Goal: Task Accomplishment & Management: Manage account settings

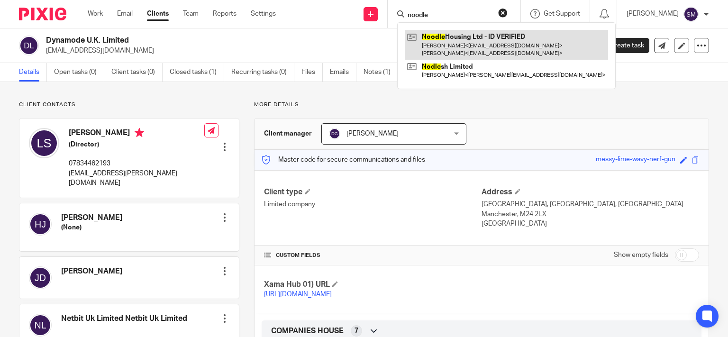
type input "noodle"
click at [501, 49] on link at bounding box center [506, 44] width 203 height 29
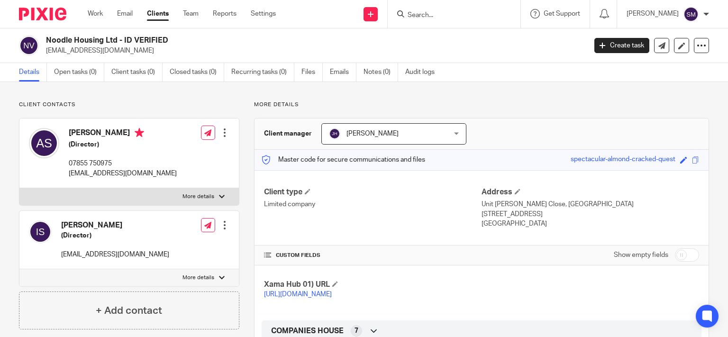
click at [686, 252] on input "checkbox" at bounding box center [687, 254] width 24 height 13
checkbox input "true"
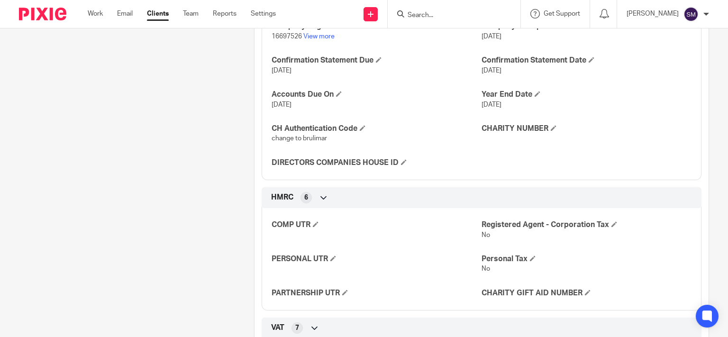
scroll to position [319, 0]
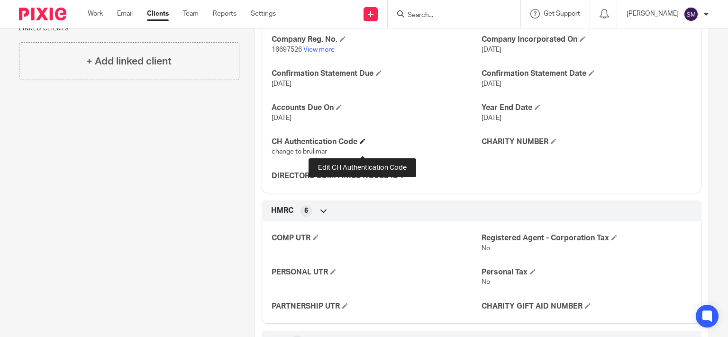
click at [362, 144] on span at bounding box center [363, 141] width 6 height 6
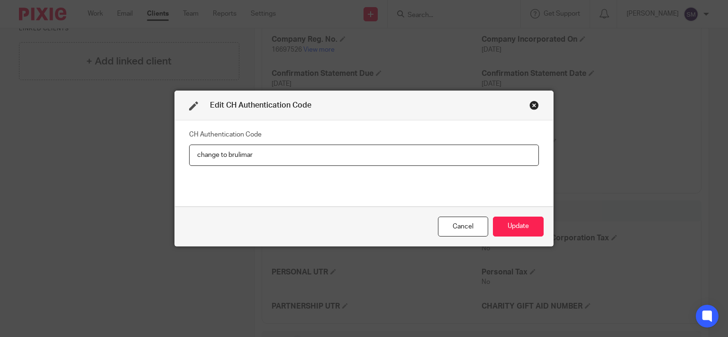
drag, startPoint x: 261, startPoint y: 152, endPoint x: 155, endPoint y: 152, distance: 106.2
click at [189, 152] on input "change to brulimar" at bounding box center [364, 155] width 350 height 21
type input "3PQGUY"
click at [532, 226] on button "Update" at bounding box center [518, 227] width 51 height 20
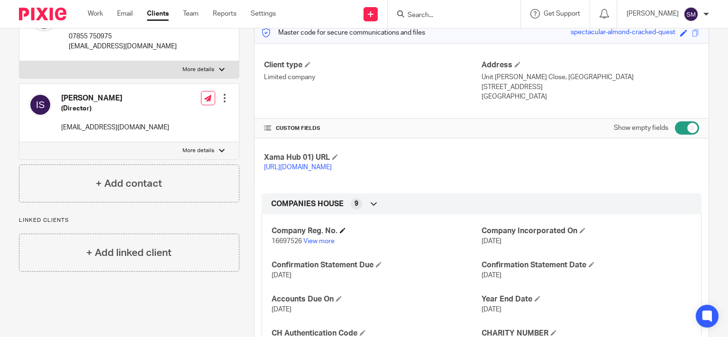
scroll to position [0, 0]
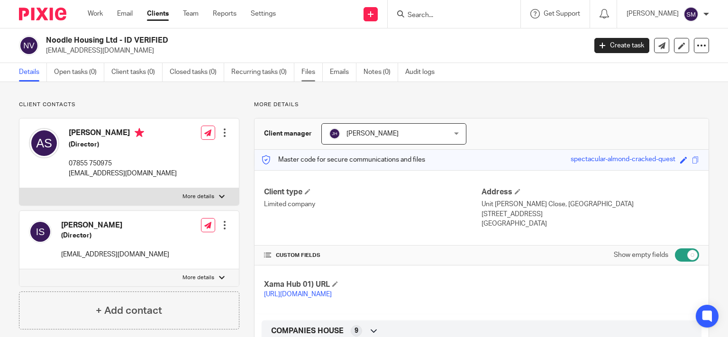
click at [309, 71] on link "Files" at bounding box center [311, 72] width 21 height 18
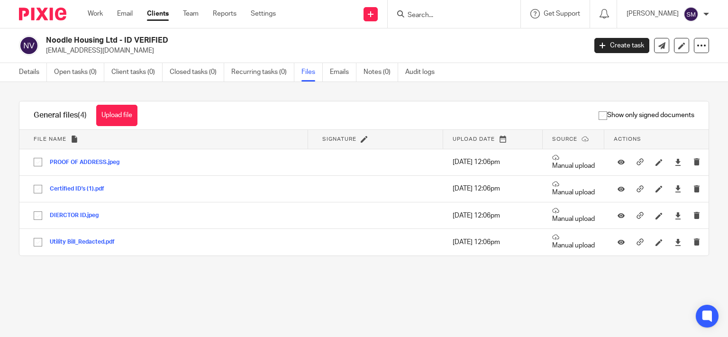
click at [128, 110] on button "Upload file" at bounding box center [116, 115] width 41 height 21
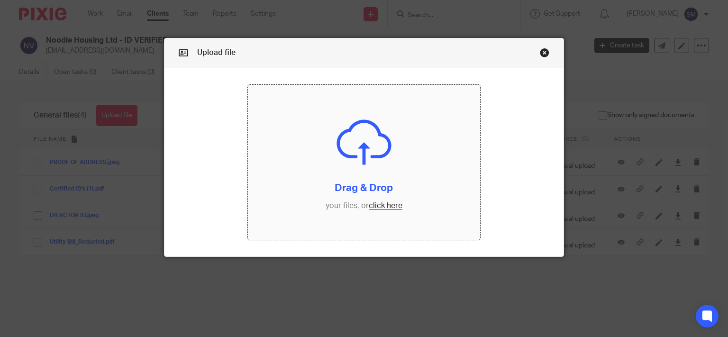
click at [409, 175] on input "file" at bounding box center [364, 162] width 232 height 155
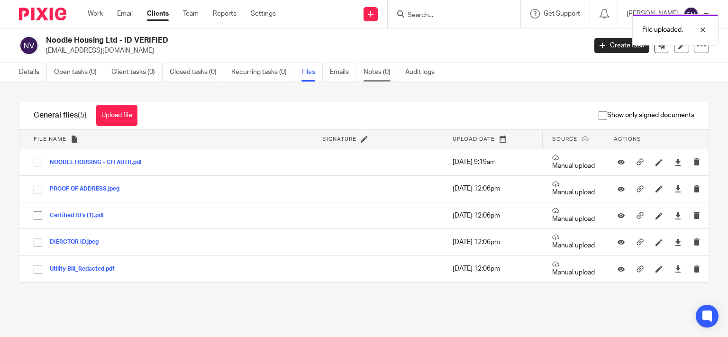
click at [374, 71] on link "Notes (0)" at bounding box center [381, 72] width 35 height 18
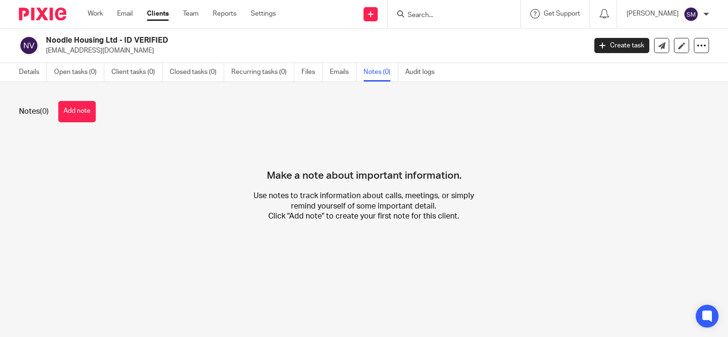
click at [84, 110] on button "Add note" at bounding box center [76, 111] width 37 height 21
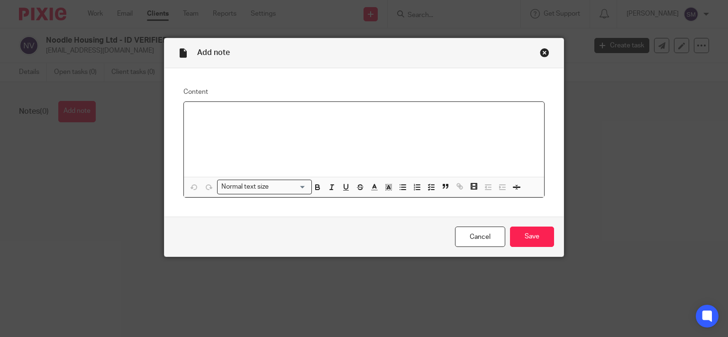
click at [279, 161] on div at bounding box center [364, 139] width 361 height 75
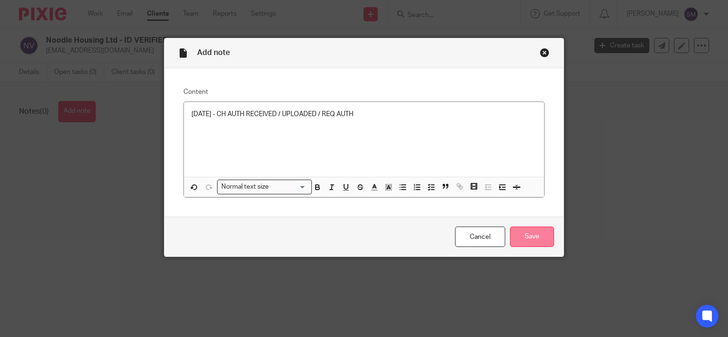
click at [514, 232] on input "Save" at bounding box center [532, 237] width 44 height 20
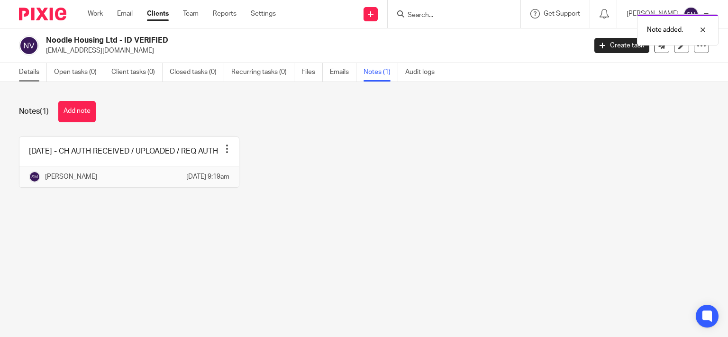
click at [38, 73] on link "Details" at bounding box center [33, 72] width 28 height 18
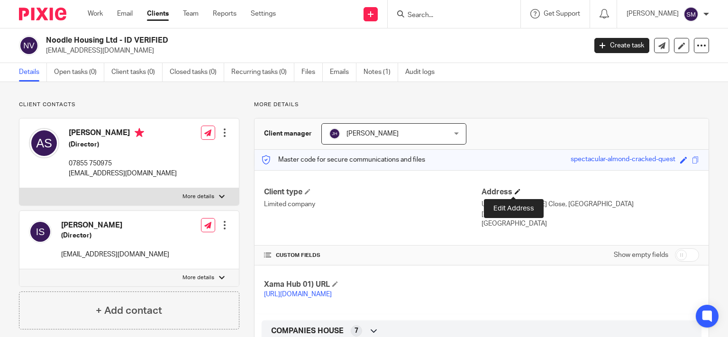
click at [515, 189] on span at bounding box center [518, 192] width 6 height 6
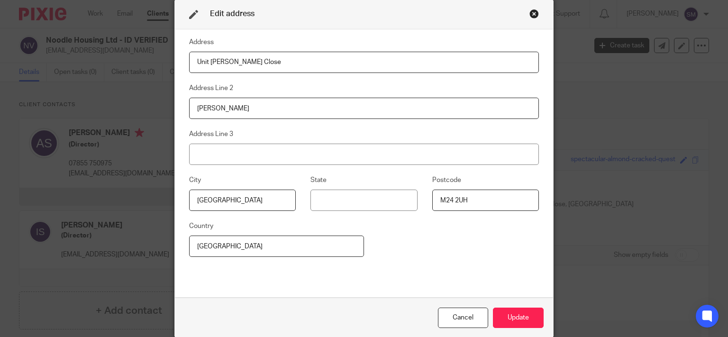
drag, startPoint x: 315, startPoint y: 51, endPoint x: 294, endPoint y: 56, distance: 21.9
click at [296, 55] on fieldset "Address Unit C-D Hanson Close" at bounding box center [364, 54] width 350 height 36
drag, startPoint x: 192, startPoint y: 49, endPoint x: 133, endPoint y: 46, distance: 59.8
click at [189, 52] on input "Unit C-D Hanson Close" at bounding box center [364, 62] width 350 height 21
type input "BRULIMAR HOUSE, JUBILEE ROAD"
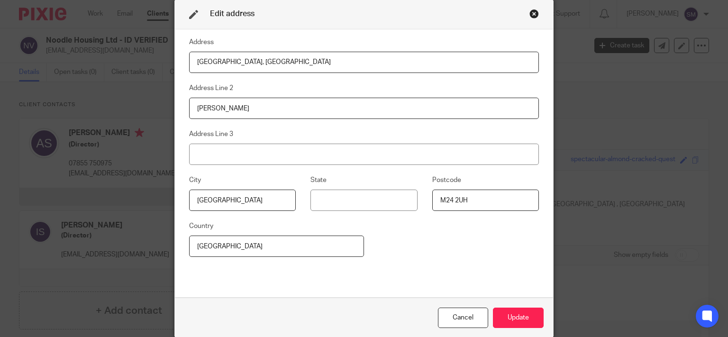
click at [482, 204] on input "M24 2UH" at bounding box center [485, 200] width 107 height 21
type input "M24 2LX"
click at [528, 315] on button "Update" at bounding box center [518, 318] width 51 height 20
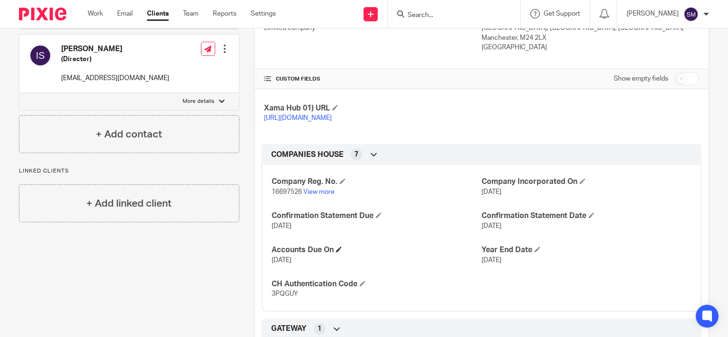
scroll to position [182, 0]
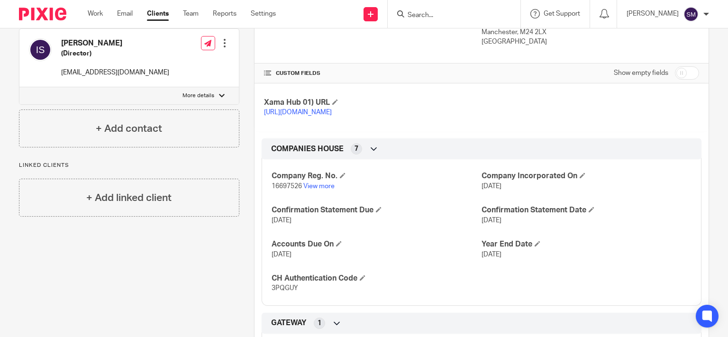
click at [292, 190] on span "16697526" at bounding box center [287, 186] width 30 height 7
copy p "16697526"
click at [272, 293] on p "3PQGUY" at bounding box center [377, 287] width 210 height 9
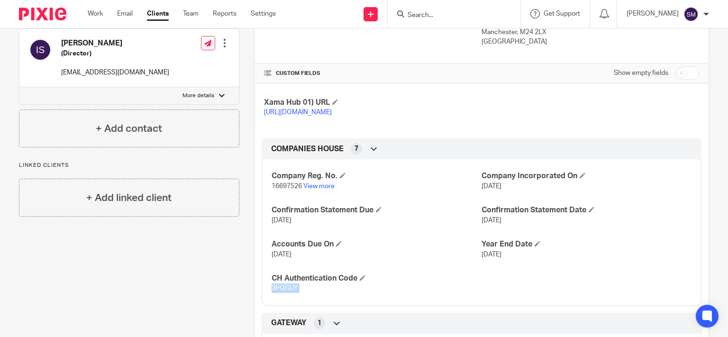
copy span "3PQGUY"
click at [449, 10] on form at bounding box center [457, 14] width 101 height 12
click at [428, 14] on input "Search" at bounding box center [449, 15] width 85 height 9
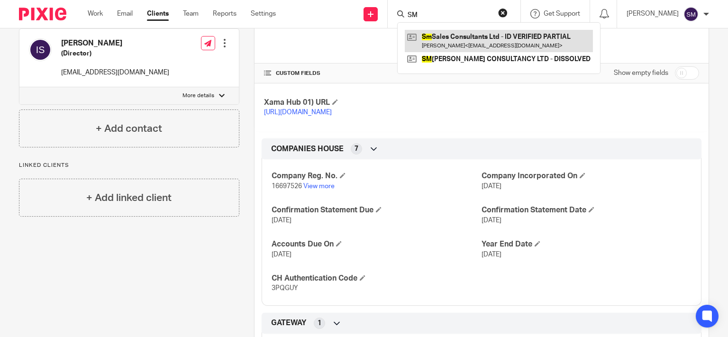
type input "SM"
click at [506, 44] on link at bounding box center [499, 41] width 188 height 22
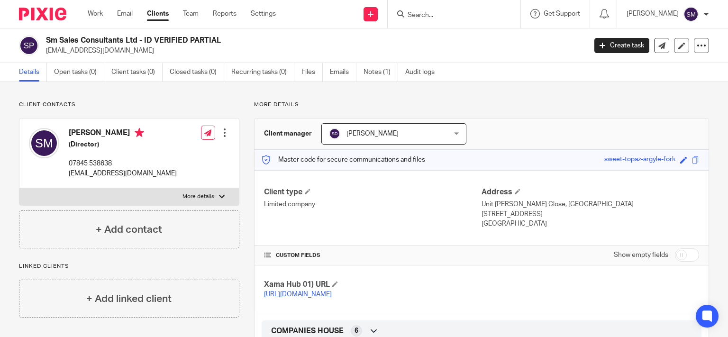
click at [443, 12] on input "Search" at bounding box center [449, 15] width 85 height 9
click at [311, 70] on link "Files" at bounding box center [311, 72] width 21 height 18
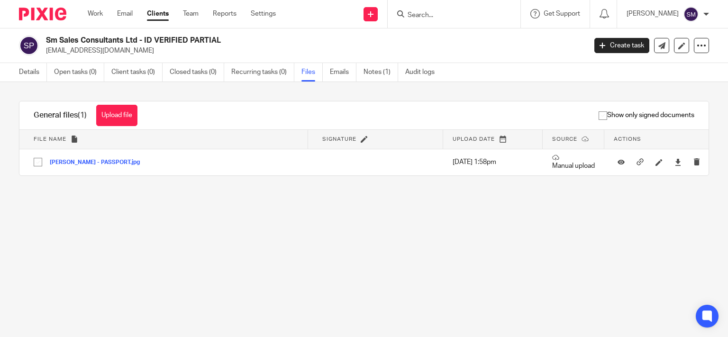
click at [114, 116] on button "Upload file" at bounding box center [116, 115] width 41 height 21
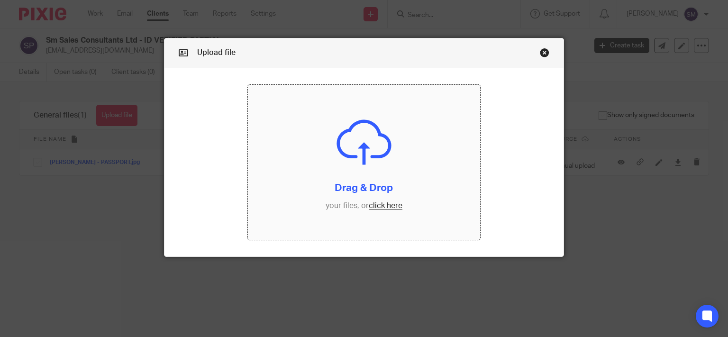
click at [249, 173] on input "file" at bounding box center [364, 162] width 232 height 155
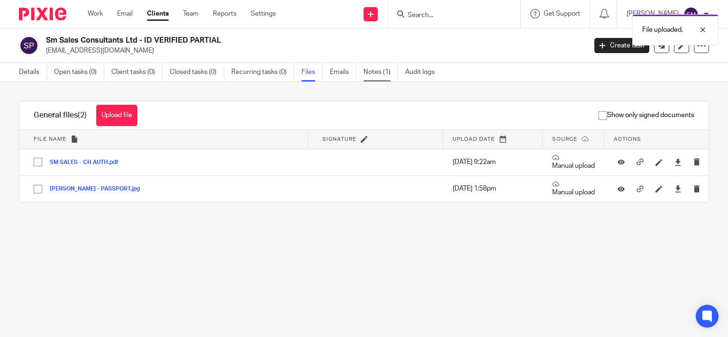
click at [383, 69] on link "Notes (1)" at bounding box center [381, 72] width 35 height 18
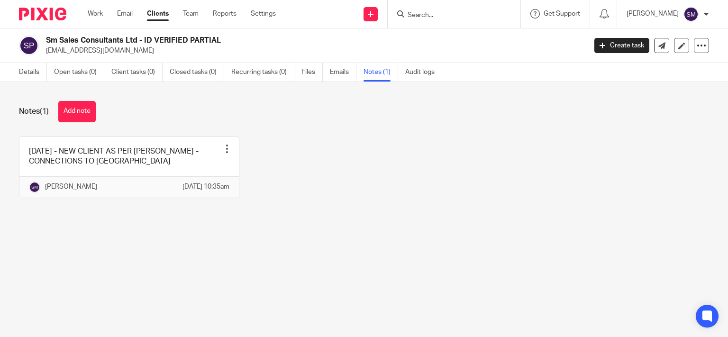
click at [190, 155] on link at bounding box center [128, 167] width 219 height 61
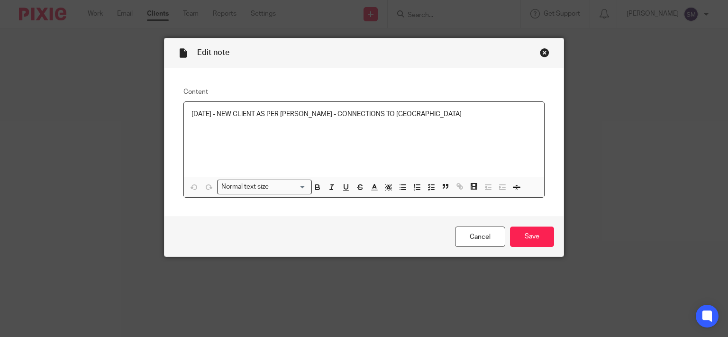
click at [429, 119] on p "10/09/25 - NEW CLIENT AS PER GARY - CONNECTIONS TO DAEGON" at bounding box center [365, 113] width 346 height 9
click at [529, 225] on div "Cancel Save" at bounding box center [364, 237] width 400 height 40
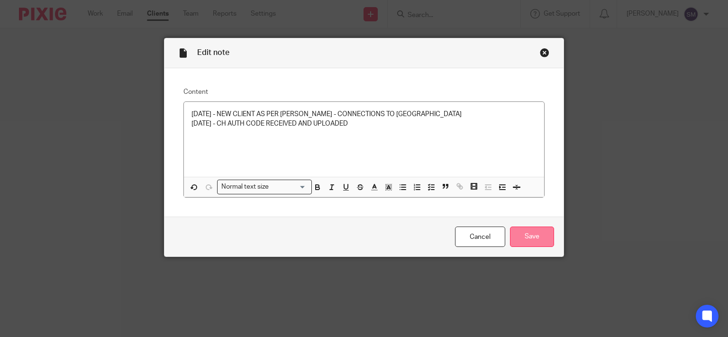
click at [525, 241] on input "Save" at bounding box center [532, 237] width 44 height 20
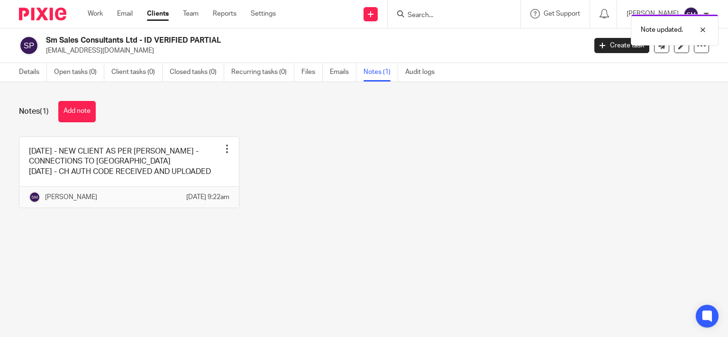
click at [312, 75] on link "Files" at bounding box center [311, 72] width 21 height 18
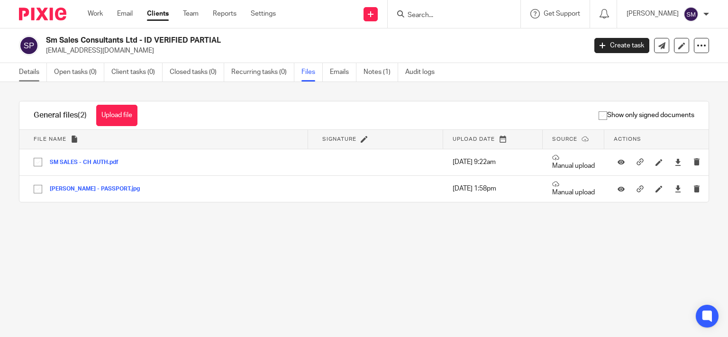
click at [29, 75] on link "Details" at bounding box center [33, 72] width 28 height 18
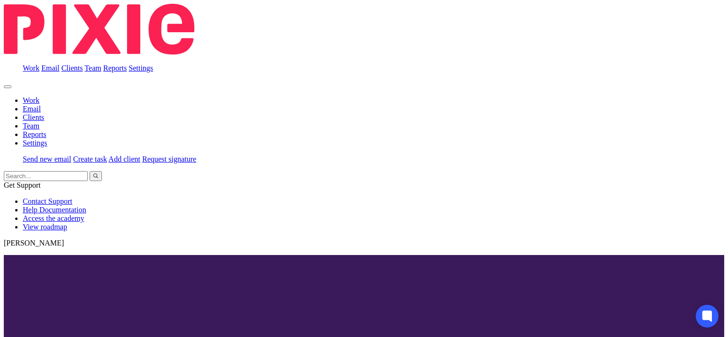
scroll to position [46, 0]
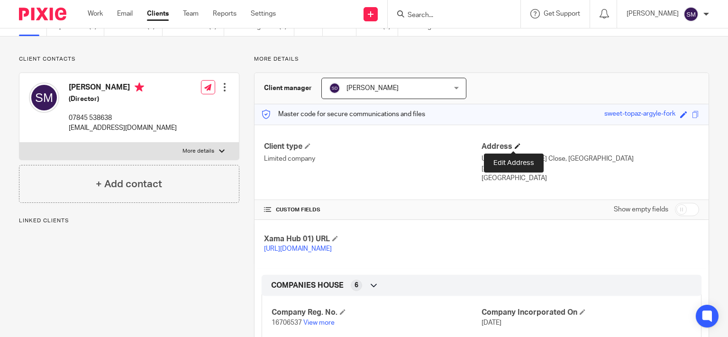
click at [515, 143] on span at bounding box center [518, 146] width 6 height 6
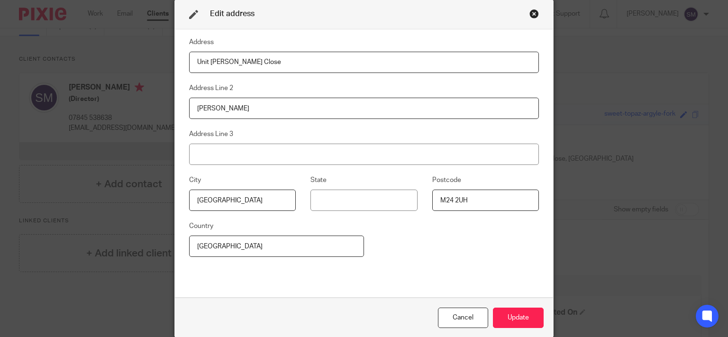
drag, startPoint x: 280, startPoint y: 64, endPoint x: 100, endPoint y: 35, distance: 182.1
click at [189, 52] on input "Unit C-D Hanson Close" at bounding box center [364, 62] width 350 height 21
type input "BRULIMAR HOUSE, JUBILEE ROAD"
click at [522, 317] on button "Update" at bounding box center [518, 318] width 51 height 20
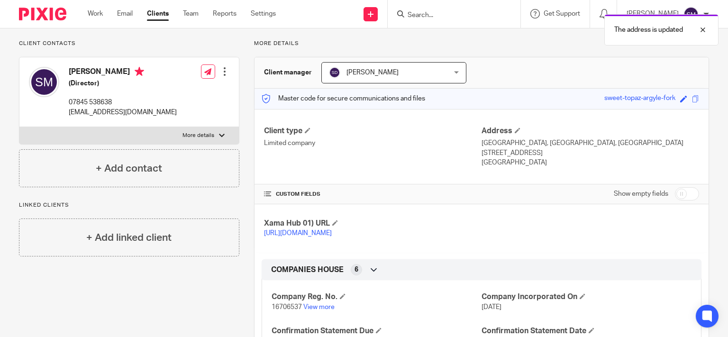
scroll to position [6, 0]
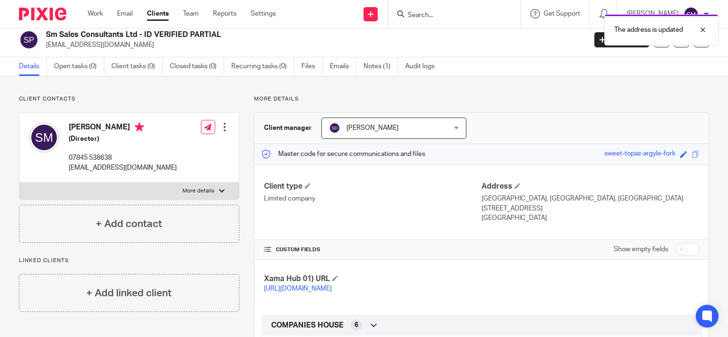
click at [684, 247] on input "checkbox" at bounding box center [687, 249] width 24 height 13
checkbox input "true"
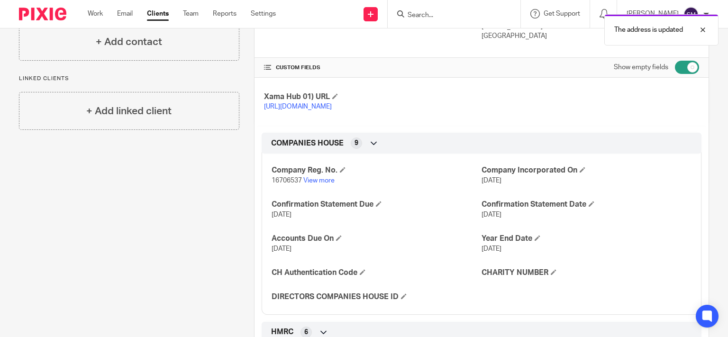
scroll to position [279, 0]
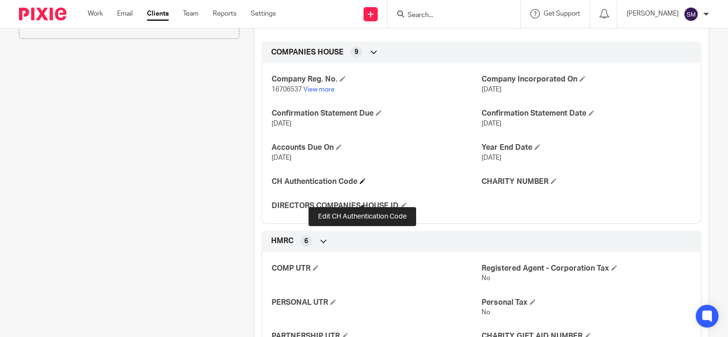
click at [360, 184] on span at bounding box center [363, 181] width 6 height 6
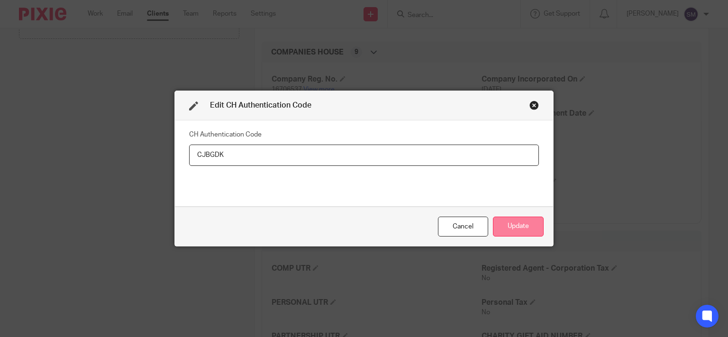
type input "CJBGDK"
click at [509, 230] on button "Update" at bounding box center [518, 227] width 51 height 20
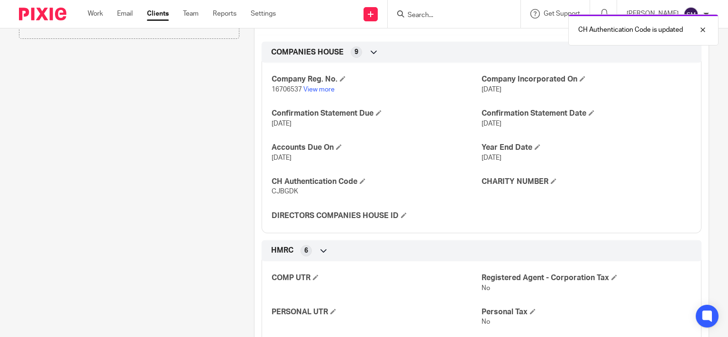
click at [280, 93] on span "16706537" at bounding box center [287, 89] width 30 height 7
copy p "16706537"
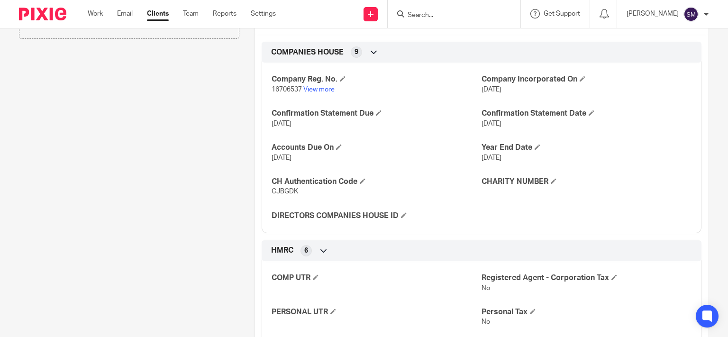
click at [280, 195] on span "CJBGDK" at bounding box center [285, 191] width 27 height 7
copy span "CJBGDK"
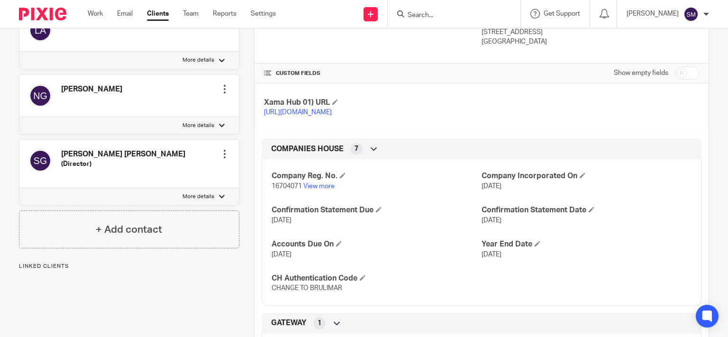
scroll to position [258, 0]
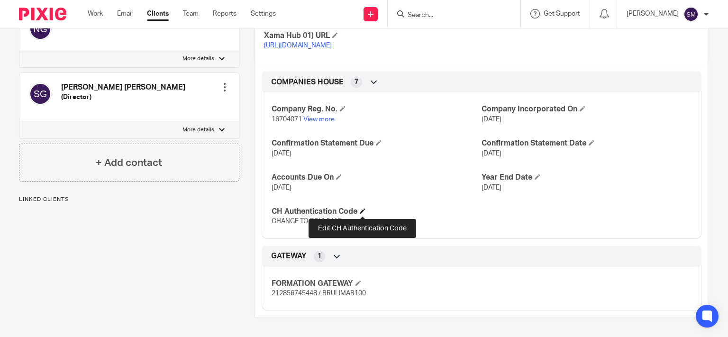
click at [365, 214] on span at bounding box center [363, 211] width 6 height 6
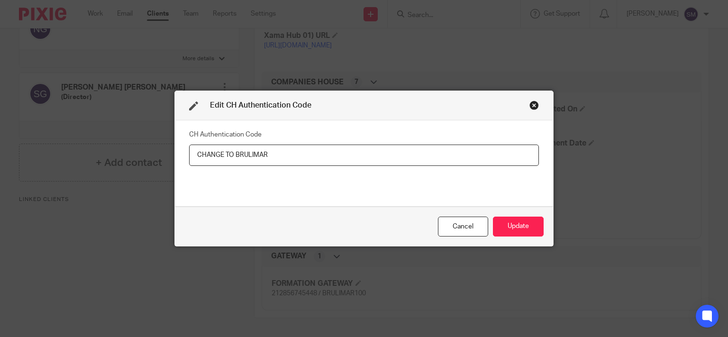
drag, startPoint x: 274, startPoint y: 155, endPoint x: 159, endPoint y: 155, distance: 114.2
click at [189, 155] on input "CHANGE TO BRULIMAR" at bounding box center [364, 155] width 350 height 21
type input "YQNXRD"
click at [529, 224] on button "Update" at bounding box center [518, 227] width 51 height 20
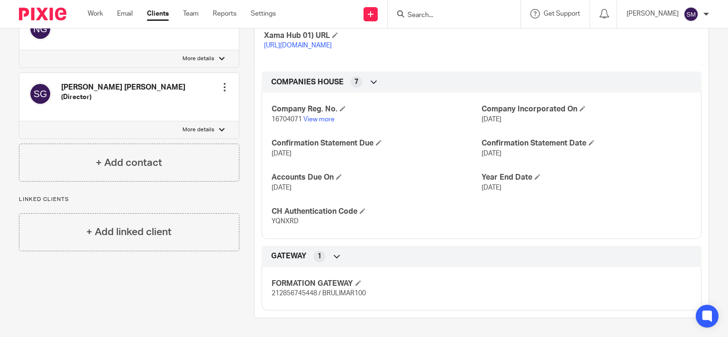
scroll to position [0, 0]
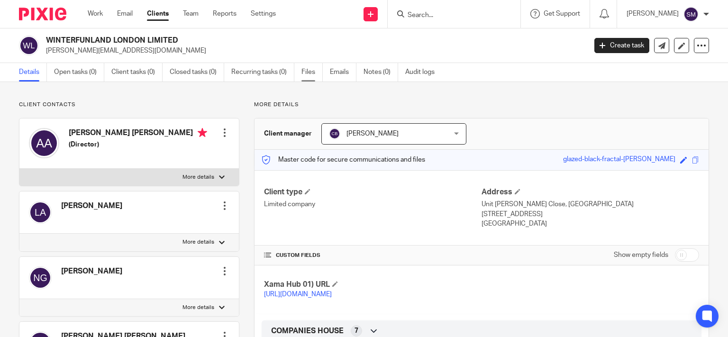
click at [314, 64] on link "Files" at bounding box center [311, 72] width 21 height 18
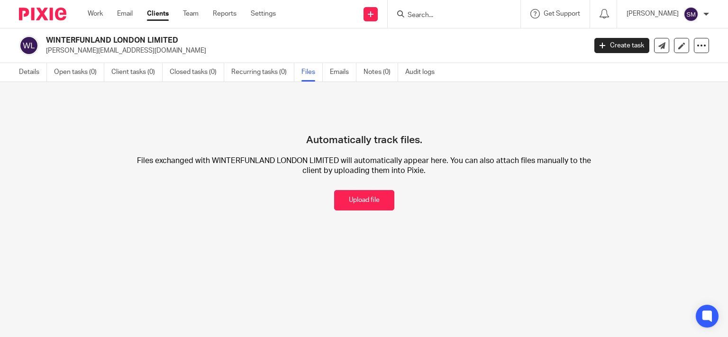
click at [356, 204] on button "Upload file" at bounding box center [364, 200] width 60 height 20
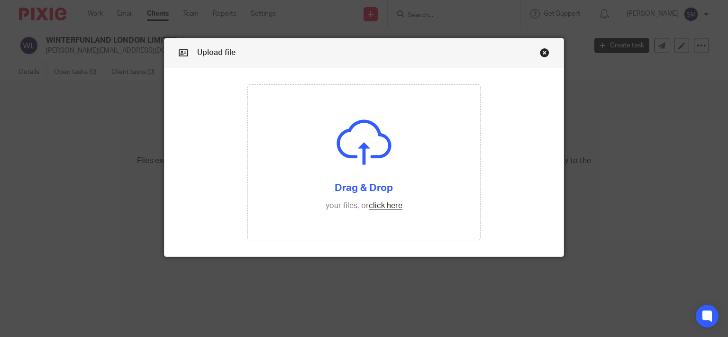
click at [356, 204] on input "file" at bounding box center [364, 162] width 232 height 155
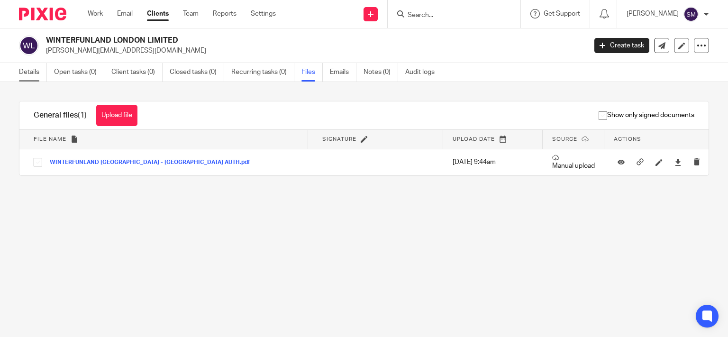
click at [24, 70] on link "Details" at bounding box center [33, 72] width 28 height 18
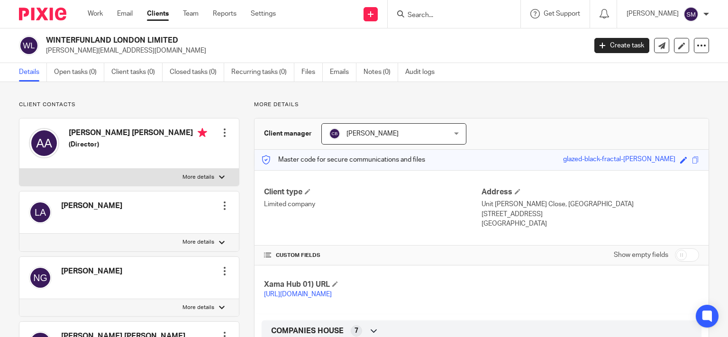
scroll to position [137, 0]
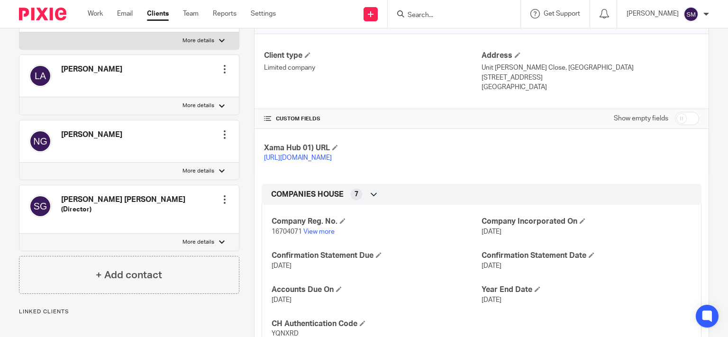
click at [292, 235] on span "16704071" at bounding box center [287, 231] width 30 height 7
copy p "16704071"
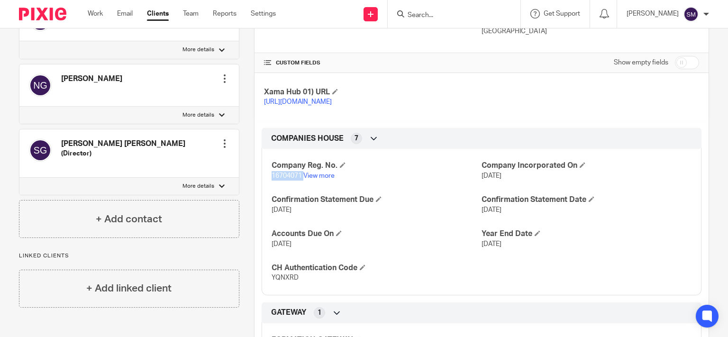
scroll to position [228, 0]
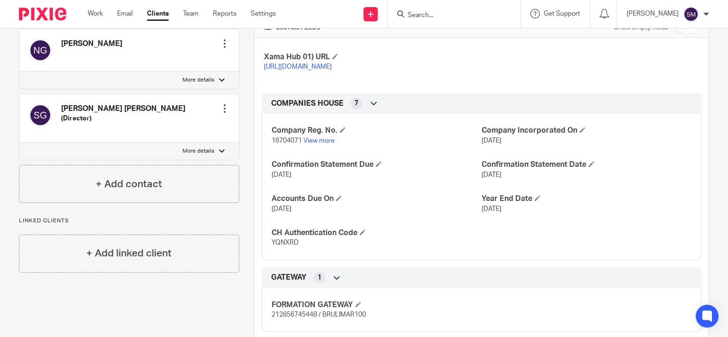
click at [283, 246] on span "YQNXRD" at bounding box center [285, 242] width 27 height 7
copy span "YQNXRD"
click at [276, 144] on span "16704071" at bounding box center [287, 140] width 30 height 7
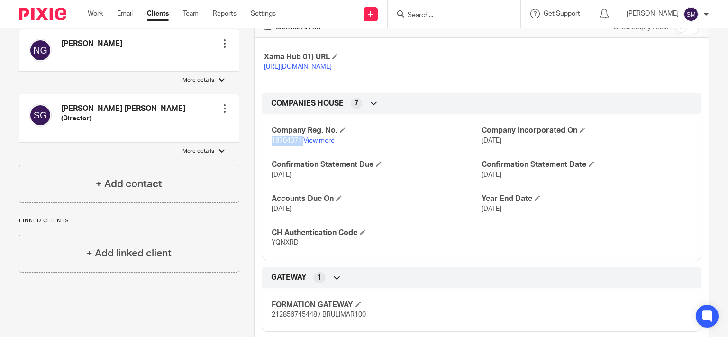
copy p "16704071"
click at [273, 246] on span "YQNXRD" at bounding box center [285, 242] width 27 height 7
copy span "YQNXRD"
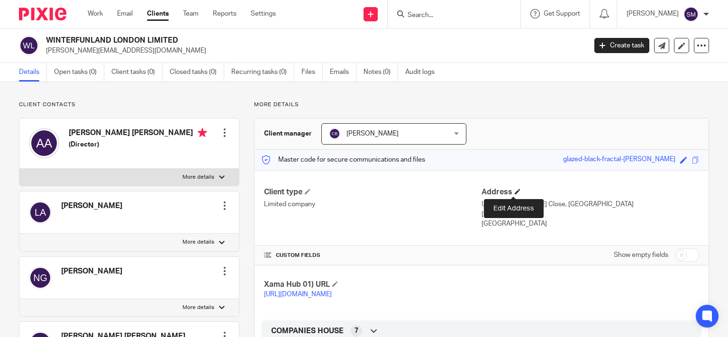
click at [515, 191] on span at bounding box center [518, 192] width 6 height 6
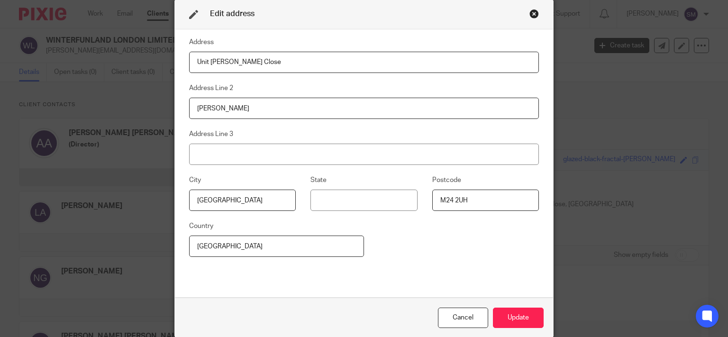
drag, startPoint x: 282, startPoint y: 62, endPoint x: 57, endPoint y: 45, distance: 225.8
click at [189, 52] on input "Unit C-D Hanson Close" at bounding box center [364, 62] width 350 height 21
type input "BRULIMAR HOUSE, JUBILEE ROAD"
click at [500, 192] on input "M24 2UH" at bounding box center [485, 200] width 107 height 21
type input "M24 2LX"
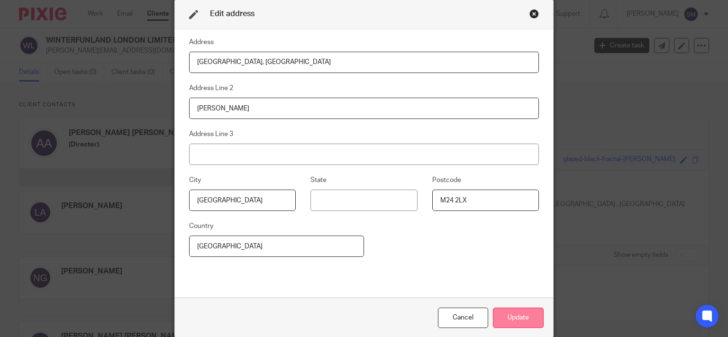
click at [530, 316] on button "Update" at bounding box center [518, 318] width 51 height 20
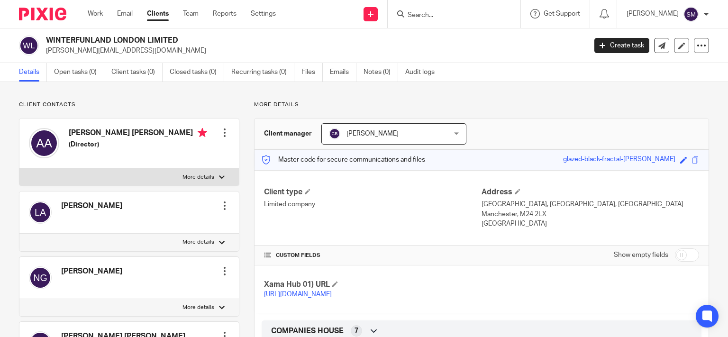
click at [429, 3] on div at bounding box center [454, 14] width 133 height 28
click at [428, 14] on input "Search" at bounding box center [449, 15] width 85 height 9
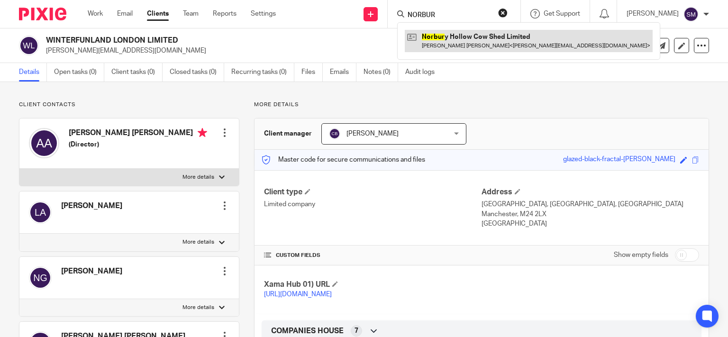
type input "NORBUR"
click at [465, 42] on link at bounding box center [529, 41] width 248 height 22
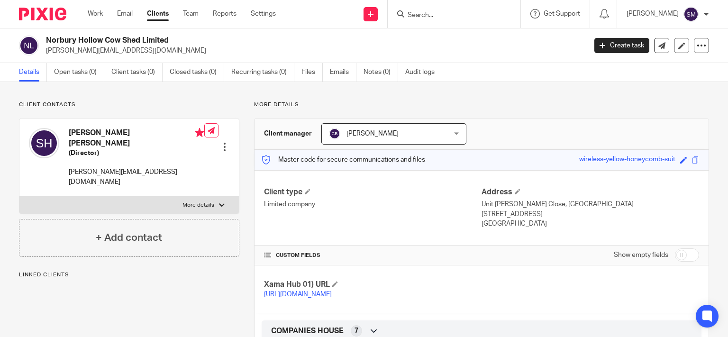
click at [688, 254] on input "checkbox" at bounding box center [687, 254] width 24 height 13
checkbox input "true"
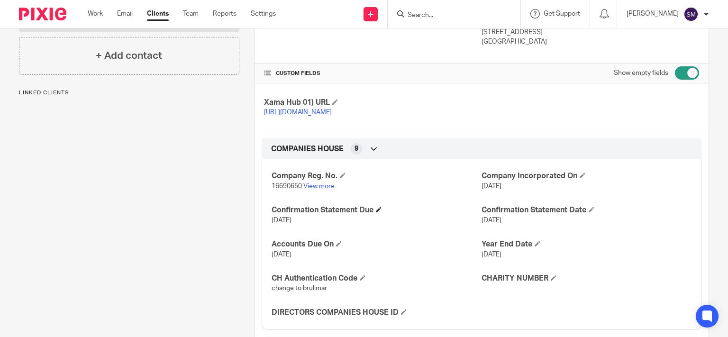
scroll to position [364, 0]
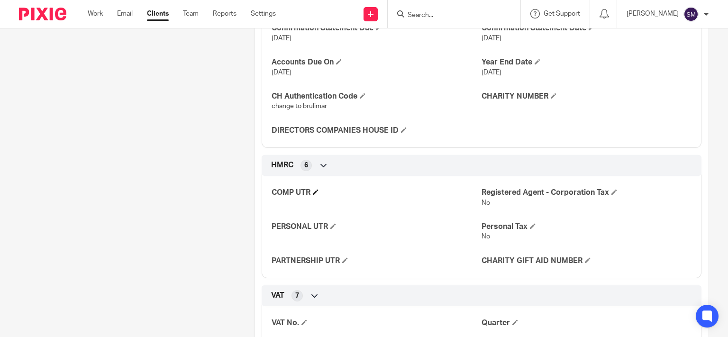
click at [319, 198] on h4 "COMP UTR" at bounding box center [377, 193] width 210 height 10
click at [317, 195] on span at bounding box center [316, 192] width 6 height 6
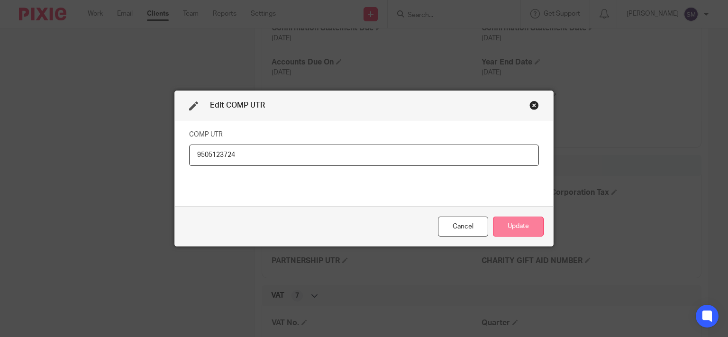
type input "9505123724"
click at [529, 227] on button "Update" at bounding box center [518, 227] width 51 height 20
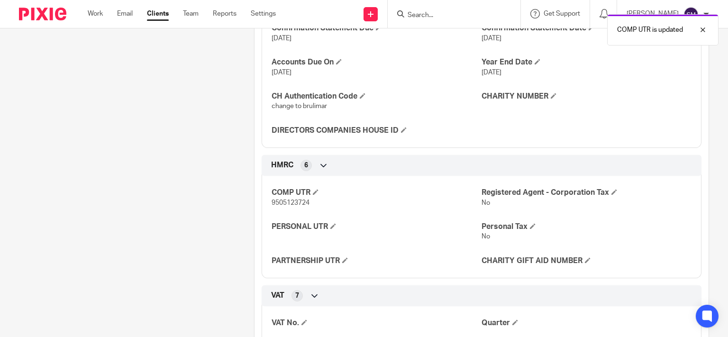
click at [276, 206] on span "9505123724" at bounding box center [291, 203] width 38 height 7
copy span "9505123724"
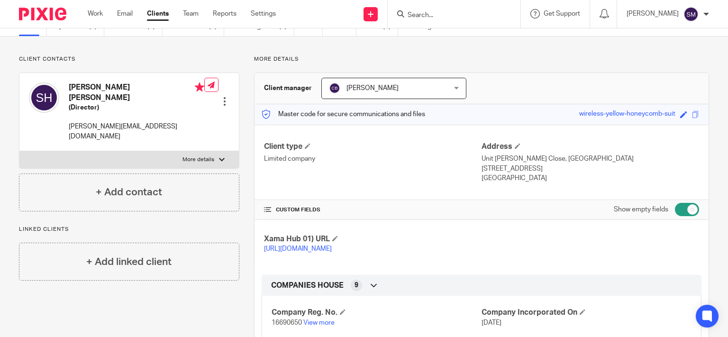
scroll to position [0, 0]
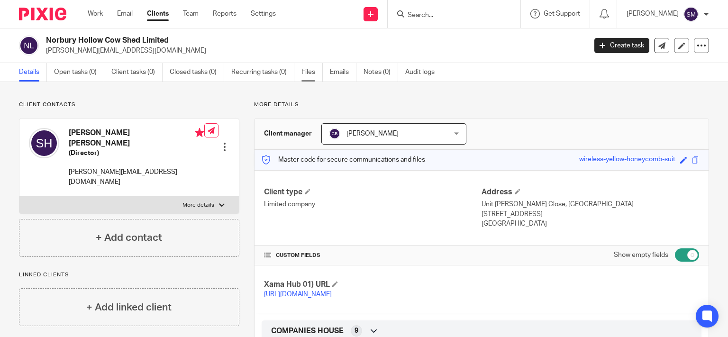
click at [307, 69] on link "Files" at bounding box center [311, 72] width 21 height 18
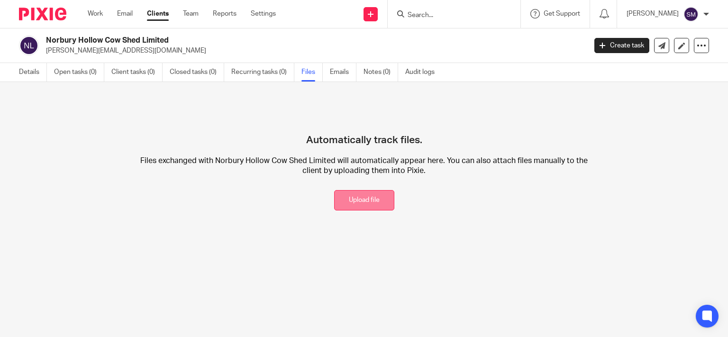
click at [360, 199] on button "Upload file" at bounding box center [364, 200] width 60 height 20
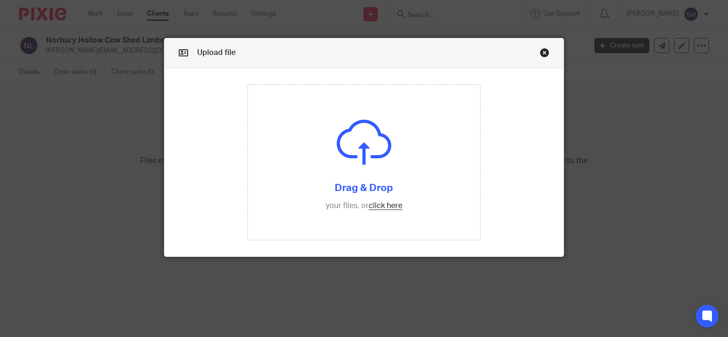
click at [360, 199] on input "file" at bounding box center [364, 162] width 232 height 155
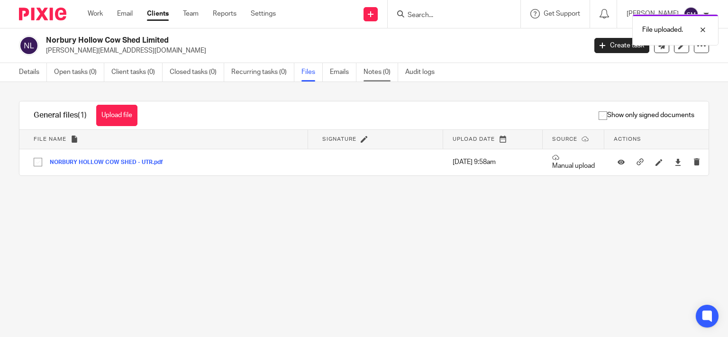
click at [366, 70] on link "Notes (0)" at bounding box center [381, 72] width 35 height 18
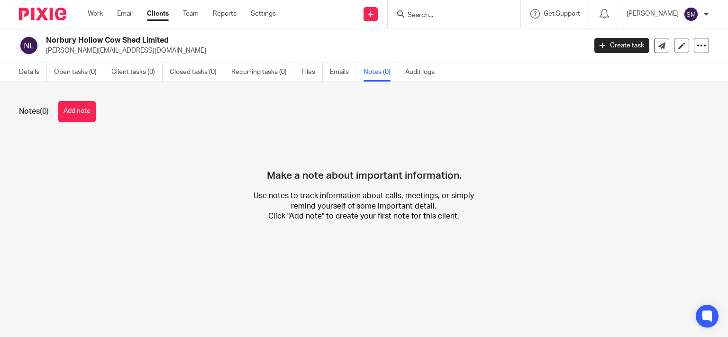
click at [83, 111] on button "Add note" at bounding box center [76, 111] width 37 height 21
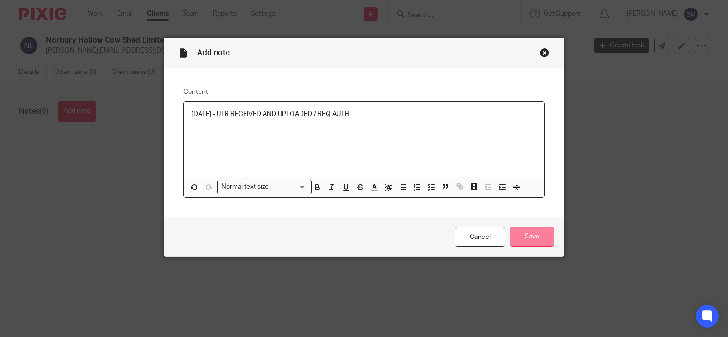
click at [538, 236] on input "Save" at bounding box center [532, 237] width 44 height 20
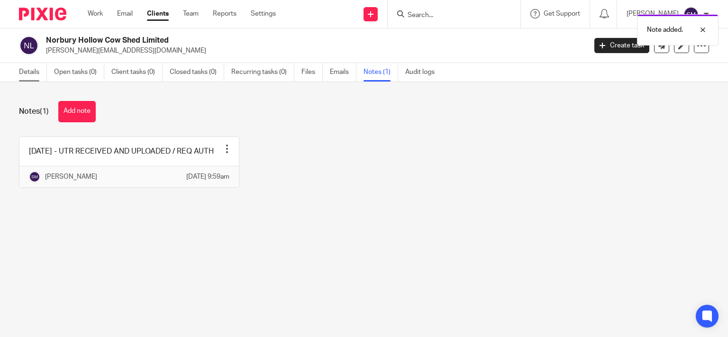
click at [25, 65] on link "Details" at bounding box center [33, 72] width 28 height 18
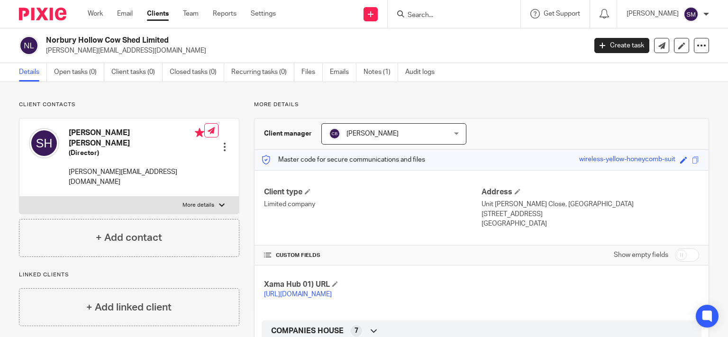
click at [466, 14] on input "Search" at bounding box center [449, 15] width 85 height 9
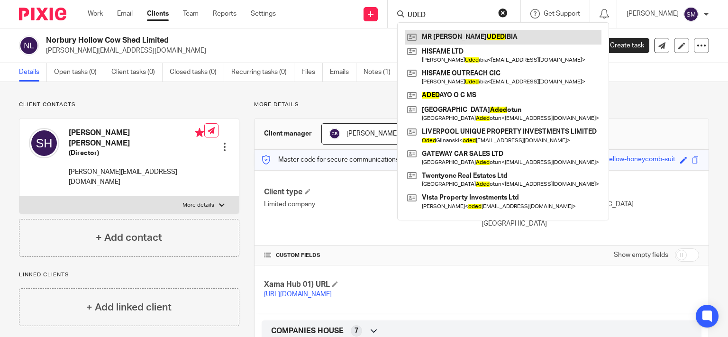
type input "UDED"
click at [486, 31] on link at bounding box center [503, 37] width 197 height 14
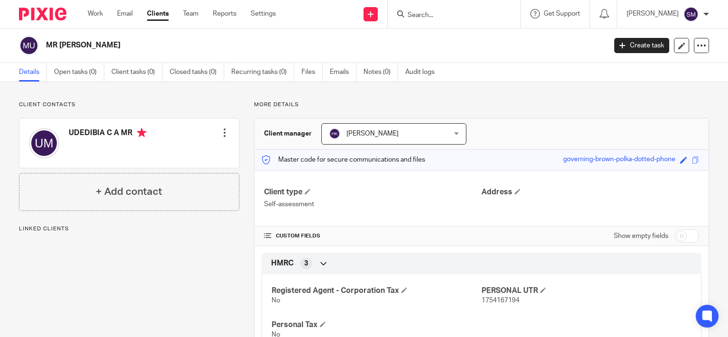
click at [61, 42] on h2 "MR [PERSON_NAME]" at bounding box center [267, 45] width 443 height 10
click at [433, 12] on input "Search" at bounding box center [449, 15] width 85 height 9
click at [308, 76] on link "Files" at bounding box center [311, 72] width 21 height 18
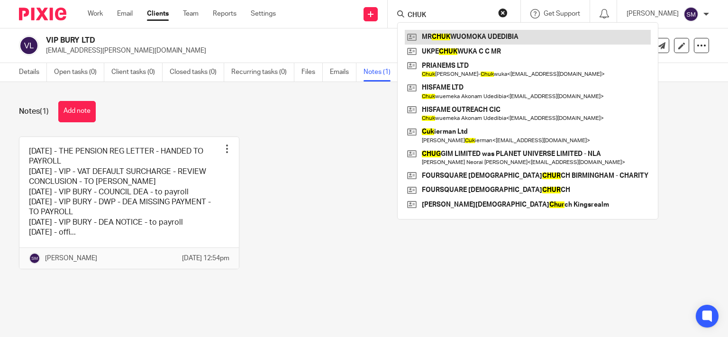
type input "CHUK"
click at [560, 35] on link at bounding box center [528, 37] width 246 height 14
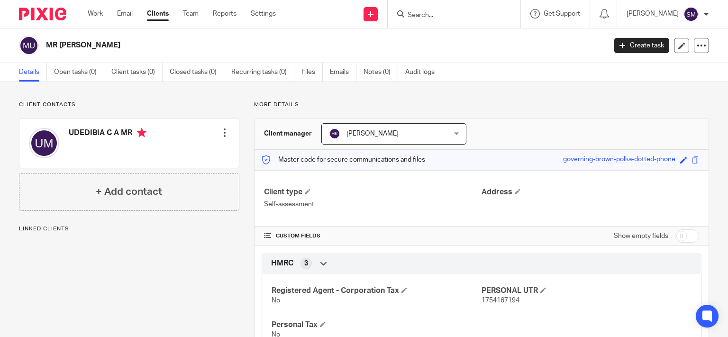
drag, startPoint x: 170, startPoint y: 41, endPoint x: 62, endPoint y: 42, distance: 108.1
click at [62, 42] on h2 "MR [PERSON_NAME]" at bounding box center [267, 45] width 443 height 10
copy h2 "CHUKWUOMOKA UDEDIBIA"
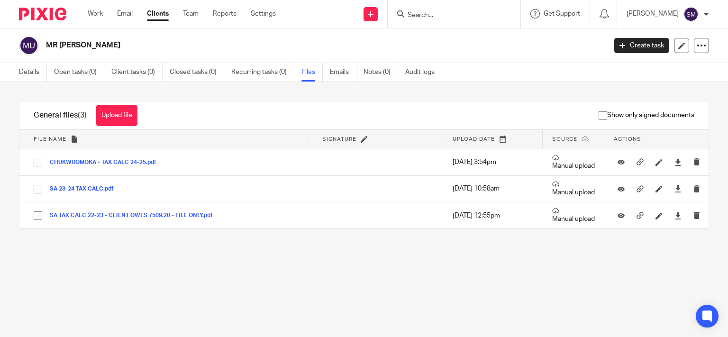
drag, startPoint x: 0, startPoint y: 0, endPoint x: 124, endPoint y: 119, distance: 171.7
click at [122, 128] on div "General files (3) Upload file Download selected Delete selected" at bounding box center [85, 115] width 132 height 28
click at [124, 119] on button "Upload file" at bounding box center [116, 115] width 41 height 21
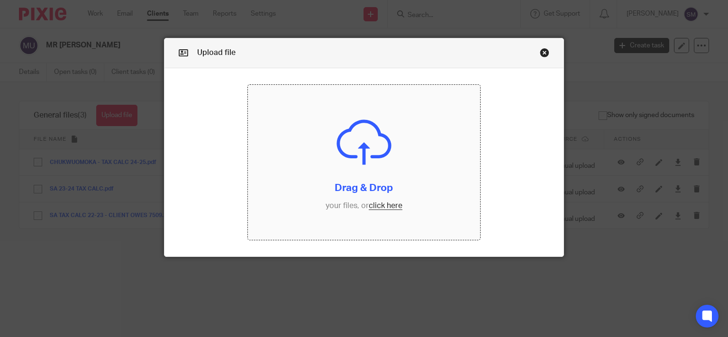
click at [362, 196] on input "file" at bounding box center [364, 162] width 232 height 155
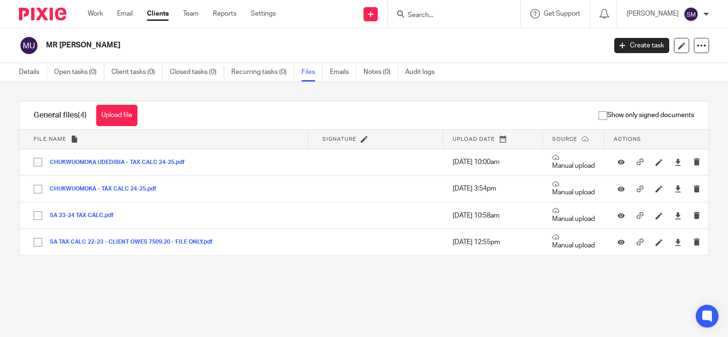
click at [456, 16] on input "Search" at bounding box center [449, 15] width 85 height 9
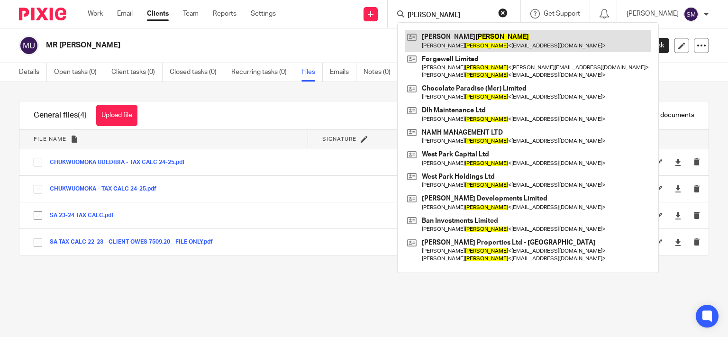
type input "HALPERN"
click at [476, 42] on link at bounding box center [528, 41] width 246 height 22
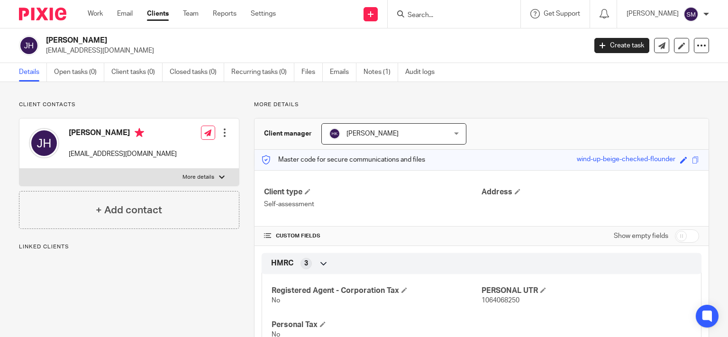
drag, startPoint x: 107, startPoint y: 40, endPoint x: 45, endPoint y: 37, distance: 62.2
click at [46, 37] on h2 "[PERSON_NAME]" at bounding box center [260, 41] width 428 height 10
click at [453, 13] on input "Search" at bounding box center [449, 15] width 85 height 9
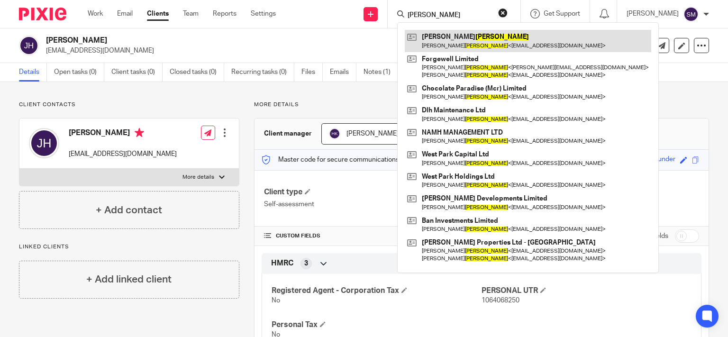
type input "[PERSON_NAME]"
click at [494, 42] on link at bounding box center [528, 41] width 246 height 22
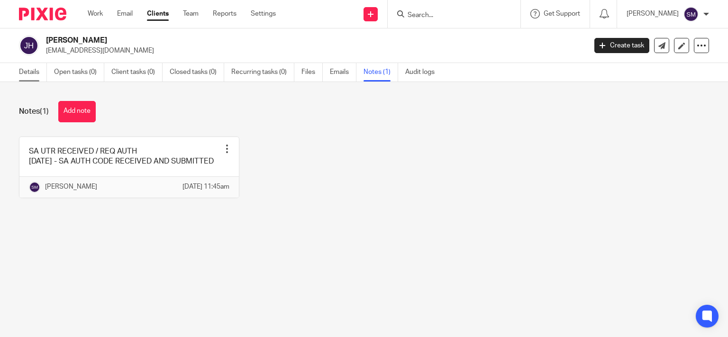
click at [27, 69] on link "Details" at bounding box center [33, 72] width 28 height 18
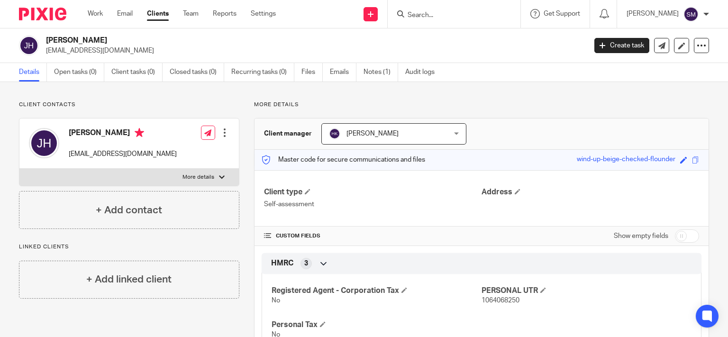
click at [427, 11] on input "Search" at bounding box center [449, 15] width 85 height 9
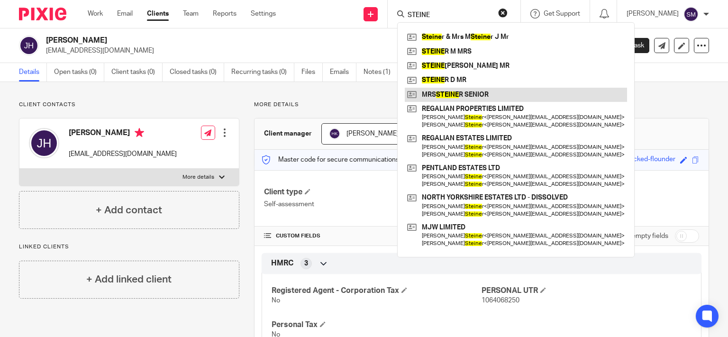
type input "STEINE"
click at [523, 90] on link at bounding box center [516, 95] width 222 height 14
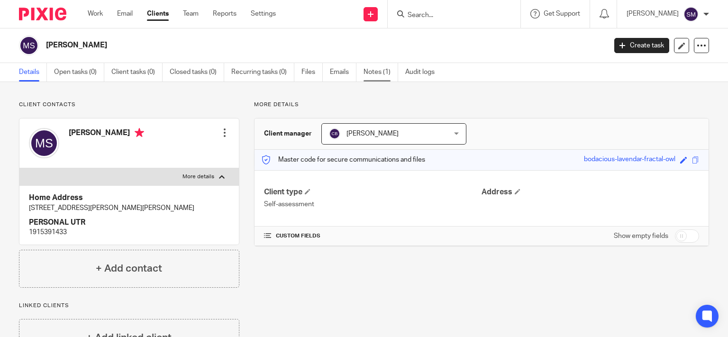
click at [388, 70] on link "Notes (1)" at bounding box center [381, 72] width 35 height 18
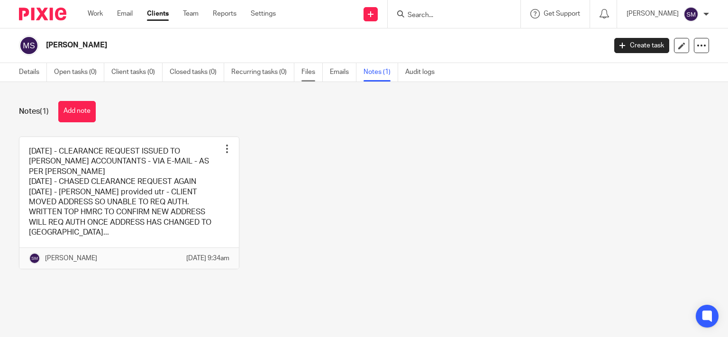
click at [310, 75] on link "Files" at bounding box center [311, 72] width 21 height 18
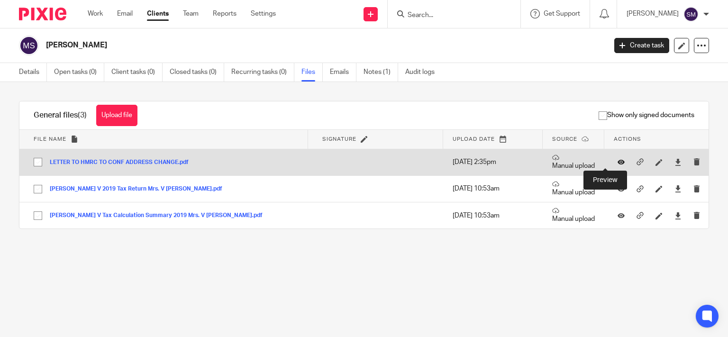
click at [618, 162] on icon at bounding box center [621, 162] width 7 height 7
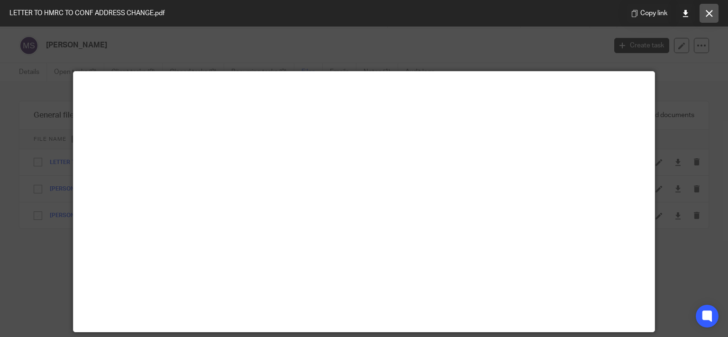
click at [709, 14] on icon at bounding box center [709, 13] width 7 height 7
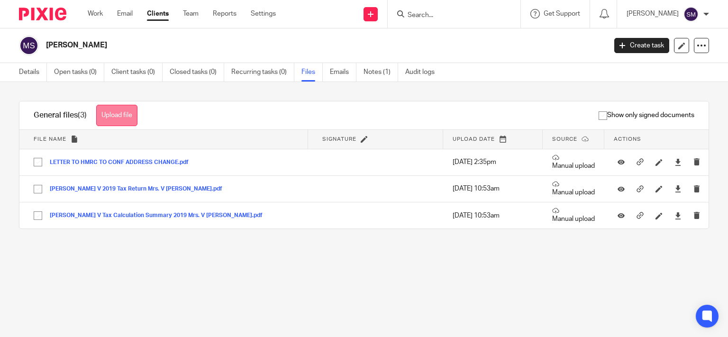
click at [119, 113] on button "Upload file" at bounding box center [116, 115] width 41 height 21
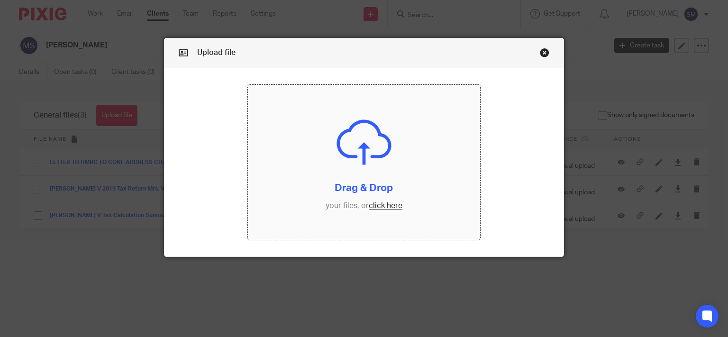
click at [392, 153] on input "file" at bounding box center [364, 162] width 232 height 155
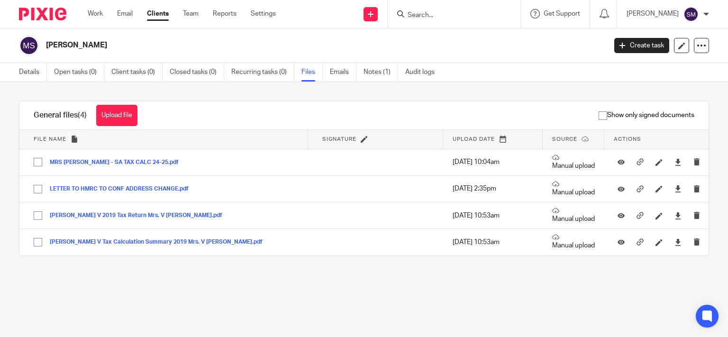
click at [429, 17] on input "Search" at bounding box center [449, 15] width 85 height 9
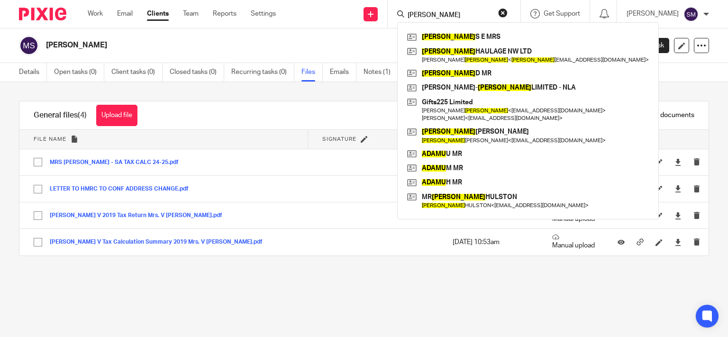
drag, startPoint x: 427, startPoint y: 11, endPoint x: 373, endPoint y: 1, distance: 55.4
click at [407, 11] on input "[PERSON_NAME]" at bounding box center [449, 15] width 85 height 9
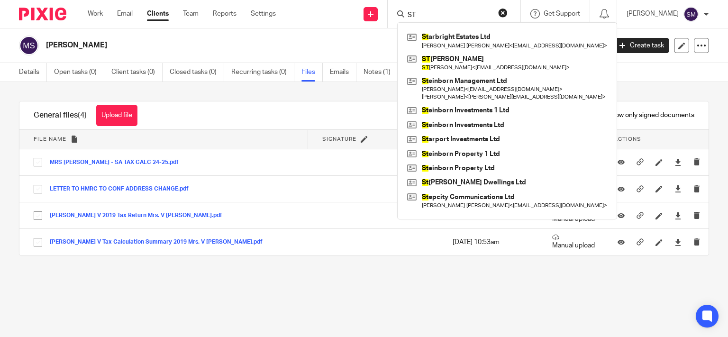
type input "S"
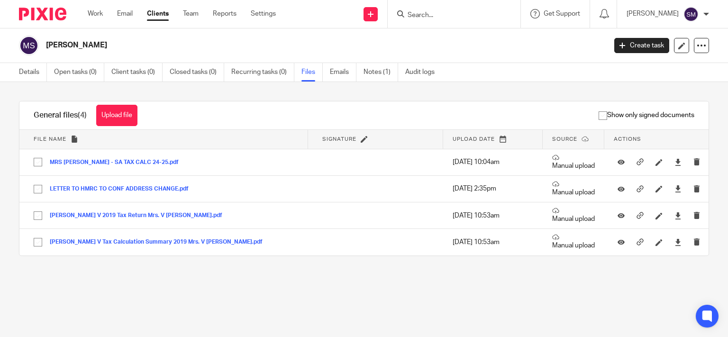
click at [414, 14] on input "Search" at bounding box center [449, 15] width 85 height 9
click at [411, 14] on input "Search" at bounding box center [449, 15] width 85 height 9
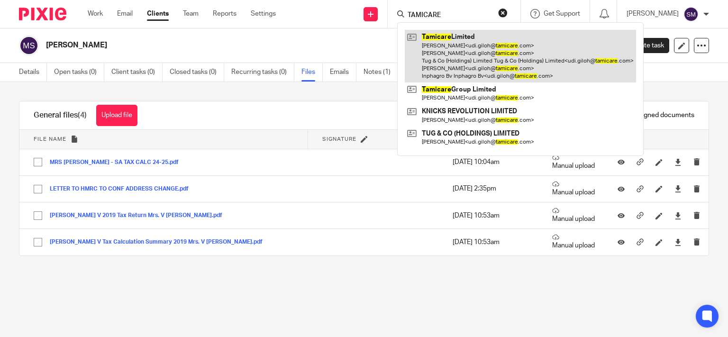
type input "TAMICARE"
click at [452, 63] on link at bounding box center [520, 56] width 231 height 53
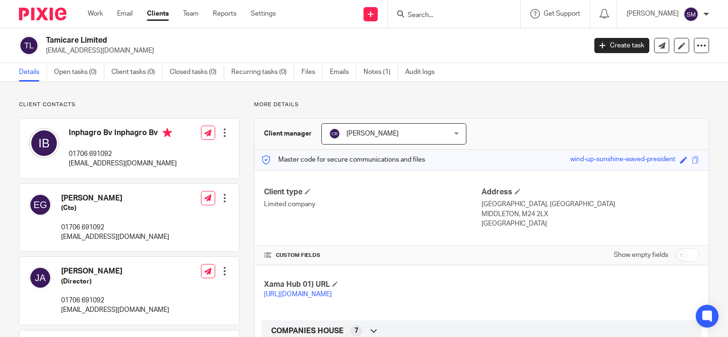
drag, startPoint x: 81, startPoint y: 39, endPoint x: 31, endPoint y: 37, distance: 49.3
click at [46, 37] on h2 "Tamicare Limited" at bounding box center [260, 41] width 428 height 10
copy div "Tamicare"
click at [433, 10] on form at bounding box center [457, 14] width 101 height 12
click at [432, 16] on input "Search" at bounding box center [449, 15] width 85 height 9
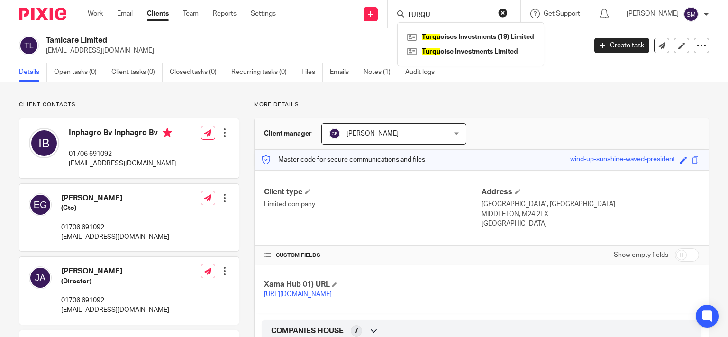
type input "TURQU"
click at [466, 35] on link at bounding box center [471, 37] width 132 height 14
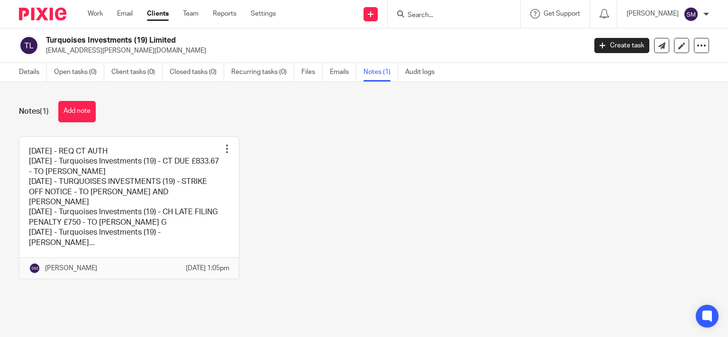
click at [177, 202] on link at bounding box center [128, 208] width 219 height 142
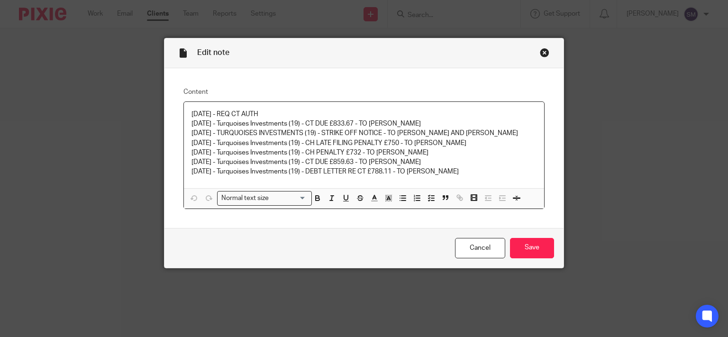
click at [540, 52] on div "Close this dialog window" at bounding box center [544, 52] width 9 height 9
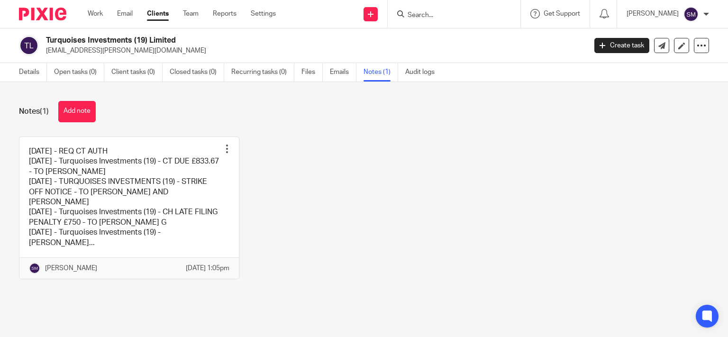
click at [429, 17] on input "Search" at bounding box center [449, 15] width 85 height 9
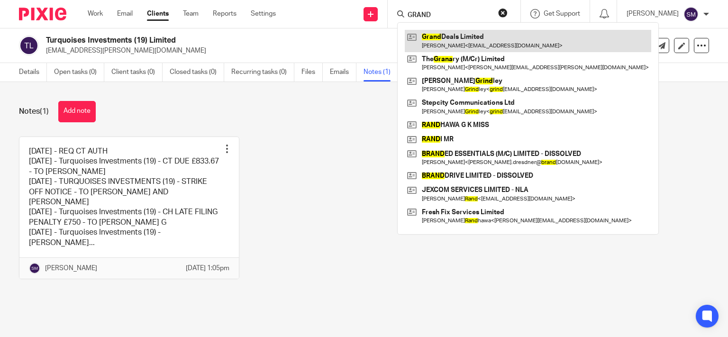
type input "GRAND"
click at [423, 37] on link at bounding box center [528, 41] width 246 height 22
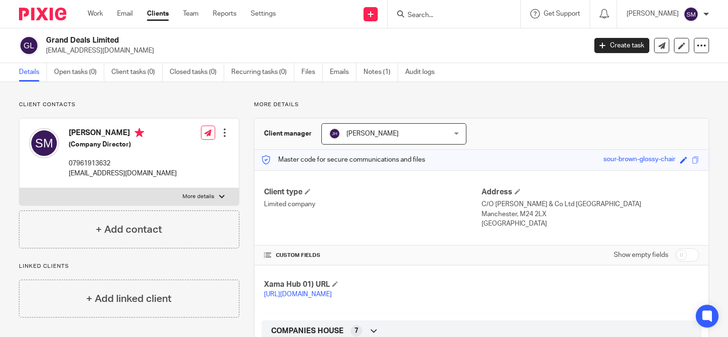
click at [452, 17] on input "Search" at bounding box center [449, 15] width 85 height 9
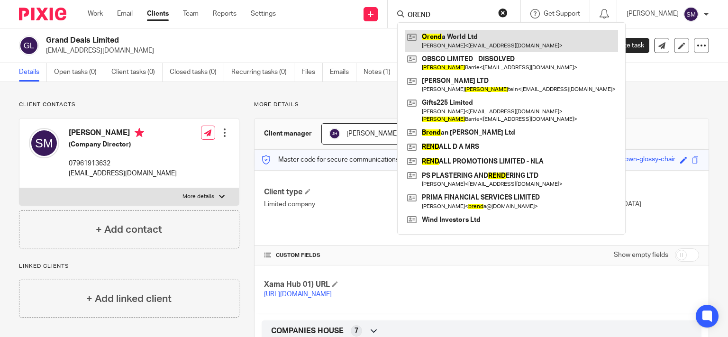
type input "OREND"
click at [455, 31] on link at bounding box center [511, 41] width 213 height 22
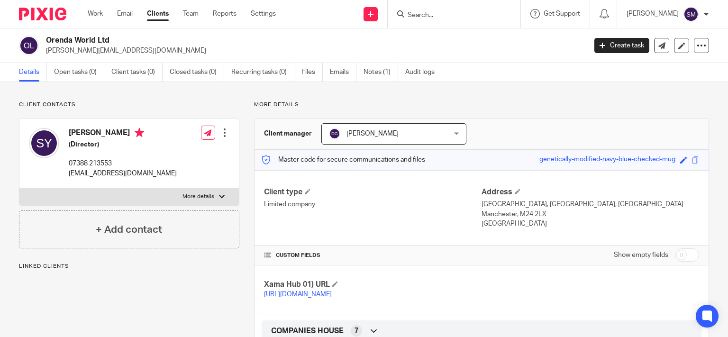
drag, startPoint x: 115, startPoint y: 41, endPoint x: 45, endPoint y: 41, distance: 70.6
click at [46, 41] on h2 "Orenda World Ltd" at bounding box center [260, 41] width 428 height 10
click at [416, 12] on input "Search" at bounding box center [449, 15] width 85 height 9
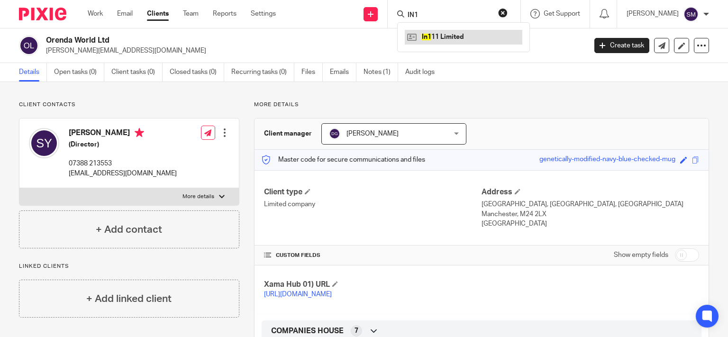
type input "IN1"
click at [466, 36] on link at bounding box center [464, 37] width 118 height 14
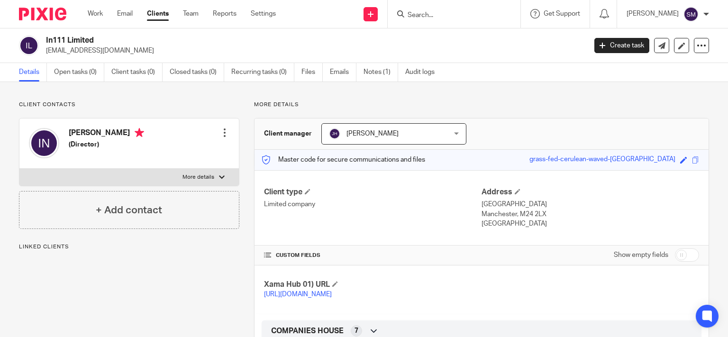
click at [66, 41] on h2 "In111 Limited" at bounding box center [260, 41] width 428 height 10
click at [223, 12] on link "Reports" at bounding box center [225, 13] width 24 height 9
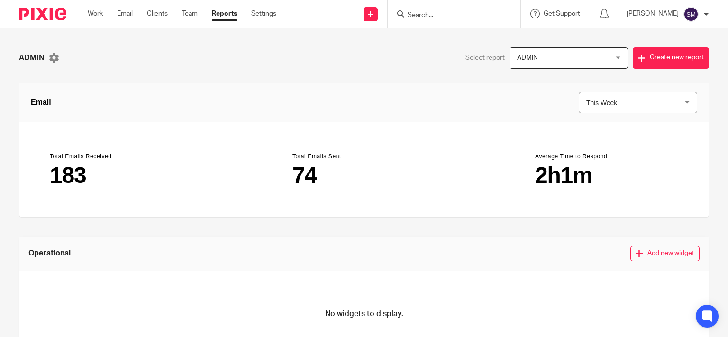
click at [617, 106] on span "This Week" at bounding box center [630, 102] width 88 height 20
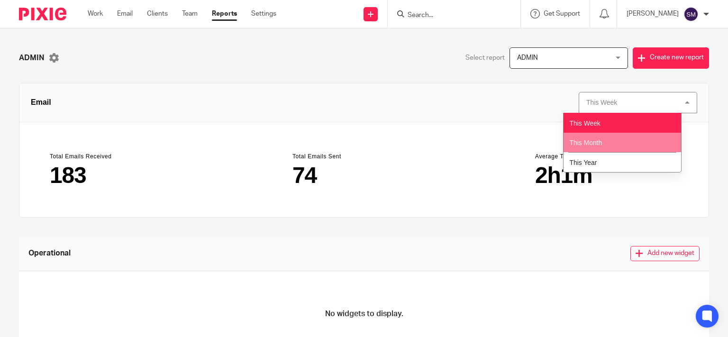
click at [611, 141] on li "This Month" at bounding box center [623, 143] width 118 height 20
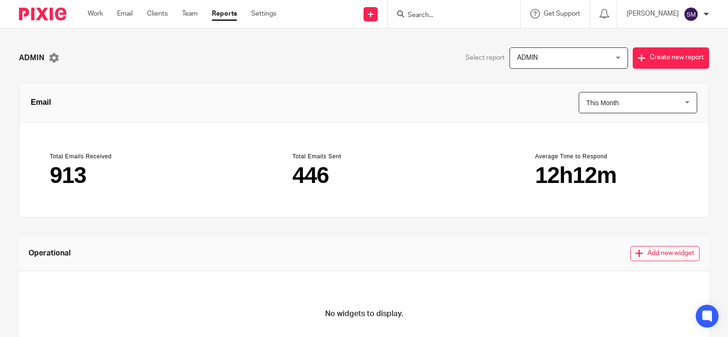
click at [424, 14] on input "Search" at bounding box center [449, 15] width 85 height 9
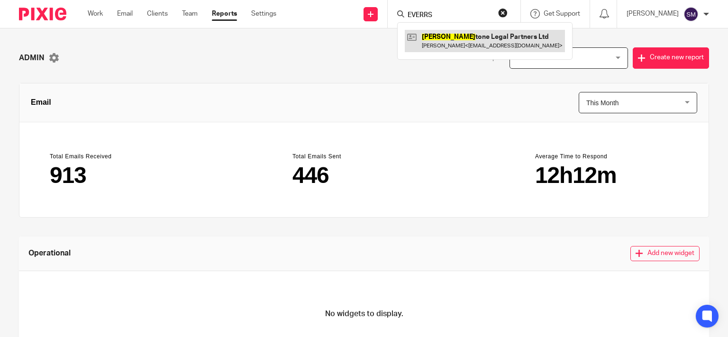
type input "EVERRS"
click at [466, 40] on link at bounding box center [485, 41] width 160 height 22
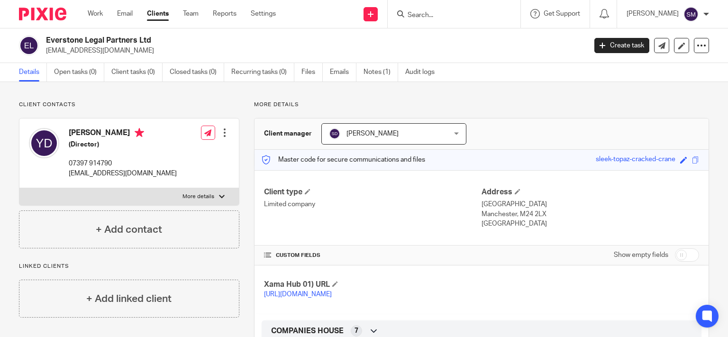
drag, startPoint x: 137, startPoint y: 41, endPoint x: 44, endPoint y: 41, distance: 93.4
click at [46, 41] on h2 "Everstone Legal Partners Ltd" at bounding box center [260, 41] width 428 height 10
copy h2 "Everstone Legal Partners"
click at [408, 18] on input "Search" at bounding box center [449, 15] width 85 height 9
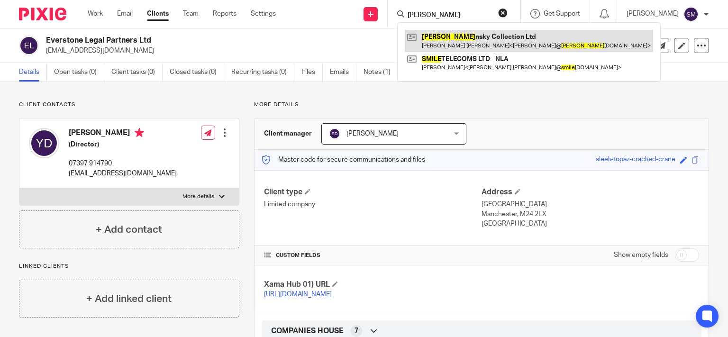
type input "SMOLE"
click at [420, 38] on link at bounding box center [529, 41] width 248 height 22
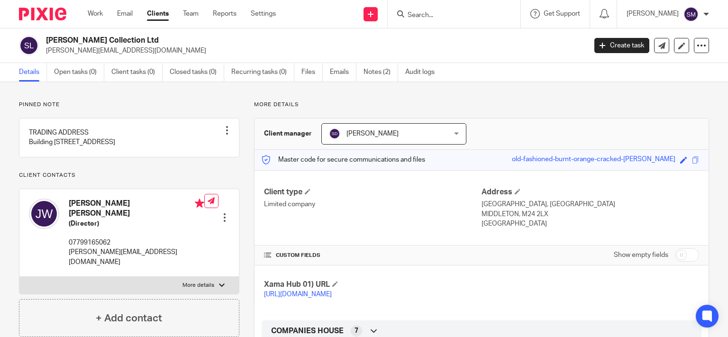
drag, startPoint x: 124, startPoint y: 41, endPoint x: 44, endPoint y: 36, distance: 79.8
click at [46, 36] on h2 "Smolensky Collection Ltd" at bounding box center [260, 41] width 428 height 10
copy h2 "Smolensky Collection"
click at [441, 11] on input "Search" at bounding box center [449, 15] width 85 height 9
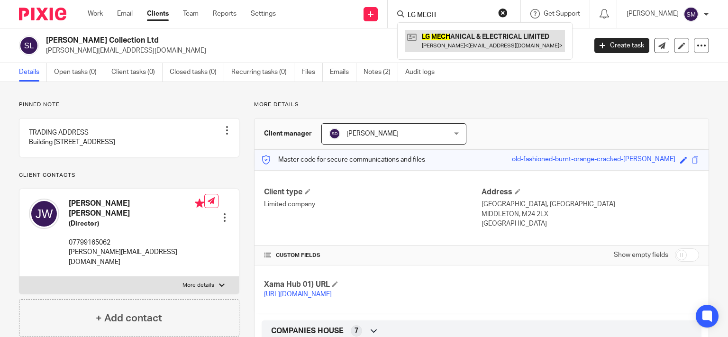
type input "LG MECH"
click at [494, 51] on link at bounding box center [485, 41] width 160 height 22
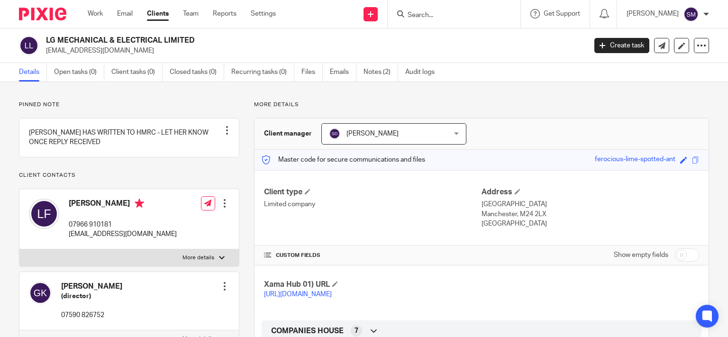
scroll to position [91, 0]
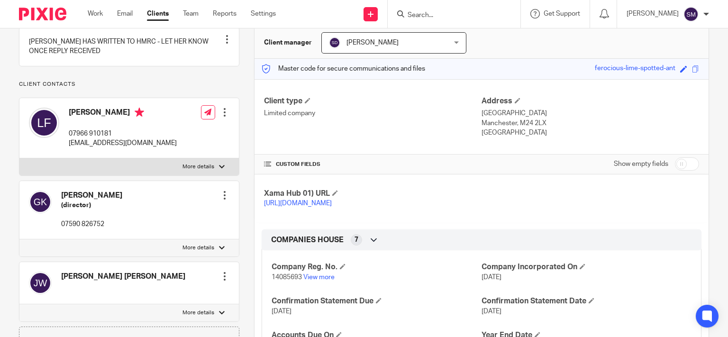
click at [114, 148] on p "[EMAIL_ADDRESS][DOMAIN_NAME]" at bounding box center [123, 142] width 108 height 9
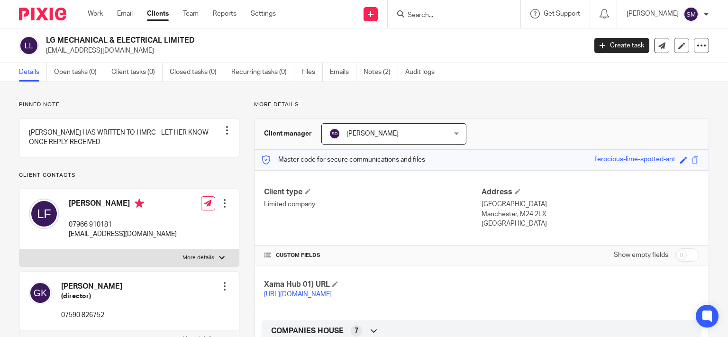
drag, startPoint x: 160, startPoint y: 41, endPoint x: 39, endPoint y: 36, distance: 121.0
click at [46, 36] on h2 "LG MECHANICAL & ELECTRICAL LIMITED" at bounding box center [260, 41] width 428 height 10
copy div "LG MECHANICAL & ELECTRICAL"
click at [432, 14] on input "Search" at bounding box center [449, 15] width 85 height 9
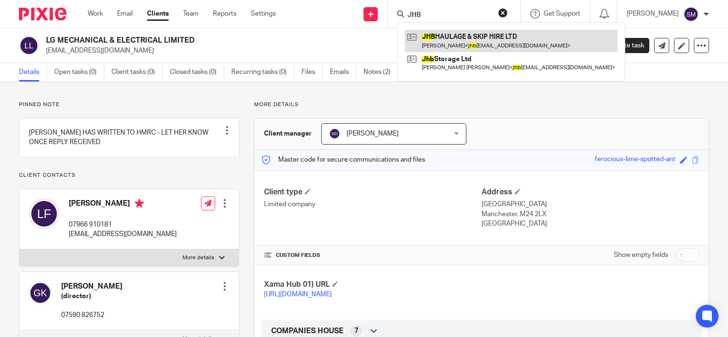
type input "JHB"
click at [481, 45] on link at bounding box center [511, 41] width 213 height 22
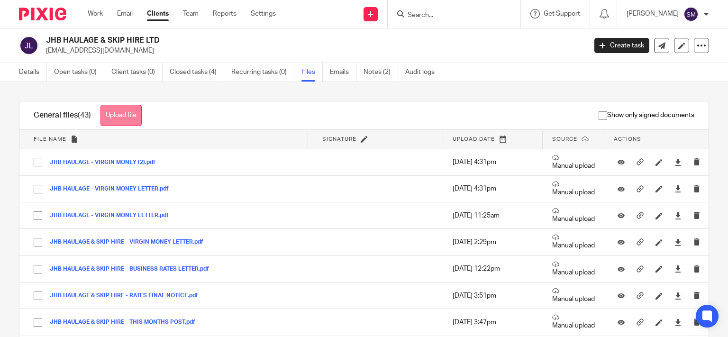
click at [128, 121] on button "Upload file" at bounding box center [120, 115] width 41 height 21
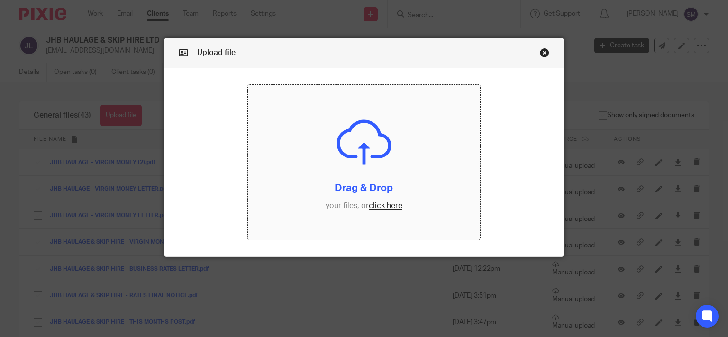
click at [342, 186] on input "file" at bounding box center [364, 162] width 232 height 155
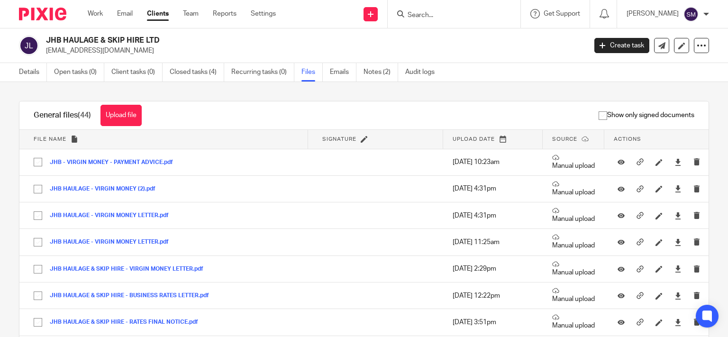
click at [428, 16] on input "Search" at bounding box center [449, 15] width 85 height 9
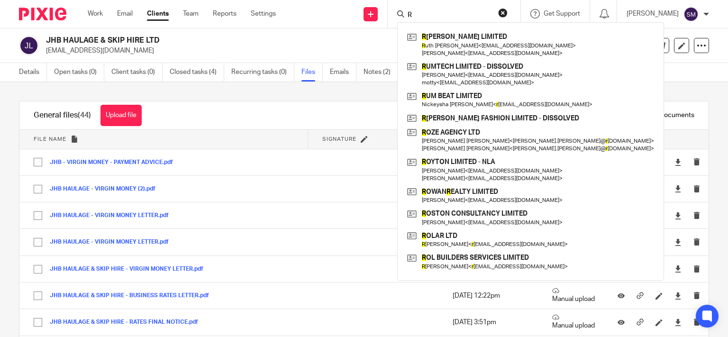
type input "R"
click at [416, 16] on input "R" at bounding box center [449, 15] width 85 height 9
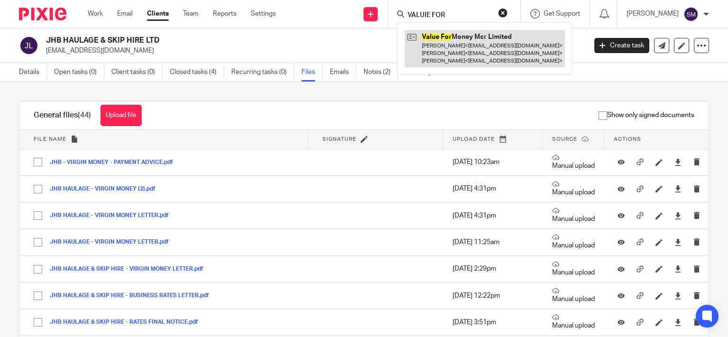
type input "VALUIE FOR"
click at [478, 58] on link at bounding box center [485, 48] width 160 height 37
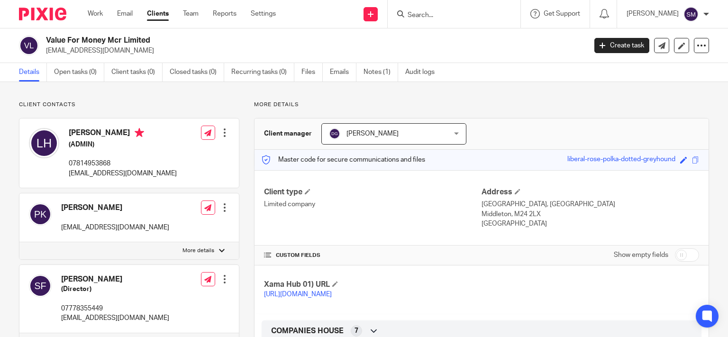
drag, startPoint x: 120, startPoint y: 39, endPoint x: 63, endPoint y: 36, distance: 57.4
click at [46, 36] on h2 "Value For Money Mcr Limited" at bounding box center [260, 41] width 428 height 10
copy h2 "Value For Money Mcr"
click at [458, 10] on form at bounding box center [457, 14] width 101 height 12
click at [456, 15] on input "Search" at bounding box center [449, 15] width 85 height 9
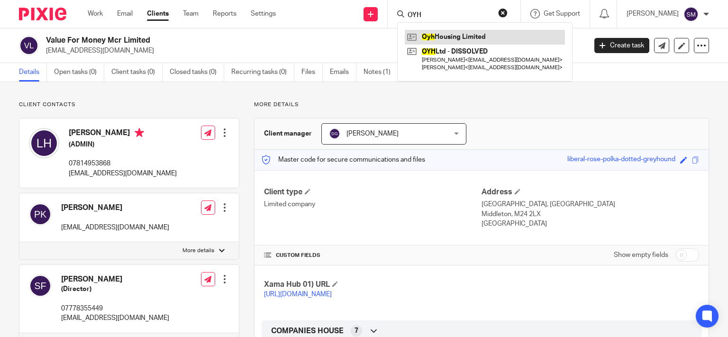
type input "OYH"
click at [448, 36] on link at bounding box center [485, 37] width 160 height 14
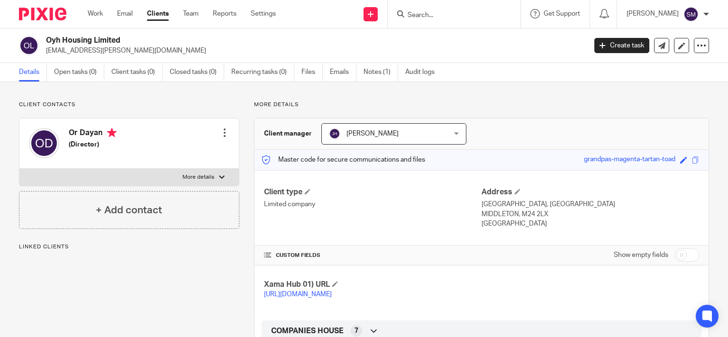
drag, startPoint x: 94, startPoint y: 41, endPoint x: 46, endPoint y: 39, distance: 48.4
click at [46, 39] on h2 "Oyh Housing Limited" at bounding box center [260, 41] width 428 height 10
drag, startPoint x: 51, startPoint y: 40, endPoint x: 70, endPoint y: 50, distance: 21.0
copy h2 "Oyh Housing"
click at [445, 15] on input "Search" at bounding box center [449, 15] width 85 height 9
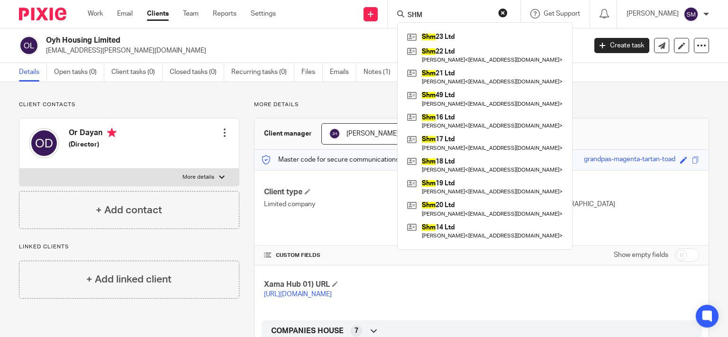
drag, startPoint x: 441, startPoint y: 12, endPoint x: 366, endPoint y: 12, distance: 74.9
click at [407, 12] on input "SHM" at bounding box center [449, 15] width 85 height 9
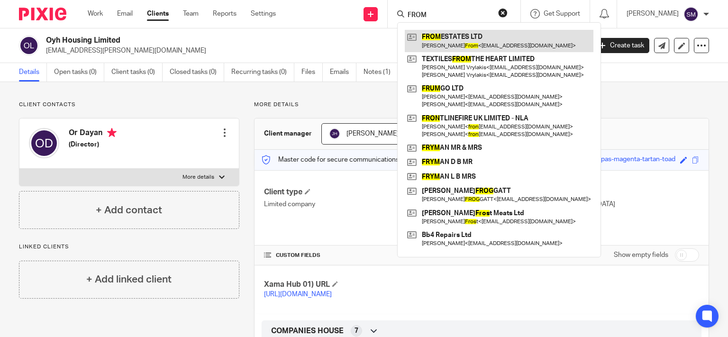
type input "FROM"
click at [449, 34] on link at bounding box center [499, 41] width 189 height 22
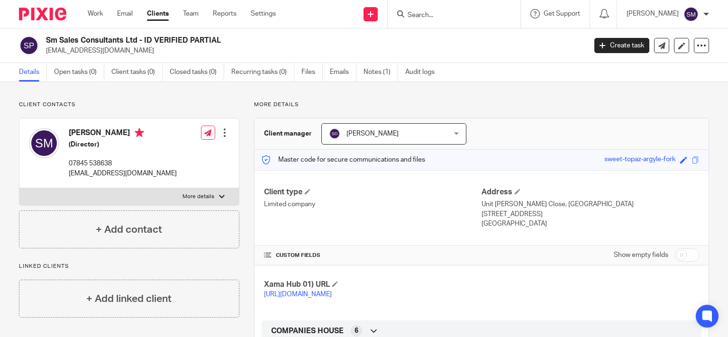
scroll to position [233, 0]
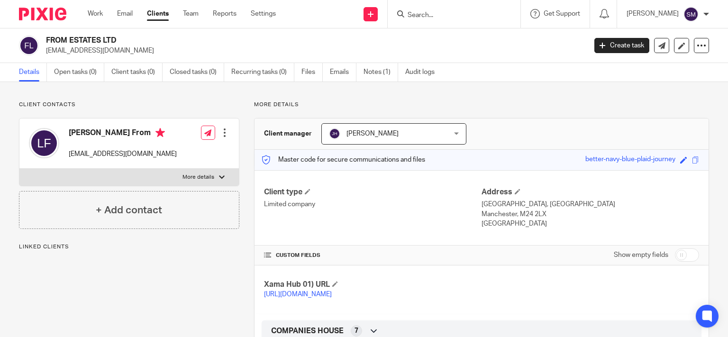
drag, startPoint x: 101, startPoint y: 38, endPoint x: 47, endPoint y: 39, distance: 54.1
click at [47, 39] on h2 "FROM ESTATES LTD" at bounding box center [260, 41] width 428 height 10
copy h2 "FROM ESTATES"
click at [426, 9] on form at bounding box center [457, 14] width 101 height 12
click at [421, 18] on input "Search" at bounding box center [449, 15] width 85 height 9
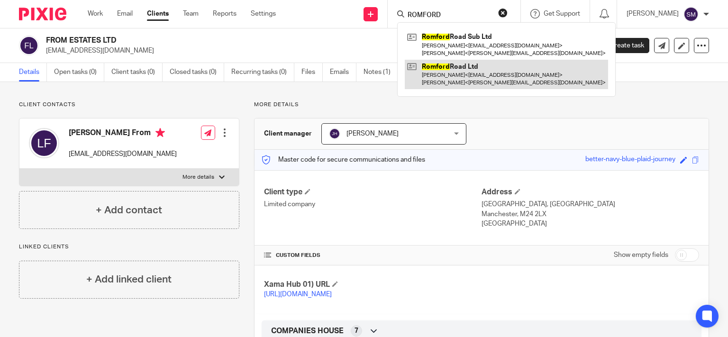
type input "ROMFORD"
click at [445, 81] on link at bounding box center [506, 74] width 203 height 29
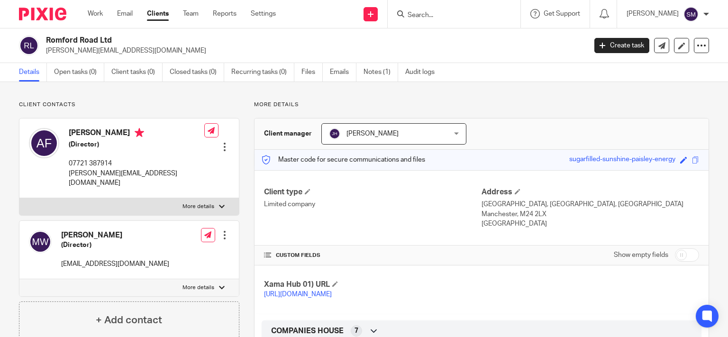
click at [92, 50] on p "[PERSON_NAME][EMAIL_ADDRESS][DOMAIN_NAME]" at bounding box center [313, 50] width 534 height 9
drag, startPoint x: 97, startPoint y: 38, endPoint x: 40, endPoint y: 38, distance: 57.4
click at [46, 38] on h2 "Romford Road Ltd" at bounding box center [260, 41] width 428 height 10
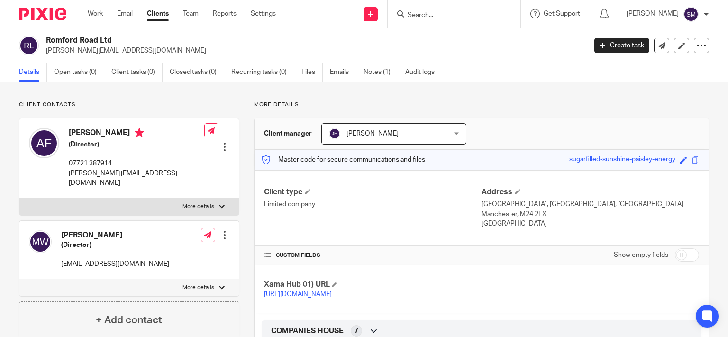
click at [436, 12] on input "Search" at bounding box center [449, 15] width 85 height 9
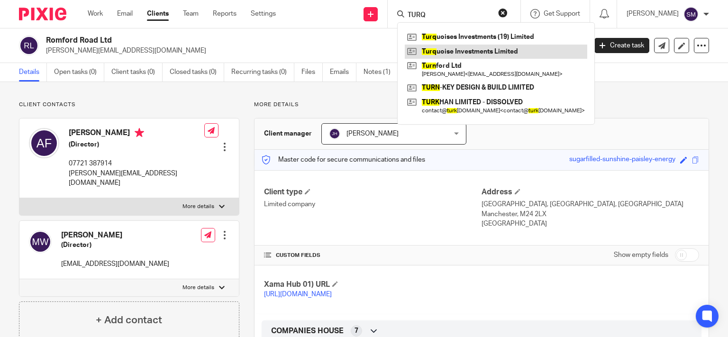
type input "TURQ"
click at [460, 49] on link at bounding box center [496, 52] width 182 height 14
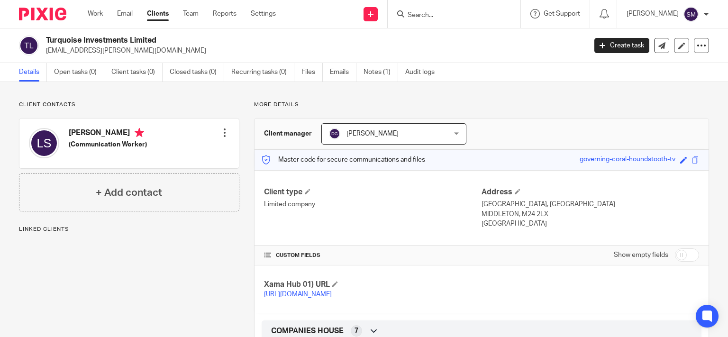
click at [129, 40] on h2 "Turquoise Investments Limited" at bounding box center [260, 41] width 428 height 10
click at [115, 51] on p "[EMAIL_ADDRESS][PERSON_NAME][DOMAIN_NAME]" at bounding box center [313, 50] width 534 height 9
click at [114, 51] on p "slutzkin.leslie@gmail.com" at bounding box center [313, 50] width 534 height 9
drag, startPoint x: 130, startPoint y: 41, endPoint x: 47, endPoint y: 35, distance: 82.7
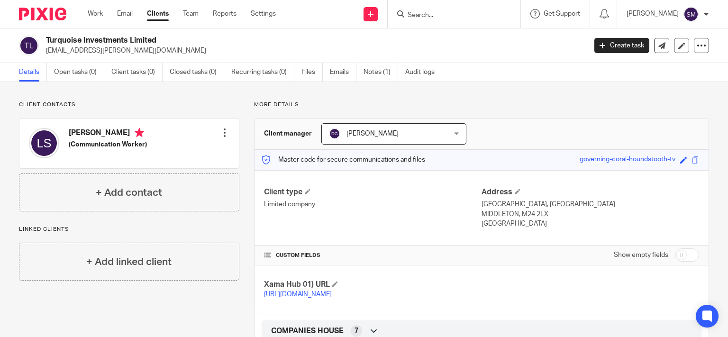
click at [47, 36] on h2 "Turquoise Investments Limited" at bounding box center [260, 41] width 428 height 10
copy h2 "Turquoise Investments"
click at [437, 14] on input "Search" at bounding box center [449, 15] width 85 height 9
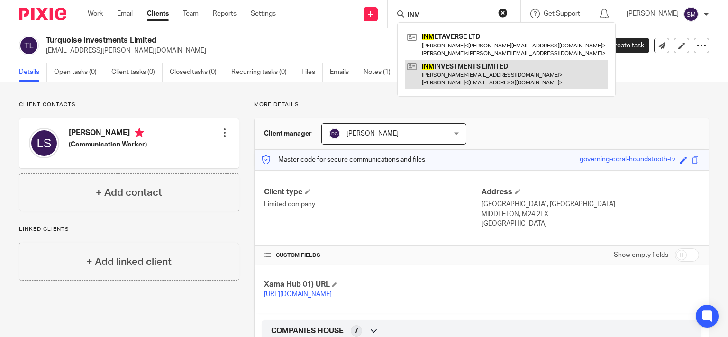
type input "INM"
click at [456, 69] on link at bounding box center [506, 74] width 203 height 29
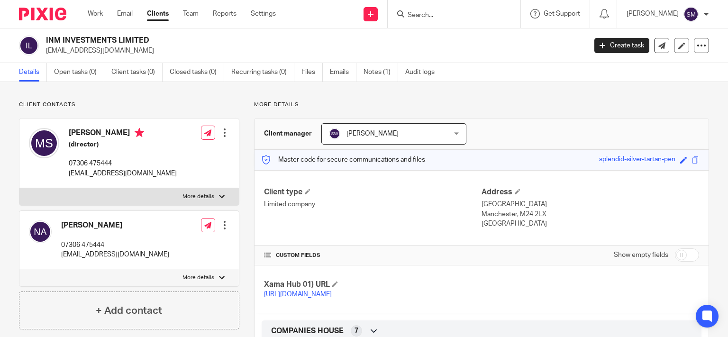
click at [109, 52] on p "[EMAIL_ADDRESS][DOMAIN_NAME]" at bounding box center [313, 50] width 534 height 9
drag, startPoint x: 116, startPoint y: 39, endPoint x: 44, endPoint y: 39, distance: 72.5
click at [46, 39] on h2 "INM INVESTMENTS LIMITED" at bounding box center [260, 41] width 428 height 10
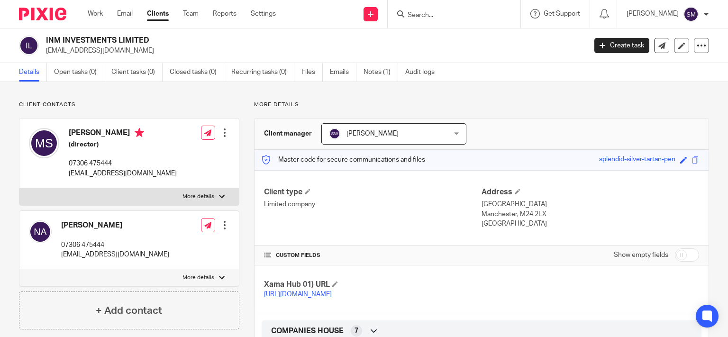
copy h2 "INM INVESTMENTS"
click at [440, 15] on input "Search" at bounding box center [449, 15] width 85 height 9
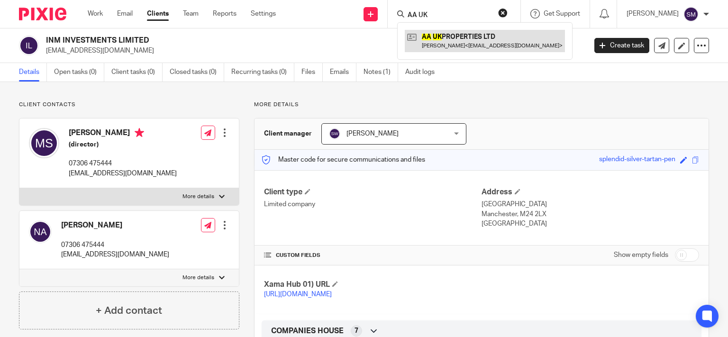
type input "AA UK"
click at [449, 40] on link at bounding box center [485, 41] width 160 height 22
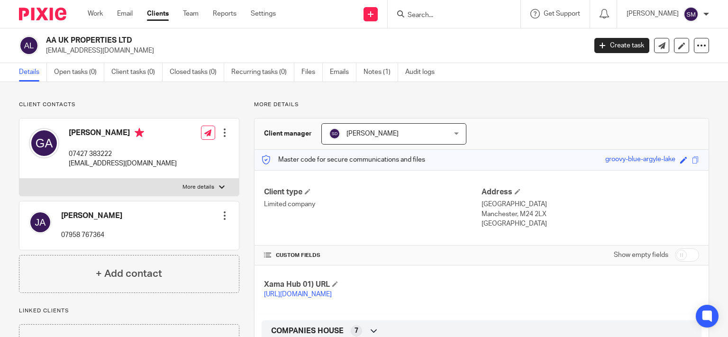
drag, startPoint x: 112, startPoint y: 50, endPoint x: 45, endPoint y: 52, distance: 67.3
click at [45, 52] on div "AA UK PROPERTIES LTD [EMAIL_ADDRESS][DOMAIN_NAME]" at bounding box center [299, 46] width 561 height 20
drag, startPoint x: 119, startPoint y: 39, endPoint x: 46, endPoint y: 41, distance: 74.0
click at [46, 41] on h2 "AA UK PROPERTIES LTD" at bounding box center [260, 41] width 428 height 10
click at [431, 9] on form at bounding box center [457, 14] width 101 height 12
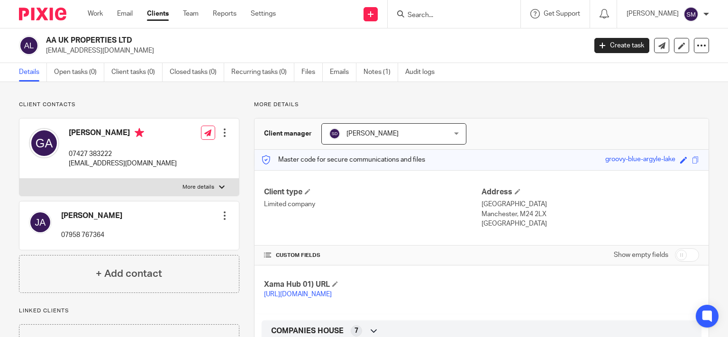
click at [431, 13] on input "Search" at bounding box center [449, 15] width 85 height 9
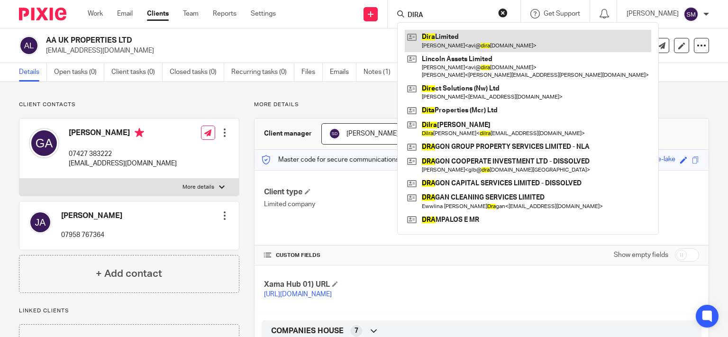
type input "DIRA"
click at [445, 36] on link at bounding box center [528, 41] width 246 height 22
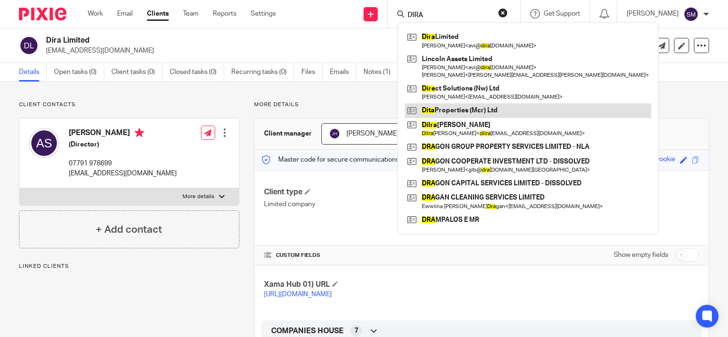
type input "DIRA"
click at [470, 109] on link at bounding box center [528, 110] width 246 height 14
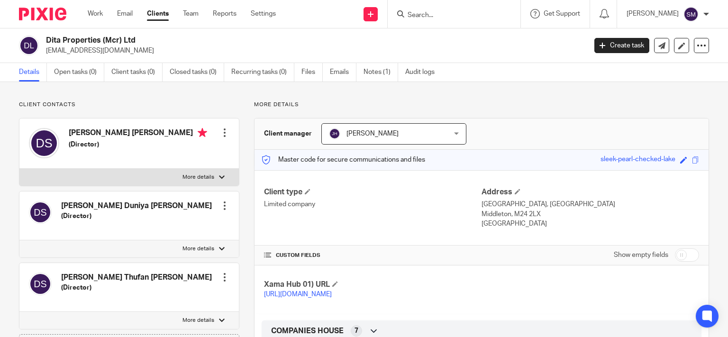
click at [100, 50] on p "[EMAIL_ADDRESS][DOMAIN_NAME]" at bounding box center [313, 50] width 534 height 9
click at [423, 14] on input "Search" at bounding box center [449, 15] width 85 height 9
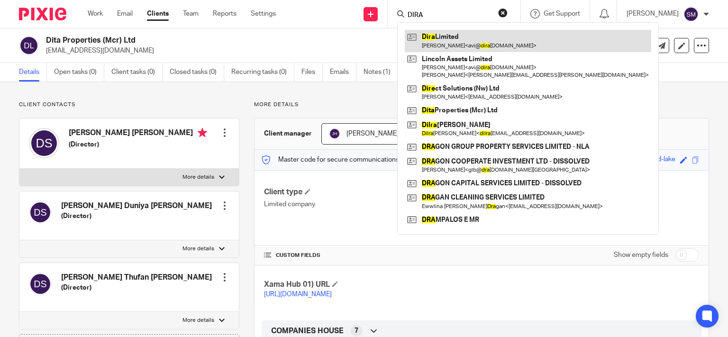
type input "DIRA"
click at [441, 47] on link at bounding box center [528, 41] width 246 height 22
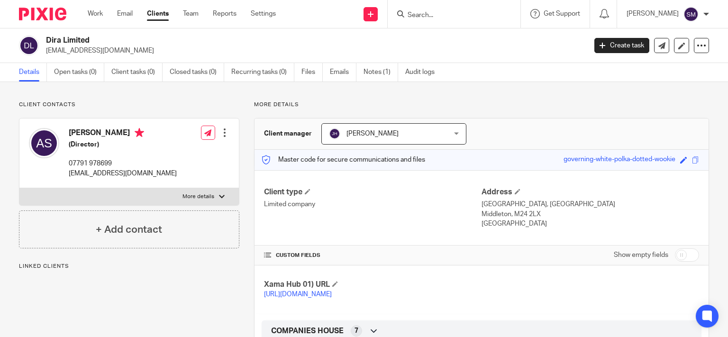
drag, startPoint x: 94, startPoint y: 39, endPoint x: 55, endPoint y: 35, distance: 39.5
click at [46, 38] on h2 "Dira Limited" at bounding box center [260, 41] width 428 height 10
copy h2 "Dira Limited"
click at [441, 16] on input "Search" at bounding box center [449, 15] width 85 height 9
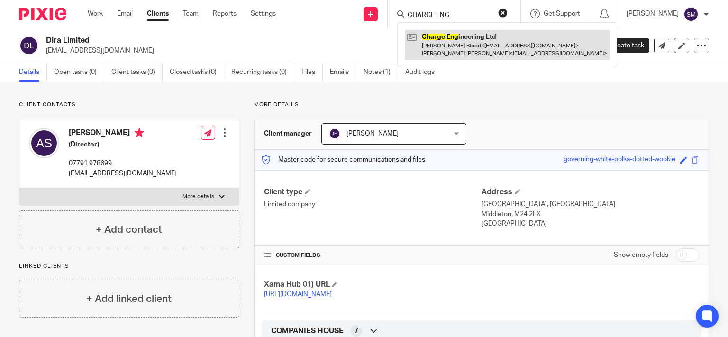
type input "CHARGE ENG"
click at [454, 41] on link at bounding box center [507, 44] width 205 height 29
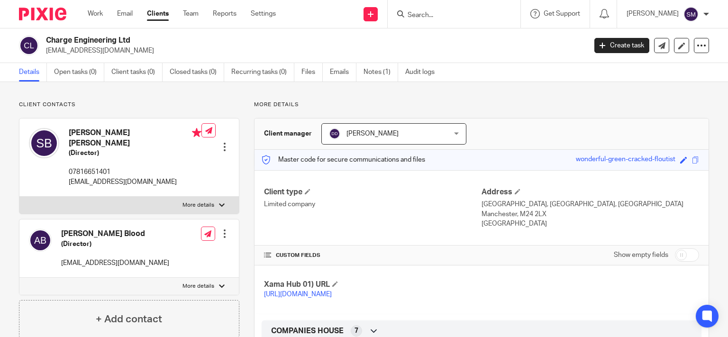
drag, startPoint x: 106, startPoint y: 40, endPoint x: 37, endPoint y: 35, distance: 69.4
click at [46, 36] on h2 "Charge Engineering Ltd" at bounding box center [260, 41] width 428 height 10
click at [429, 14] on input "Search" at bounding box center [449, 15] width 85 height 9
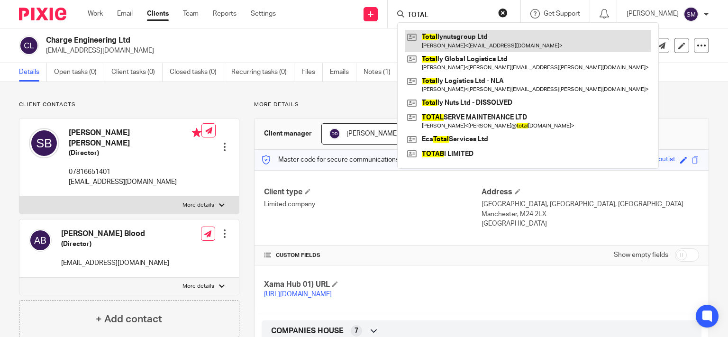
type input "TOTAL"
click at [455, 41] on link at bounding box center [528, 41] width 246 height 22
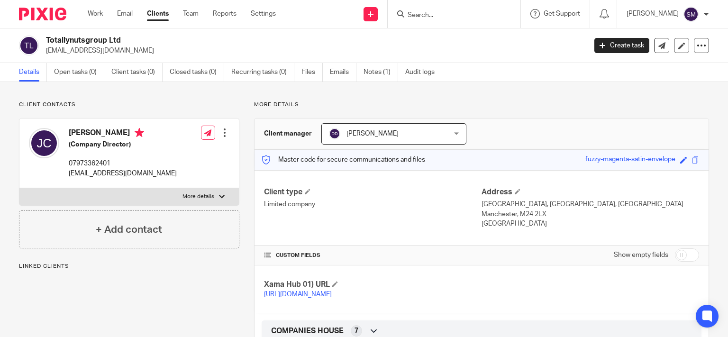
click at [108, 54] on p "[EMAIL_ADDRESS][DOMAIN_NAME]" at bounding box center [313, 50] width 534 height 9
click at [435, 16] on input "Search" at bounding box center [449, 15] width 85 height 9
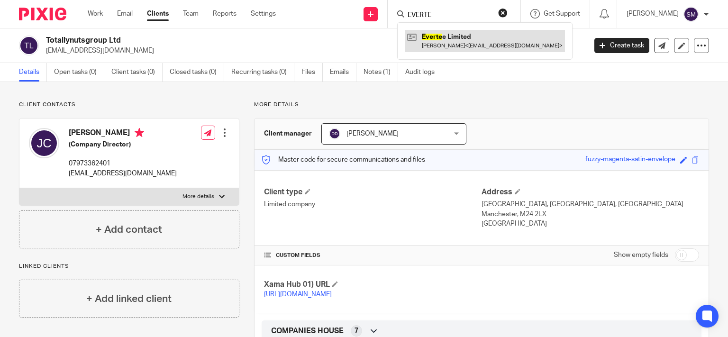
type input "EVERTE"
click at [459, 46] on link at bounding box center [485, 41] width 160 height 22
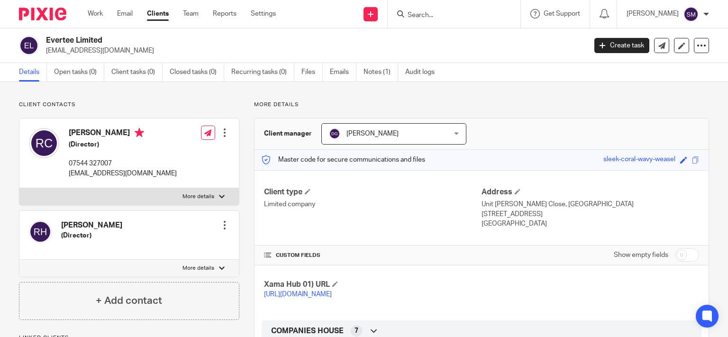
drag, startPoint x: 431, startPoint y: 8, endPoint x: 427, endPoint y: 12, distance: 6.7
click at [431, 8] on div at bounding box center [454, 14] width 133 height 28
click at [425, 14] on input "Search" at bounding box center [449, 15] width 85 height 9
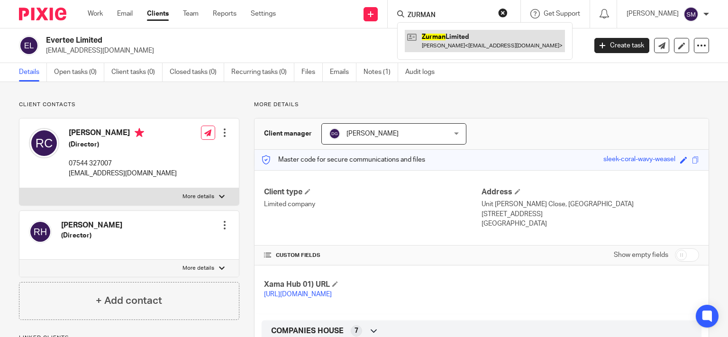
type input "ZURMAN"
click at [456, 42] on link at bounding box center [485, 41] width 160 height 22
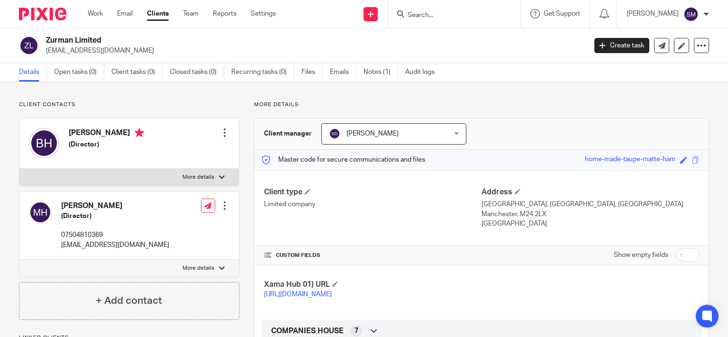
click at [73, 54] on p "[EMAIL_ADDRESS][DOMAIN_NAME]" at bounding box center [313, 50] width 534 height 9
click at [416, 9] on form at bounding box center [457, 14] width 101 height 12
click at [416, 11] on input "Search" at bounding box center [449, 15] width 85 height 9
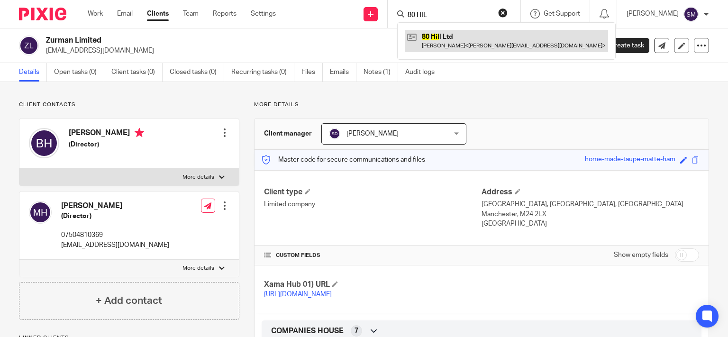
type input "80 HIL"
click at [428, 35] on link at bounding box center [506, 41] width 203 height 22
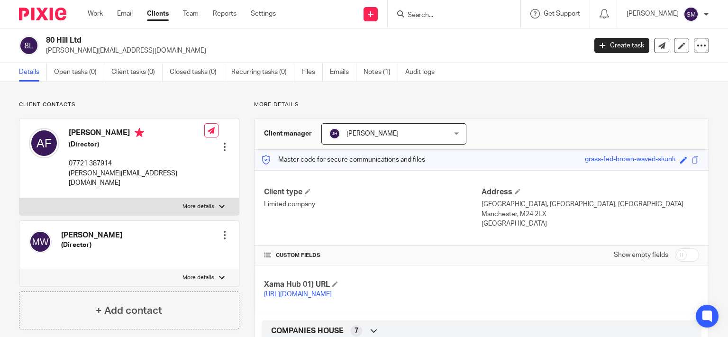
click at [94, 49] on p "[PERSON_NAME][EMAIL_ADDRESS][DOMAIN_NAME]" at bounding box center [313, 50] width 534 height 9
drag, startPoint x: 94, startPoint y: 40, endPoint x: 37, endPoint y: 39, distance: 56.9
click at [46, 39] on h2 "80 Hill Ltd" at bounding box center [260, 41] width 428 height 10
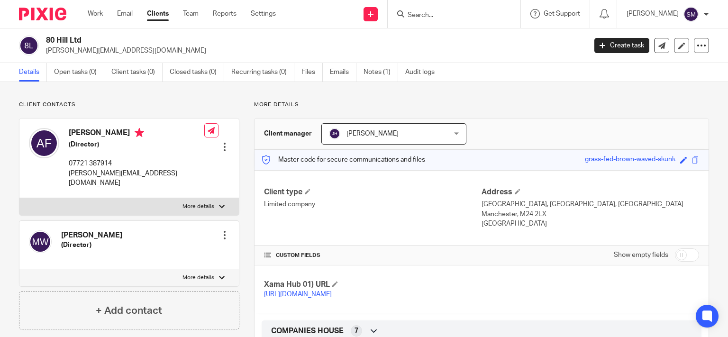
copy div "80 Hill Ltd"
click at [421, 18] on input "Search" at bounding box center [449, 15] width 85 height 9
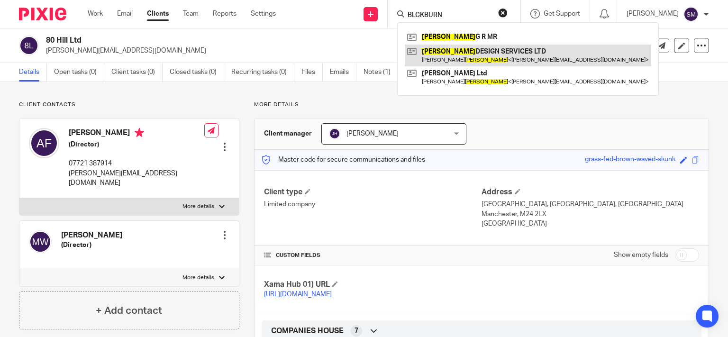
type input "BLCKBURN"
click at [445, 47] on link at bounding box center [528, 56] width 246 height 22
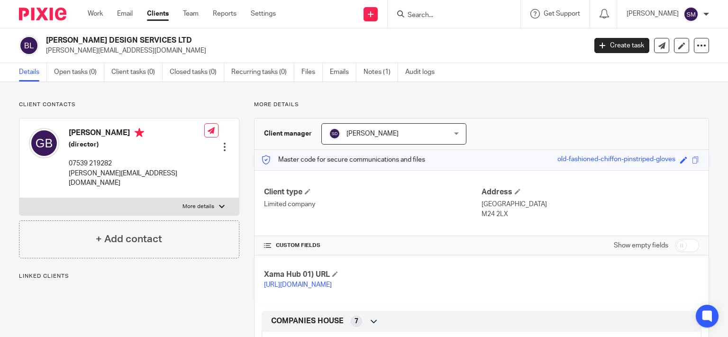
click at [103, 48] on p "ashton-hurst@outlook.com" at bounding box center [313, 50] width 534 height 9
drag, startPoint x: 159, startPoint y: 37, endPoint x: 42, endPoint y: 38, distance: 117.1
click at [46, 38] on h2 "BLACKBURN DESIGN SERVICES LTD" at bounding box center [260, 41] width 428 height 10
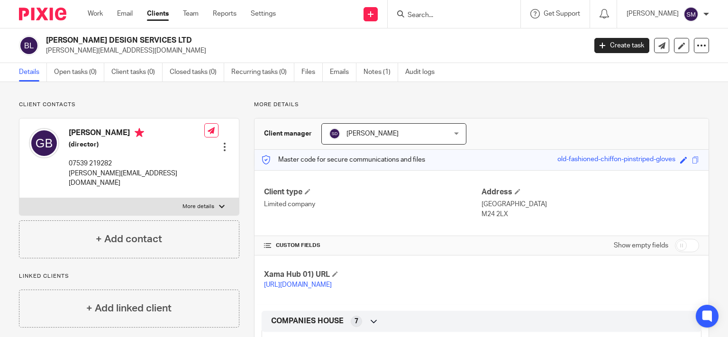
copy div "BLACKBURN DESIGN SERVICES"
click at [444, 13] on input "Search" at bounding box center [449, 15] width 85 height 9
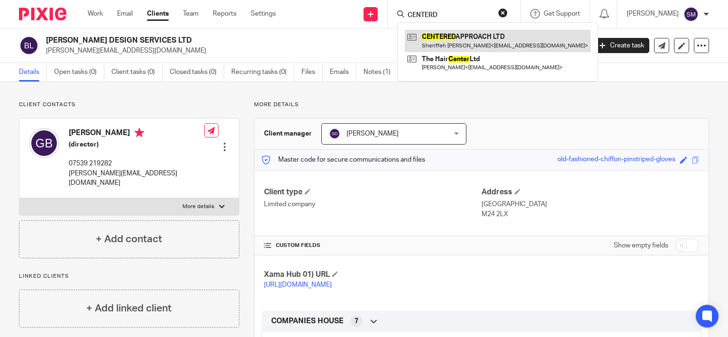
type input "CENTERD"
click at [467, 37] on link at bounding box center [498, 41] width 186 height 22
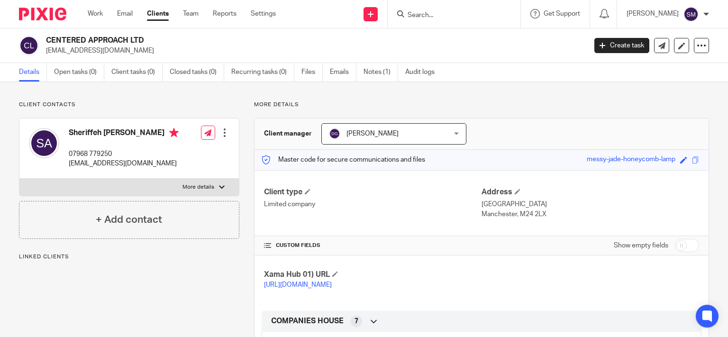
click at [91, 50] on p "[EMAIL_ADDRESS][DOMAIN_NAME]" at bounding box center [313, 50] width 534 height 9
drag, startPoint x: 128, startPoint y: 39, endPoint x: 48, endPoint y: 30, distance: 80.1
click at [48, 36] on h2 "CENTERED APPROACH LTD" at bounding box center [260, 41] width 428 height 10
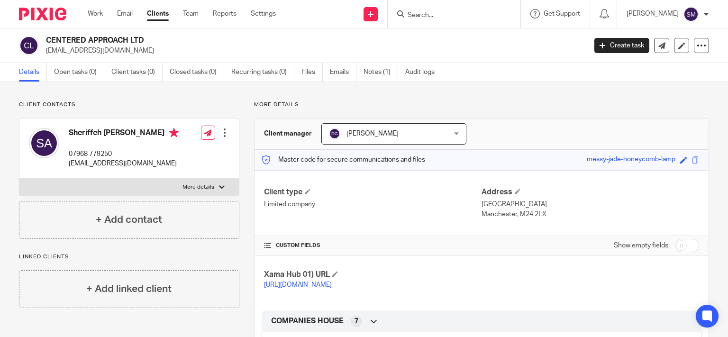
copy h2 "CENTERED APPROACH"
click at [383, 66] on link "Notes (1)" at bounding box center [381, 72] width 35 height 18
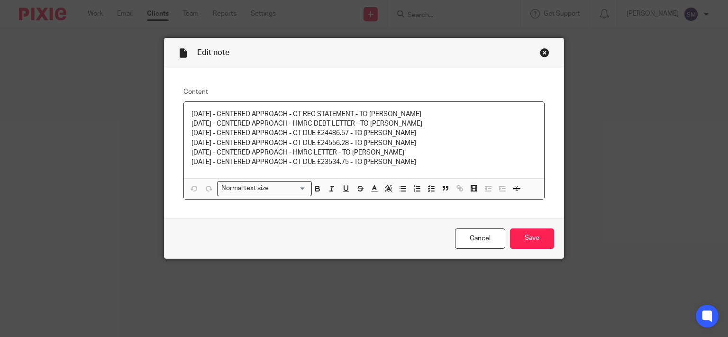
click at [540, 52] on div "Close this dialog window" at bounding box center [544, 52] width 9 height 9
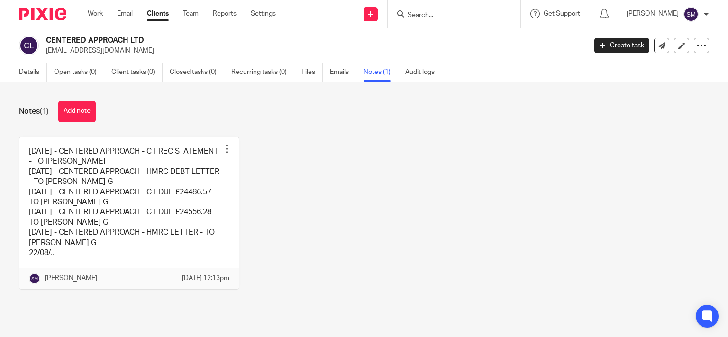
click at [439, 17] on input "Search" at bounding box center [449, 15] width 85 height 9
type input "C"
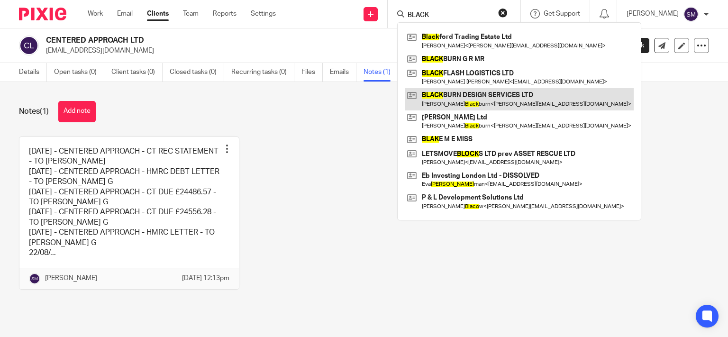
type input "BLACK"
click at [490, 97] on link at bounding box center [519, 99] width 229 height 22
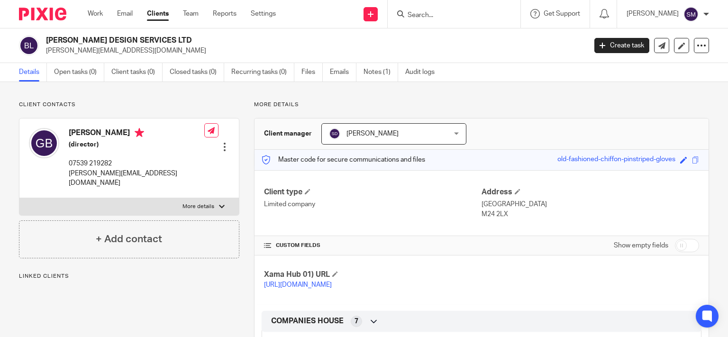
click at [84, 52] on p "[PERSON_NAME][EMAIL_ADDRESS][DOMAIN_NAME]" at bounding box center [313, 50] width 534 height 9
click at [438, 13] on input "Search" at bounding box center [449, 15] width 85 height 9
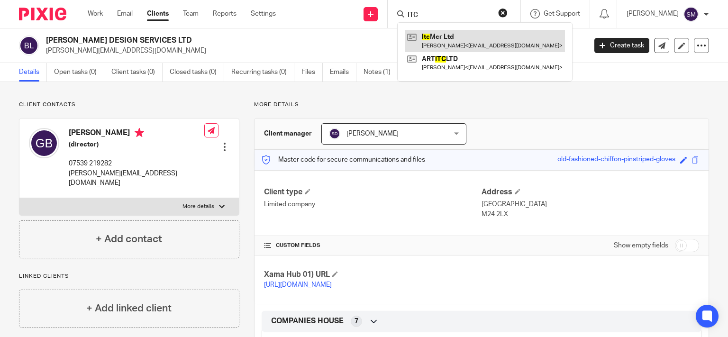
type input "ITC"
click at [441, 40] on link at bounding box center [485, 41] width 160 height 22
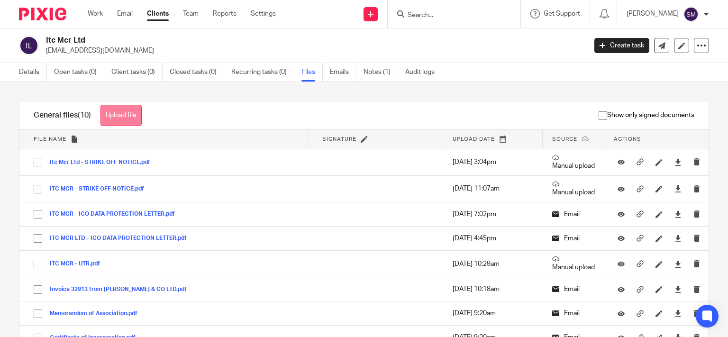
click at [135, 109] on button "Upload file" at bounding box center [120, 115] width 41 height 21
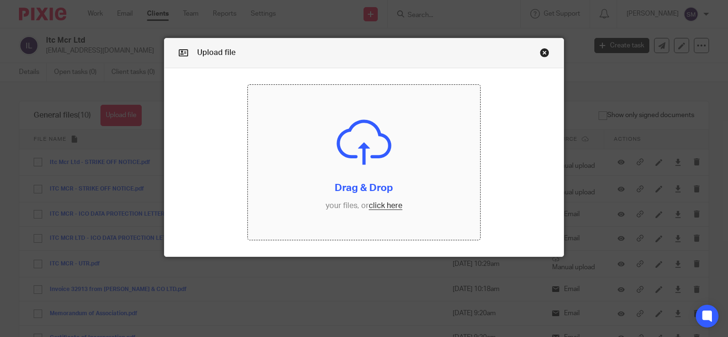
click at [338, 153] on input "file" at bounding box center [364, 162] width 232 height 155
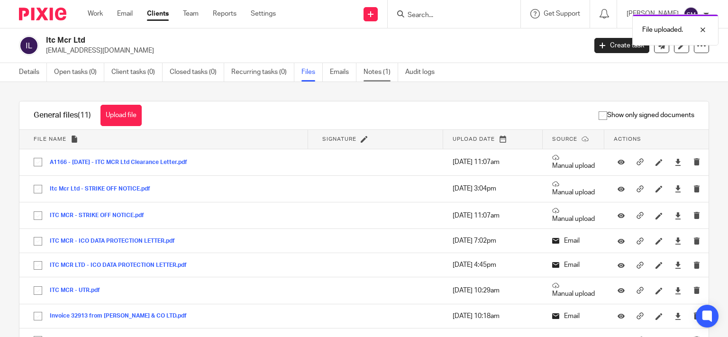
click at [383, 71] on link "Notes (1)" at bounding box center [381, 72] width 35 height 18
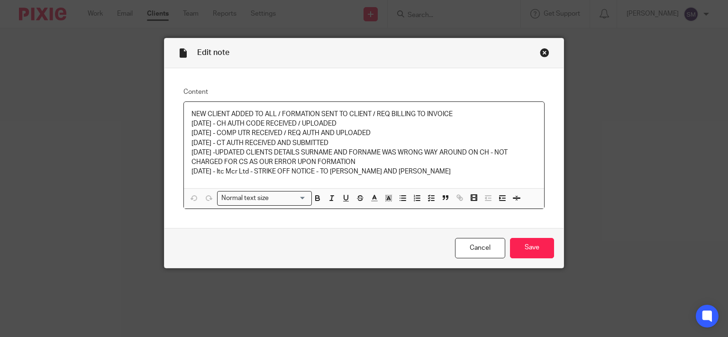
click at [436, 170] on p "13/08/25 - Itc Mcr Ltd - STRIKE OFF NOTICE - TO STACEY AND HELEN" at bounding box center [365, 171] width 346 height 9
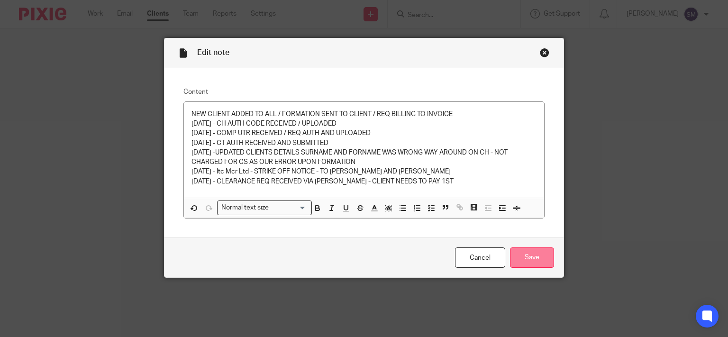
click at [535, 258] on input "Save" at bounding box center [532, 257] width 44 height 20
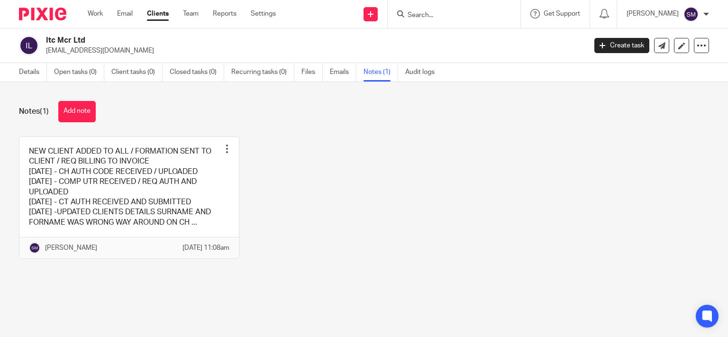
click at [434, 14] on input "Search" at bounding box center [449, 15] width 85 height 9
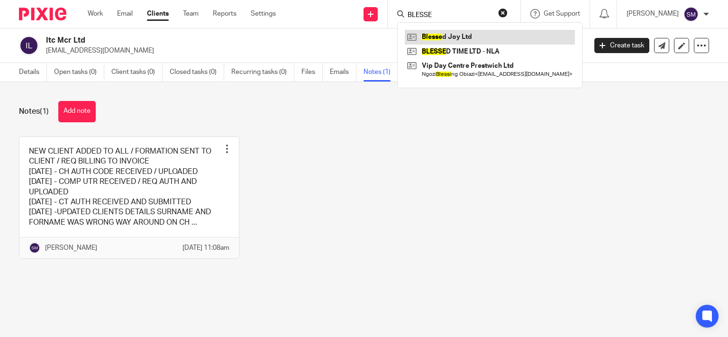
type input "BLESSE"
click at [457, 33] on link at bounding box center [490, 37] width 170 height 14
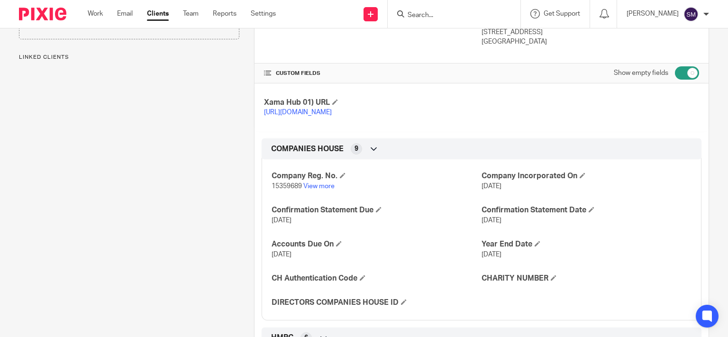
scroll to position [319, 0]
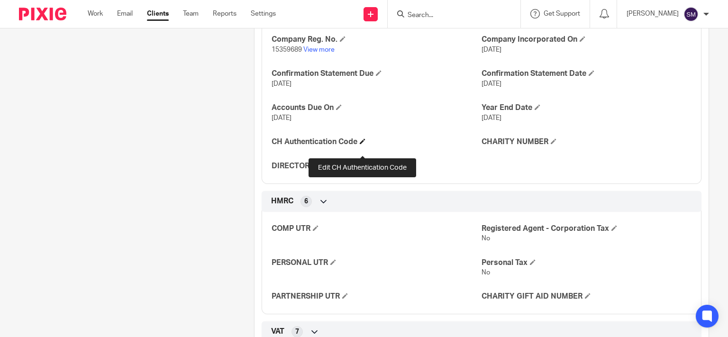
click at [362, 144] on span at bounding box center [363, 141] width 6 height 6
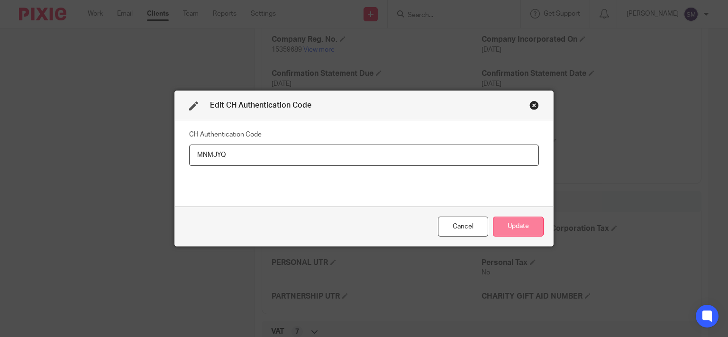
type input "MNMJYQ"
click at [526, 228] on button "Update" at bounding box center [518, 227] width 51 height 20
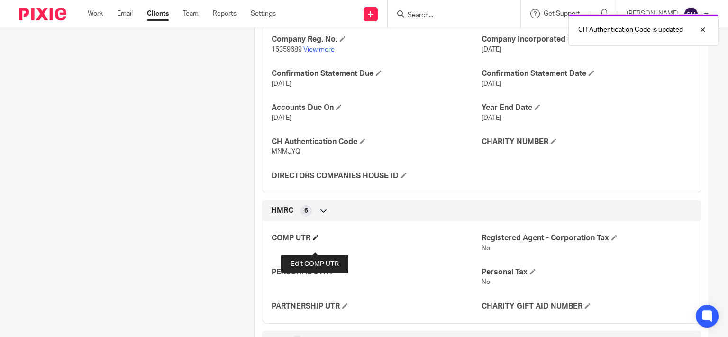
click at [314, 240] on span at bounding box center [316, 238] width 6 height 6
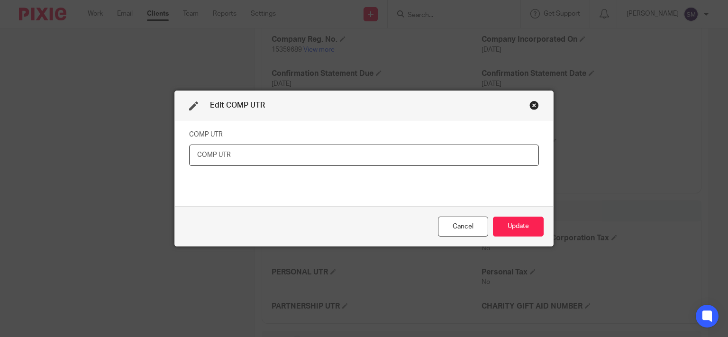
paste input "EMDUS - VAT PAYMENT OVERDUE"
type input "E"
type input "3815914093"
click at [495, 220] on button "Update" at bounding box center [518, 227] width 51 height 20
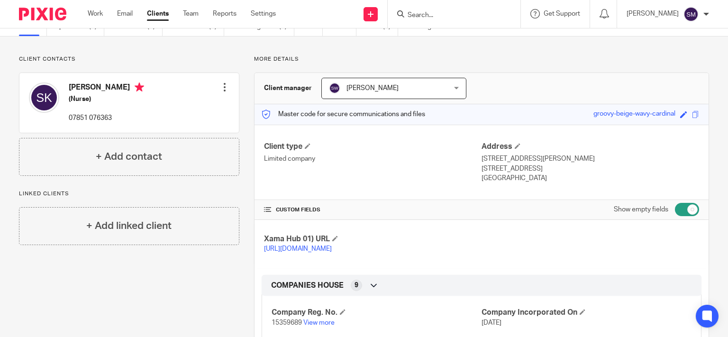
scroll to position [0, 0]
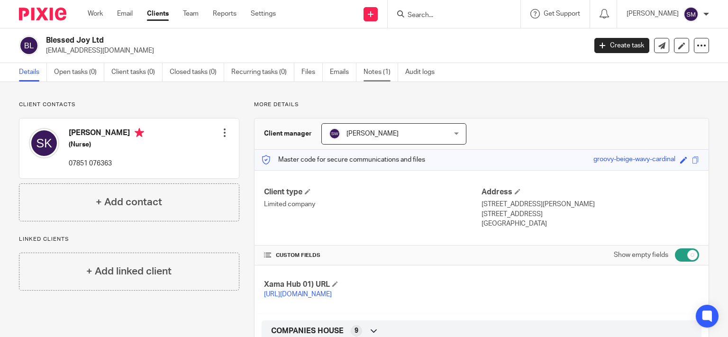
click at [378, 66] on link "Notes (1)" at bounding box center [381, 72] width 35 height 18
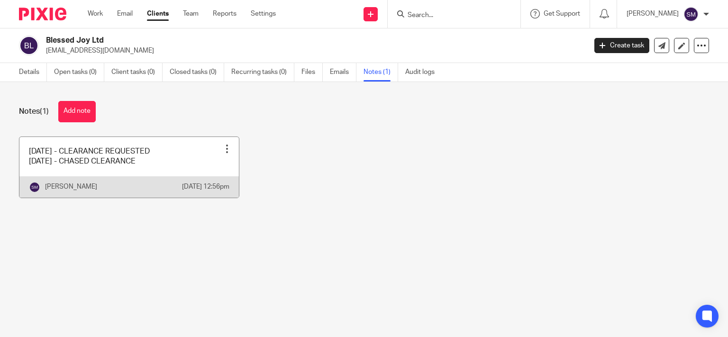
click at [177, 161] on link at bounding box center [128, 167] width 219 height 61
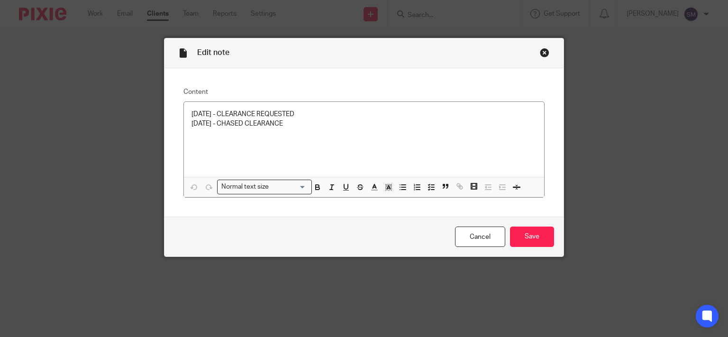
click at [543, 54] on div "Close this dialog window" at bounding box center [544, 52] width 9 height 9
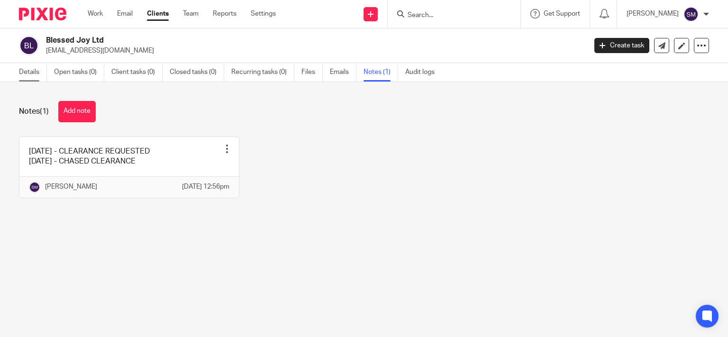
click at [43, 67] on link "Details" at bounding box center [33, 72] width 28 height 18
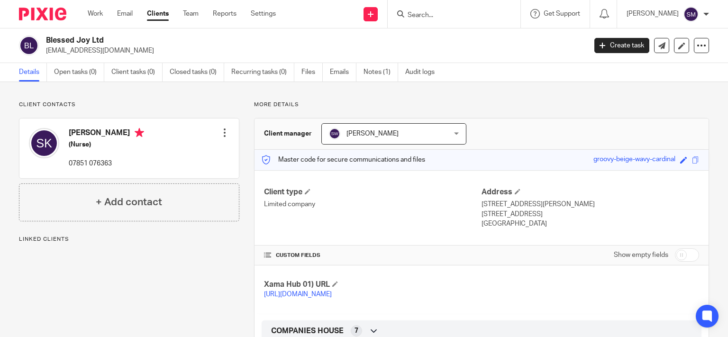
scroll to position [292, 0]
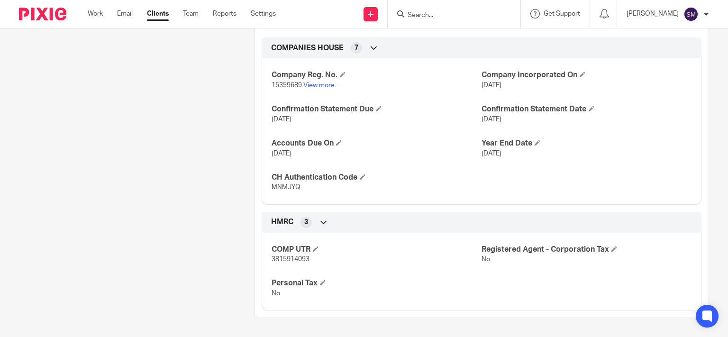
click at [293, 259] on span "3815914093" at bounding box center [291, 259] width 38 height 7
copy span "3815914093"
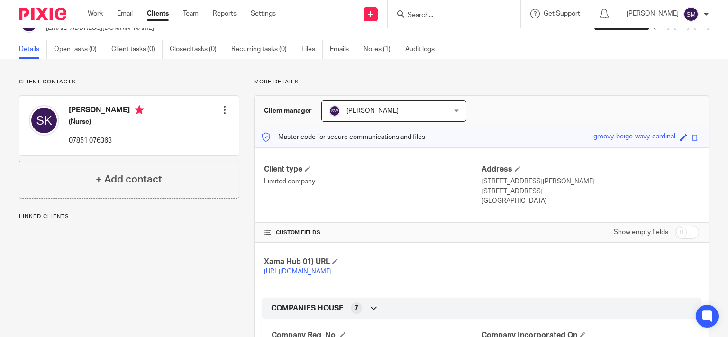
scroll to position [19, 0]
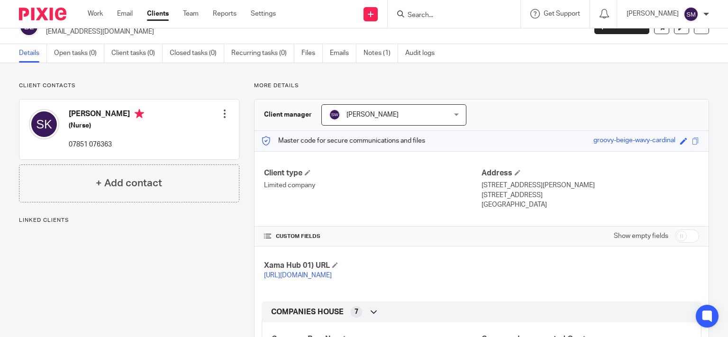
click at [512, 192] on p "Northwich, CW8 1JD" at bounding box center [591, 195] width 218 height 9
click at [519, 193] on p "Northwich, CW8 1JD" at bounding box center [591, 195] width 218 height 9
click at [542, 193] on p "Northwich, CW8 1JD" at bounding box center [591, 195] width 218 height 9
drag, startPoint x: 542, startPoint y: 193, endPoint x: 519, endPoint y: 193, distance: 23.7
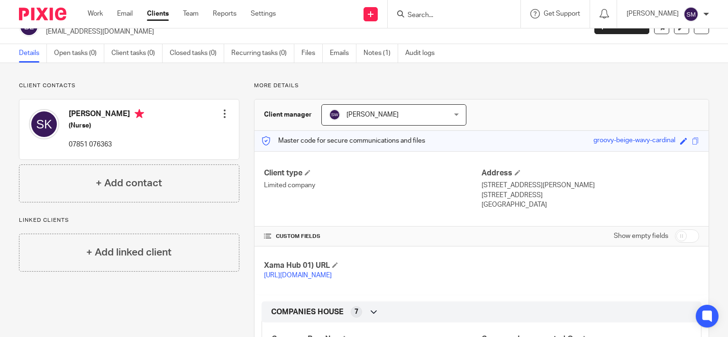
click at [519, 193] on p "Northwich, CW8 1JD" at bounding box center [591, 195] width 218 height 9
copy p "CW8 1JD"
click at [391, 54] on link "Notes (1)" at bounding box center [381, 53] width 35 height 18
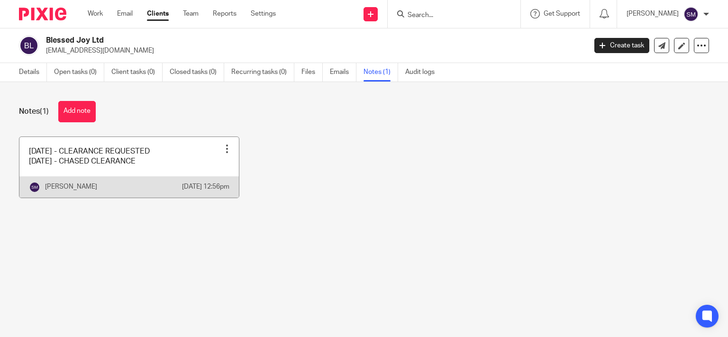
click at [164, 155] on link at bounding box center [128, 167] width 219 height 61
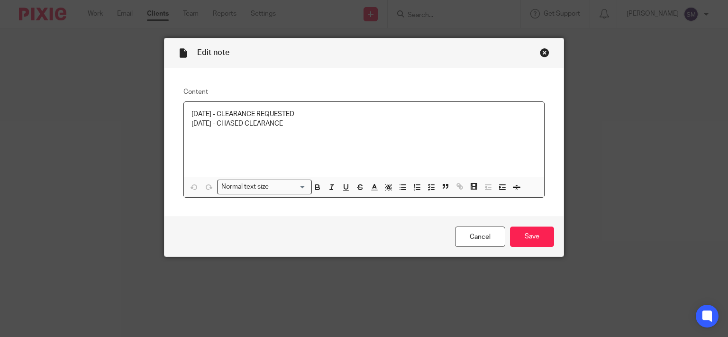
click at [321, 123] on p "[DATE] - CHASED CLEARANCE" at bounding box center [365, 123] width 346 height 9
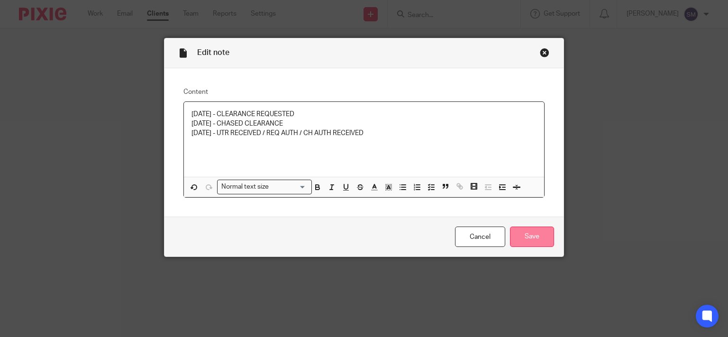
click at [530, 233] on input "Save" at bounding box center [532, 237] width 44 height 20
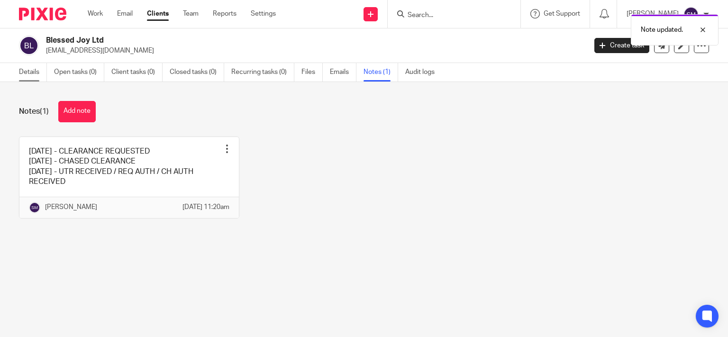
click at [25, 75] on link "Details" at bounding box center [33, 72] width 28 height 18
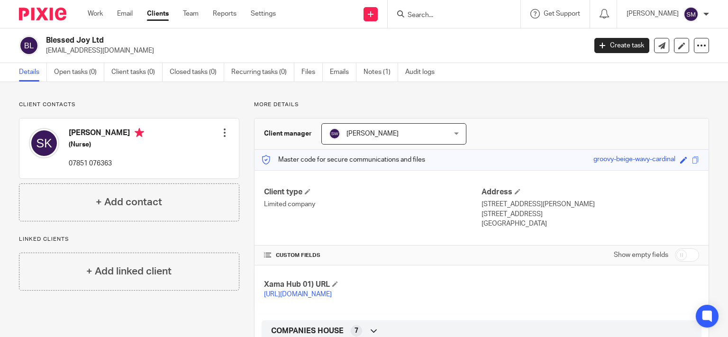
click at [443, 12] on input "Search" at bounding box center [449, 15] width 85 height 9
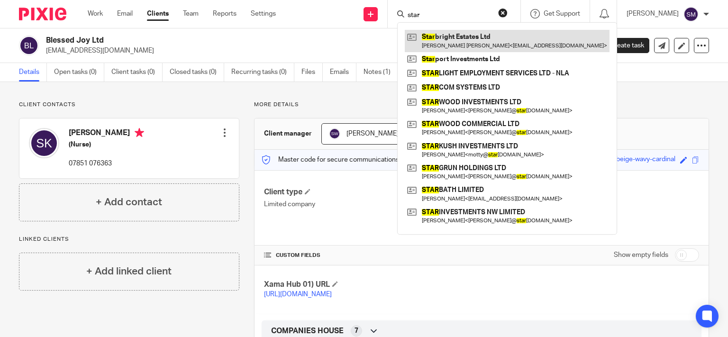
type input "star"
click at [484, 35] on link at bounding box center [507, 41] width 205 height 22
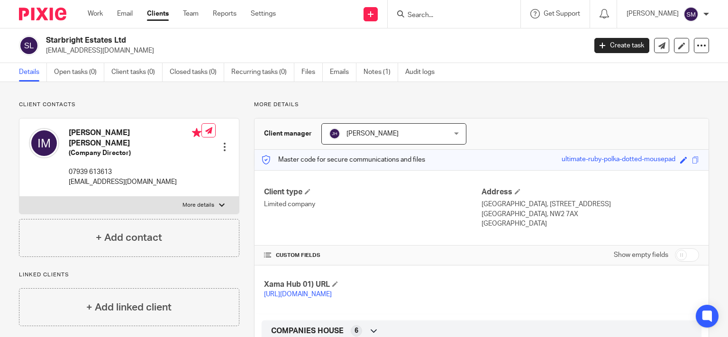
click at [678, 255] on input "checkbox" at bounding box center [687, 254] width 24 height 13
checkbox input "true"
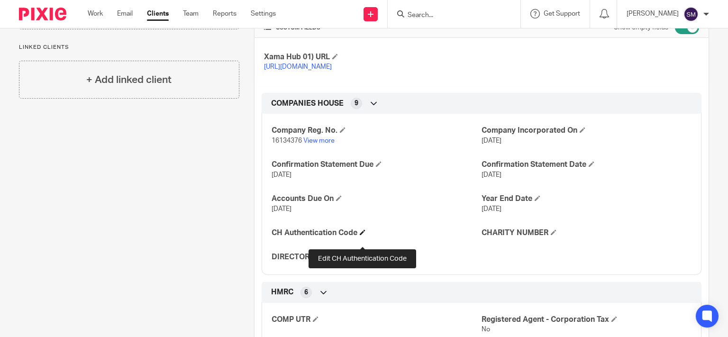
click at [363, 235] on span at bounding box center [363, 232] width 6 height 6
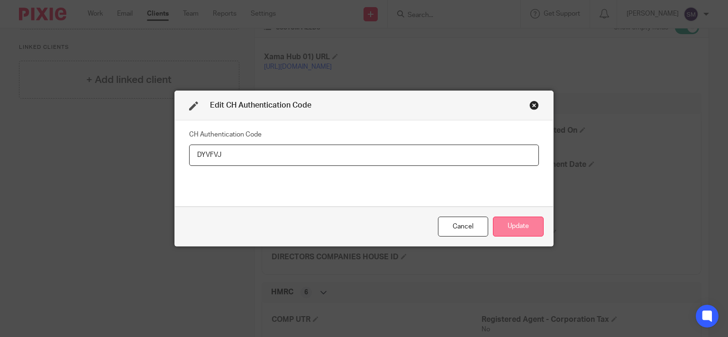
type input "DYVFVJ"
click at [509, 224] on button "Update" at bounding box center [518, 227] width 51 height 20
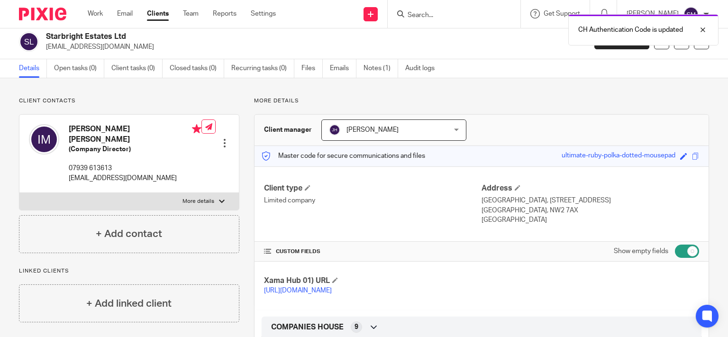
scroll to position [0, 0]
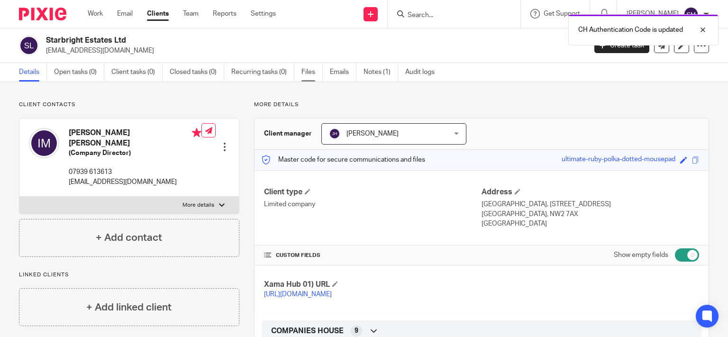
click at [309, 73] on link "Files" at bounding box center [311, 72] width 21 height 18
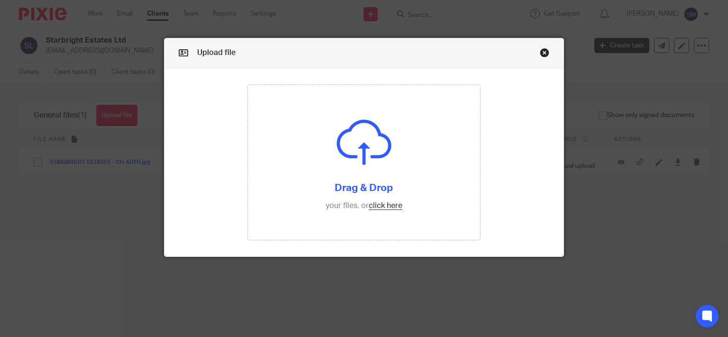
click at [541, 48] on link "Close this dialog window" at bounding box center [544, 54] width 9 height 13
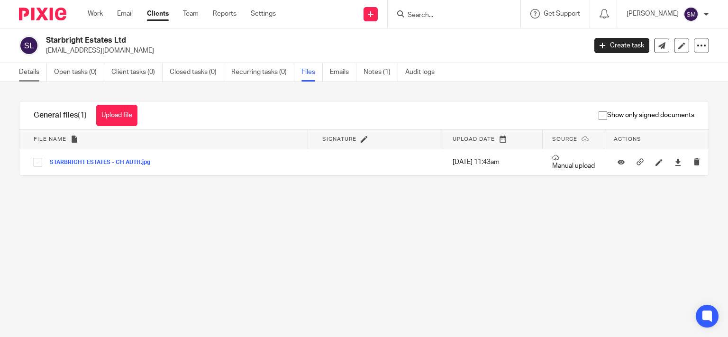
click at [27, 69] on link "Details" at bounding box center [33, 72] width 28 height 18
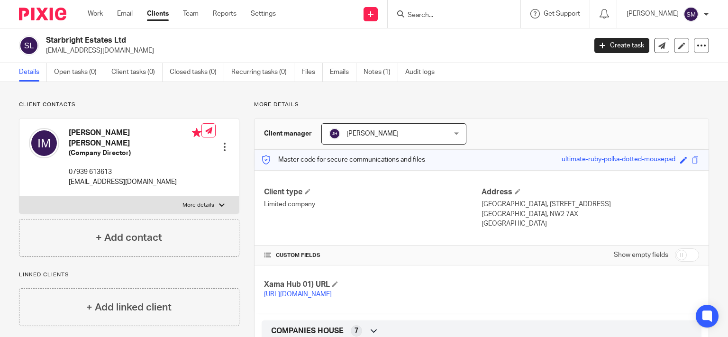
click at [426, 14] on input "Search" at bounding box center [449, 15] width 85 height 9
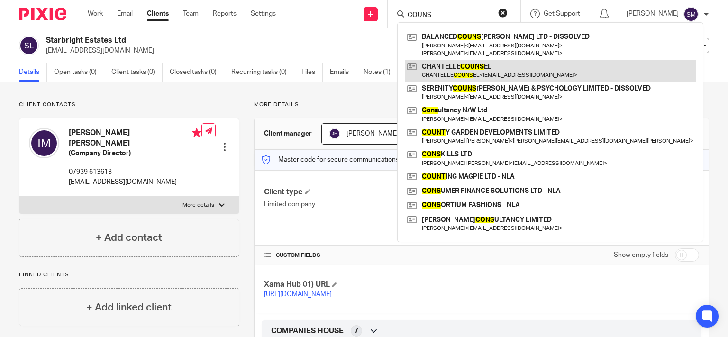
type input "COUNS"
click at [484, 75] on link at bounding box center [550, 71] width 291 height 22
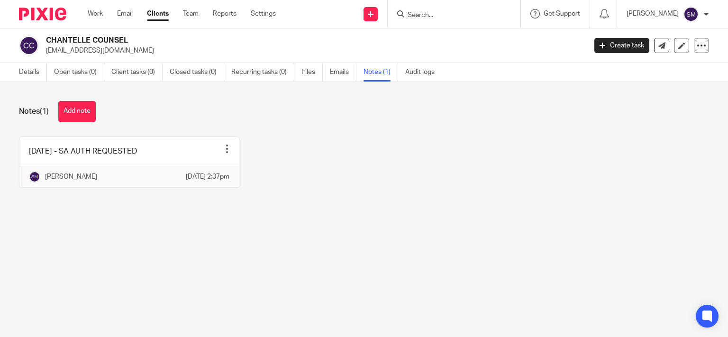
click at [163, 164] on link at bounding box center [128, 162] width 219 height 50
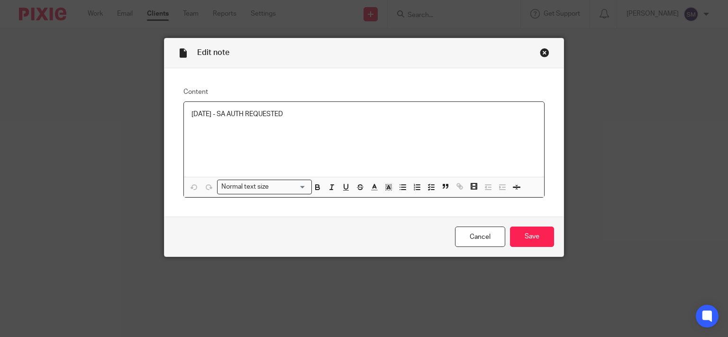
click at [319, 113] on p "[DATE] - SA AUTH REQUESTED" at bounding box center [365, 113] width 346 height 9
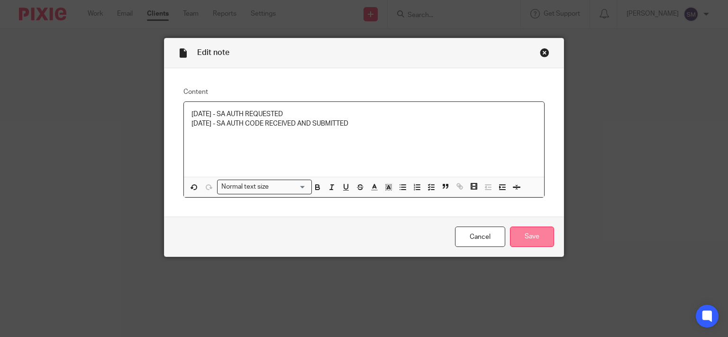
click at [528, 241] on input "Save" at bounding box center [532, 237] width 44 height 20
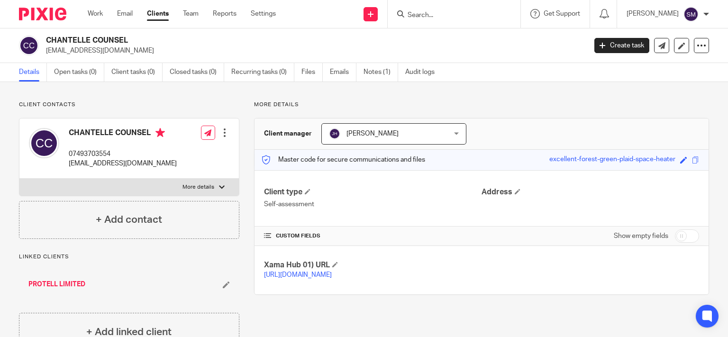
click at [442, 12] on input "Search" at bounding box center [449, 15] width 85 height 9
click at [437, 13] on input "Search" at bounding box center [449, 15] width 85 height 9
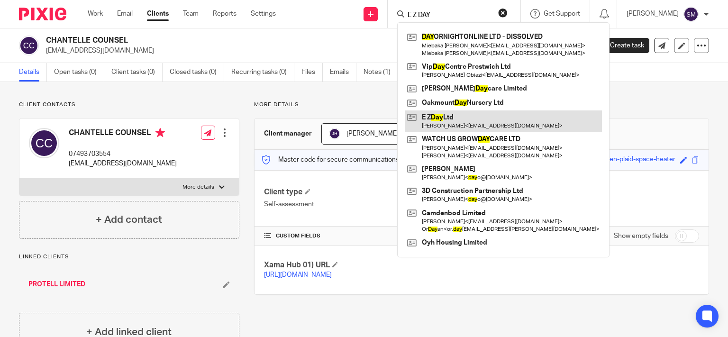
type input "E Z DAY"
click at [438, 113] on link at bounding box center [503, 121] width 197 height 22
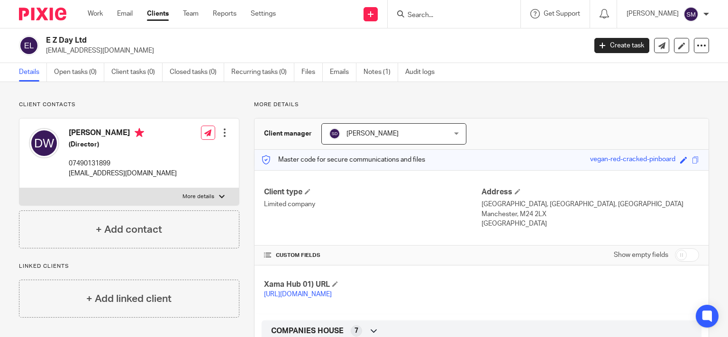
scroll to position [182, 0]
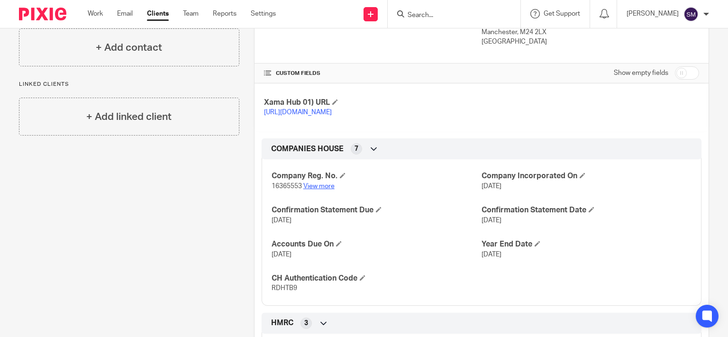
click at [326, 190] on link "View more" at bounding box center [318, 186] width 31 height 7
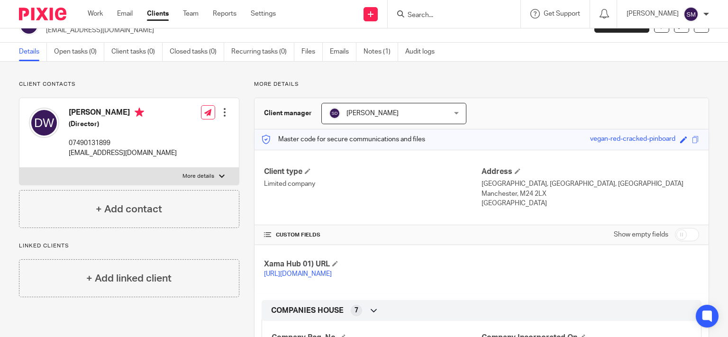
scroll to position [0, 0]
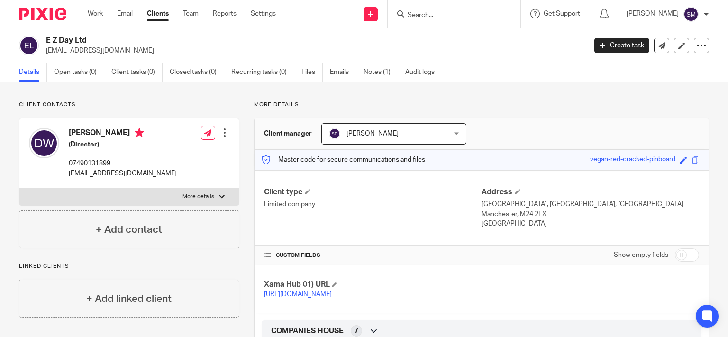
click at [154, 12] on link "Clients" at bounding box center [158, 13] width 22 height 9
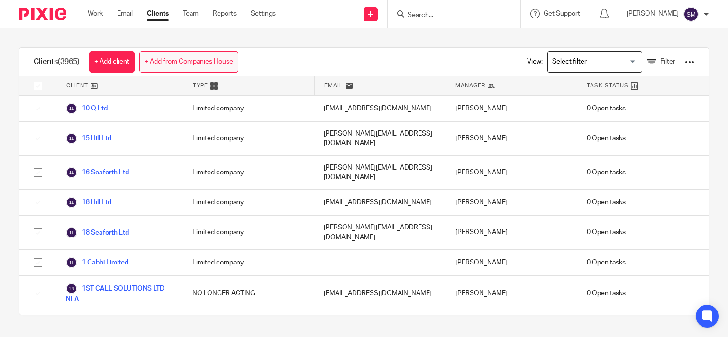
click at [182, 60] on link "+ Add from Companies House" at bounding box center [188, 61] width 99 height 21
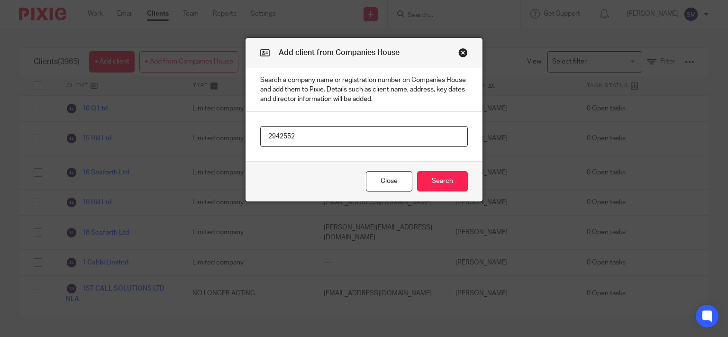
type input "2942552"
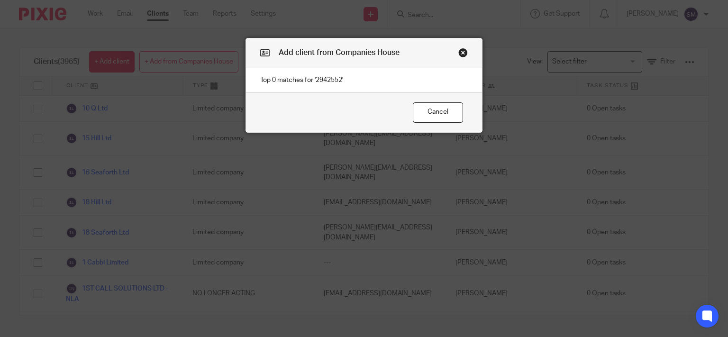
click at [459, 55] on button "Close modal" at bounding box center [462, 52] width 9 height 9
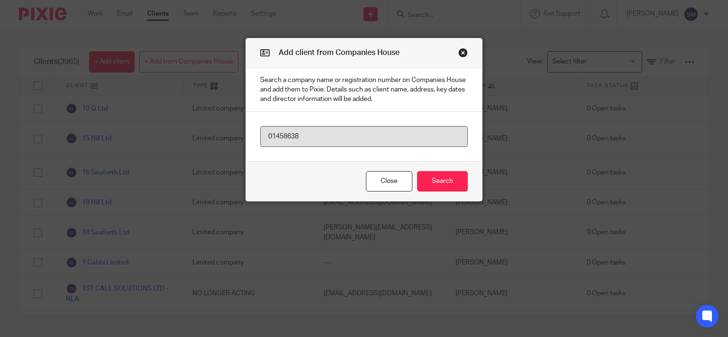
type input "01458638"
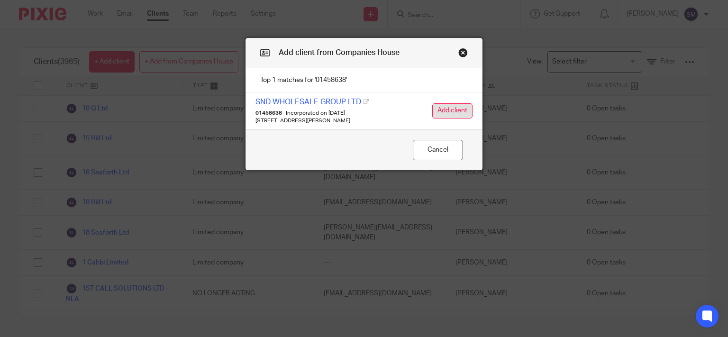
click at [449, 115] on button "Add client" at bounding box center [452, 110] width 40 height 15
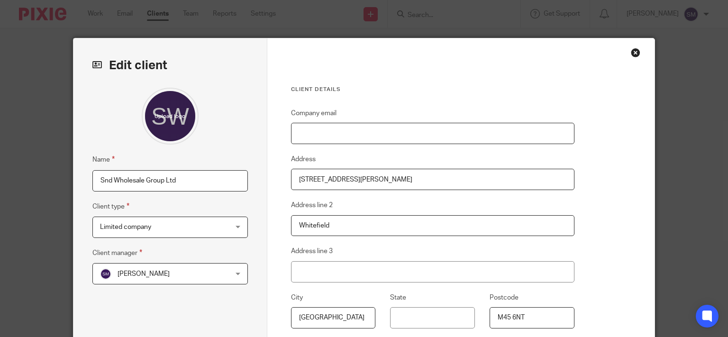
click at [438, 128] on input "Company email" at bounding box center [432, 133] width 283 height 21
type input "[DOMAIN_NAME][EMAIL_ADDRESS][DOMAIN_NAME]"
click at [201, 278] on span "[PERSON_NAME]" at bounding box center [159, 274] width 118 height 20
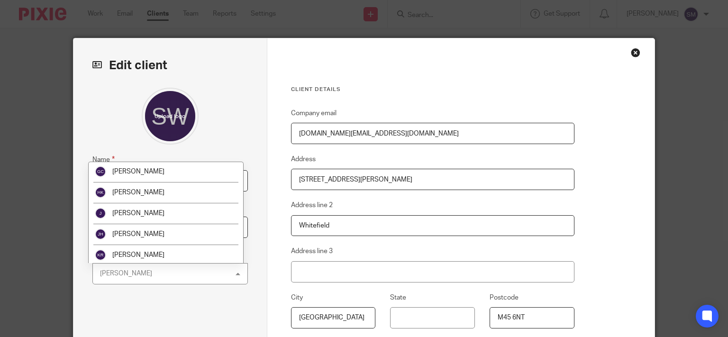
scroll to position [162, 0]
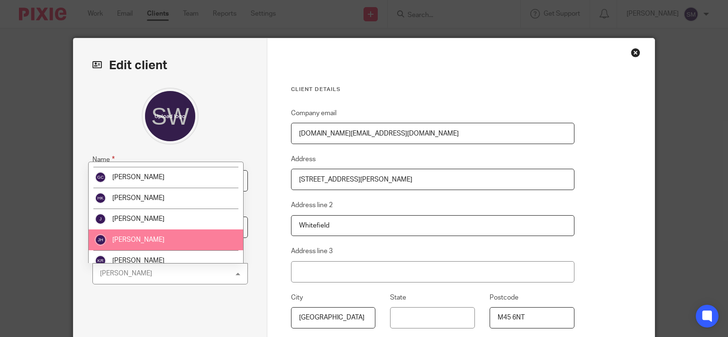
click at [182, 239] on li "[PERSON_NAME]" at bounding box center [166, 239] width 155 height 21
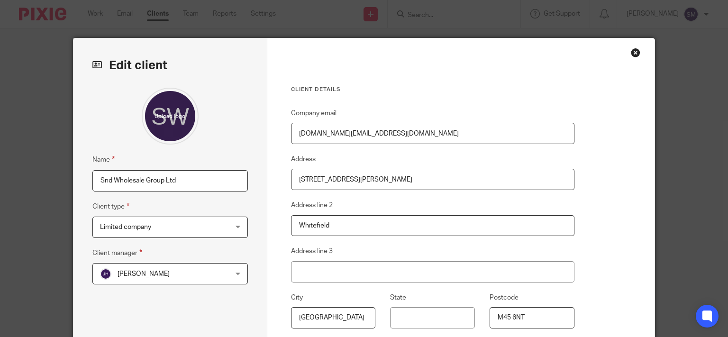
scroll to position [137, 0]
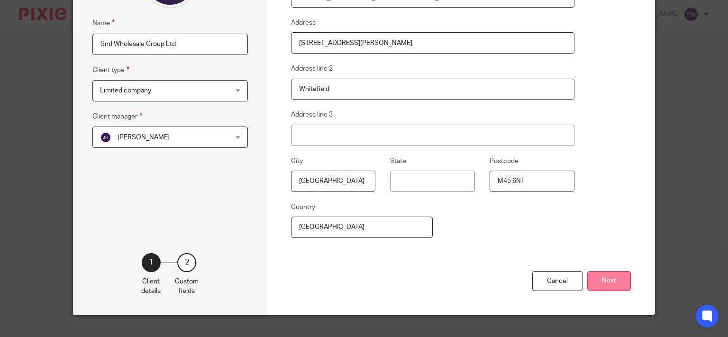
click at [601, 277] on button "Next" at bounding box center [609, 281] width 44 height 20
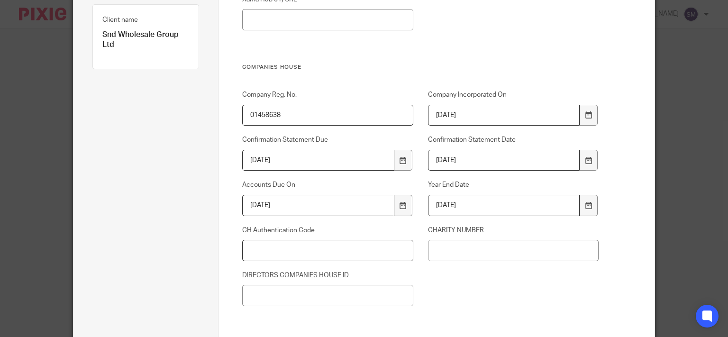
click at [282, 243] on input "CH Authentication Code" at bounding box center [327, 250] width 171 height 21
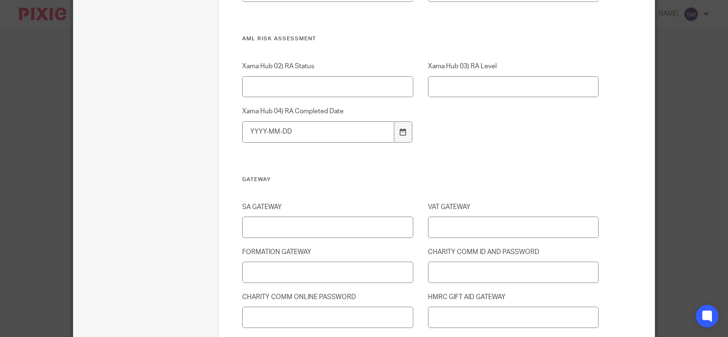
scroll to position [1334, 0]
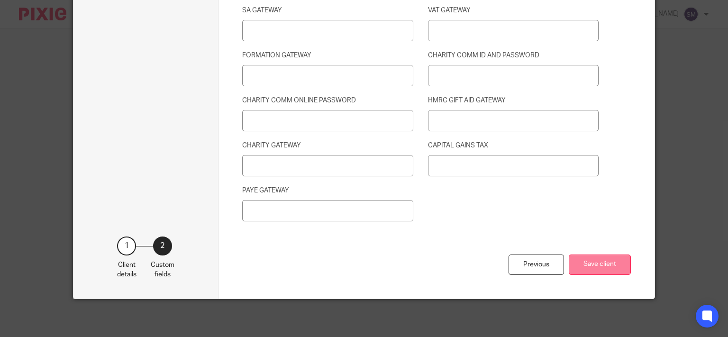
type input "196161"
click at [590, 266] on button "Save client" at bounding box center [600, 265] width 62 height 20
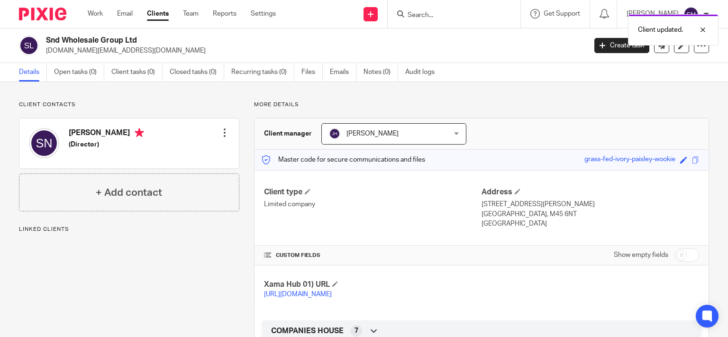
click at [220, 133] on div at bounding box center [224, 132] width 9 height 9
click at [180, 153] on link "Edit contact" at bounding box center [179, 154] width 91 height 14
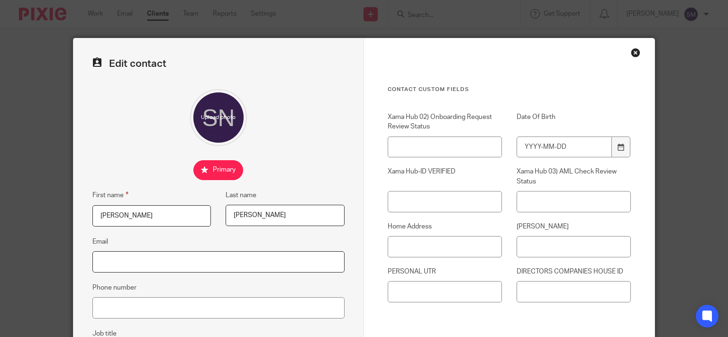
click at [151, 257] on input "Email" at bounding box center [218, 261] width 252 height 21
click at [146, 261] on input "snd.wholesale.ukgmail.cim" at bounding box center [218, 261] width 252 height 21
click at [185, 263] on input "snd.wholesale.uk@gmail.cim" at bounding box center [218, 261] width 252 height 21
type input "[DOMAIN_NAME][EMAIL_ADDRESS][DOMAIN_NAME]"
click at [235, 307] on input "Phone number" at bounding box center [218, 307] width 252 height 21
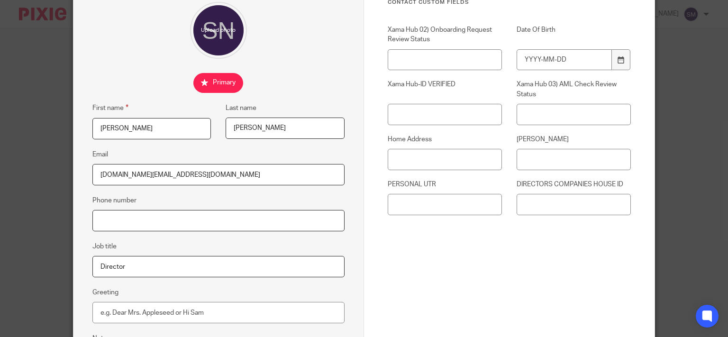
scroll to position [91, 0]
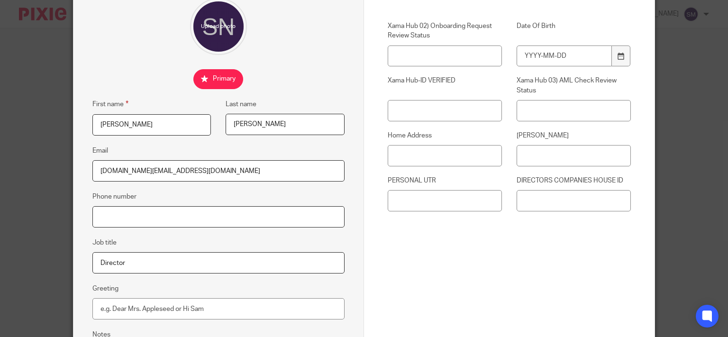
click at [134, 214] on input "Phone number" at bounding box center [218, 216] width 252 height 21
click at [573, 58] on input "Date Of Birth" at bounding box center [564, 56] width 95 height 21
click at [407, 204] on input "PERSONAL UTR" at bounding box center [445, 200] width 114 height 21
click at [574, 61] on input "Date Of Birth" at bounding box center [564, 56] width 95 height 21
type input "1961-02-19"
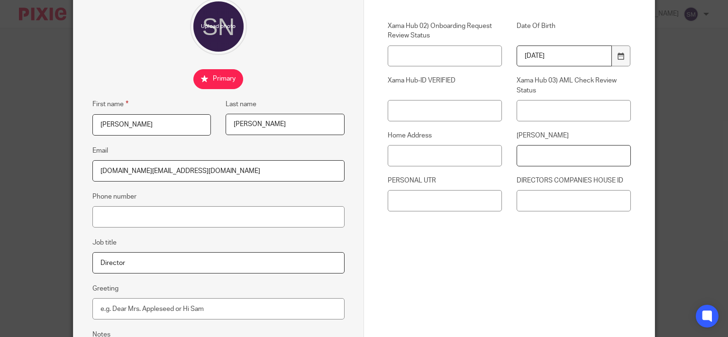
click at [579, 155] on input "[PERSON_NAME]" at bounding box center [574, 155] width 114 height 21
click at [444, 154] on input "Home Address" at bounding box center [445, 155] width 114 height 21
type input "[STREET_ADDRESS][PERSON_NAME]"
click at [550, 158] on input "[PERSON_NAME]" at bounding box center [574, 155] width 114 height 21
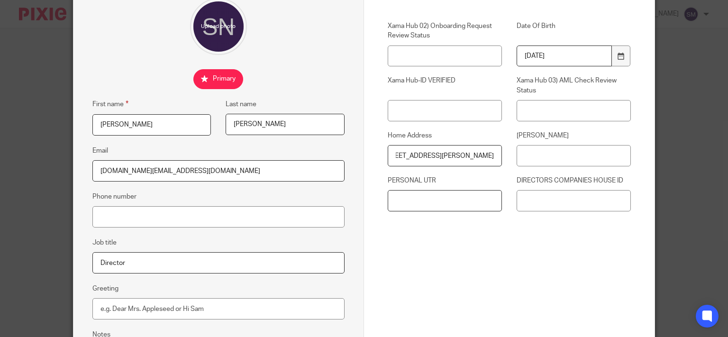
click at [453, 199] on input "PERSONAL UTR" at bounding box center [445, 200] width 114 height 21
type input "2583693602"
click at [564, 192] on input "DIRECTORS COMPANIES HOUSE ID" at bounding box center [574, 200] width 114 height 21
drag, startPoint x: 536, startPoint y: 202, endPoint x: 493, endPoint y: 198, distance: 43.3
click at [517, 198] on input "PX823553B" at bounding box center [574, 200] width 114 height 21
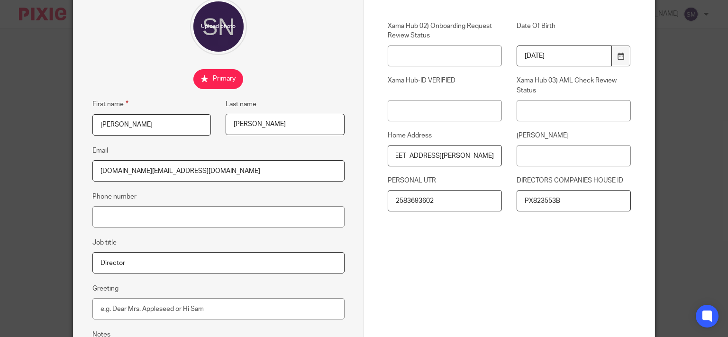
type input "PX823553B"
drag, startPoint x: 531, startPoint y: 156, endPoint x: 531, endPoint y: 143, distance: 13.8
click at [531, 155] on input "[PERSON_NAME]" at bounding box center [574, 155] width 114 height 21
paste input "PX823553B"
type input "PX823553B"
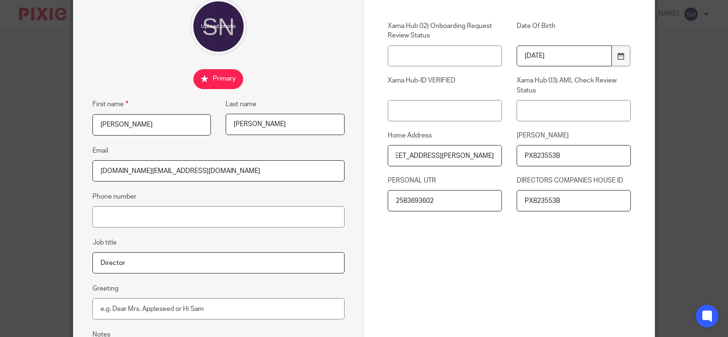
drag, startPoint x: 566, startPoint y: 198, endPoint x: 506, endPoint y: 198, distance: 60.7
click at [517, 198] on input "PX823553B" at bounding box center [574, 200] width 114 height 21
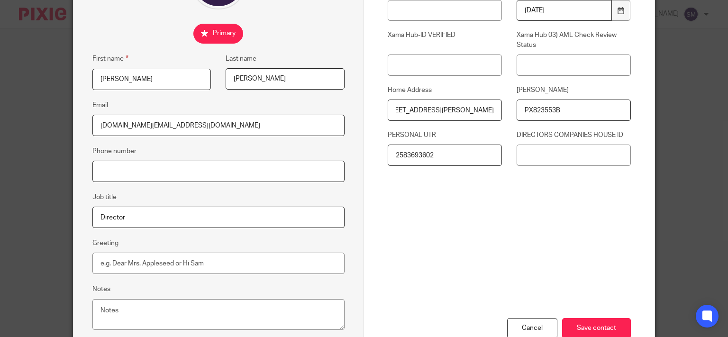
click at [168, 167] on input "Phone number" at bounding box center [218, 171] width 252 height 21
paste input "7777 452953"
click at [105, 165] on input "0 7777 452953" at bounding box center [218, 171] width 252 height 21
type input "07777 452953"
click at [492, 247] on div "Cancel Save contact" at bounding box center [509, 304] width 243 height 115
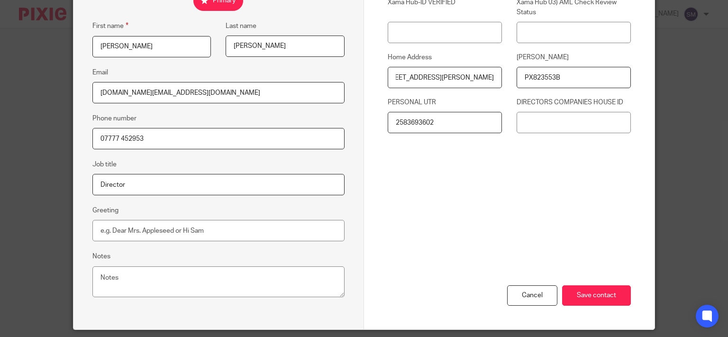
scroll to position [182, 0]
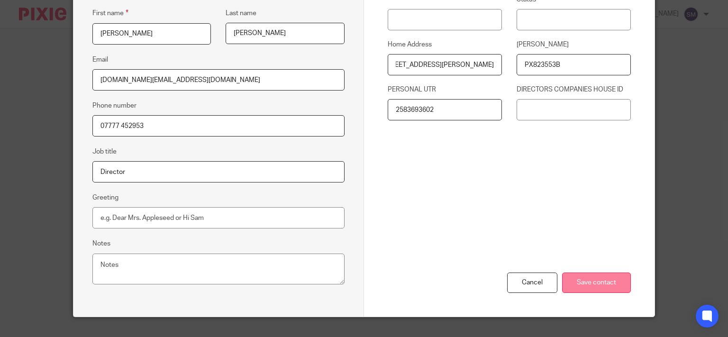
click at [604, 284] on input "Save contact" at bounding box center [596, 283] width 69 height 20
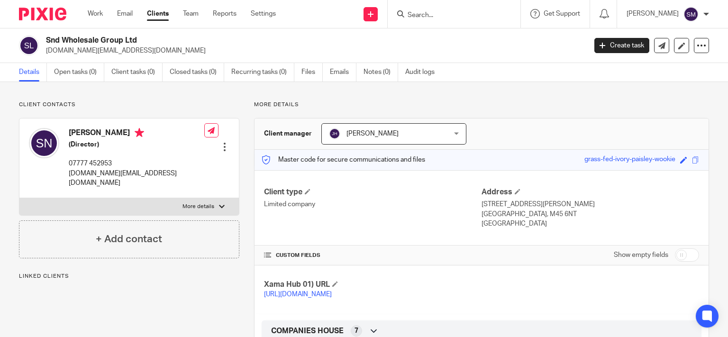
click at [174, 198] on label "More details" at bounding box center [128, 206] width 219 height 17
click at [19, 198] on input "More details" at bounding box center [19, 198] width 0 height 0
checkbox input "true"
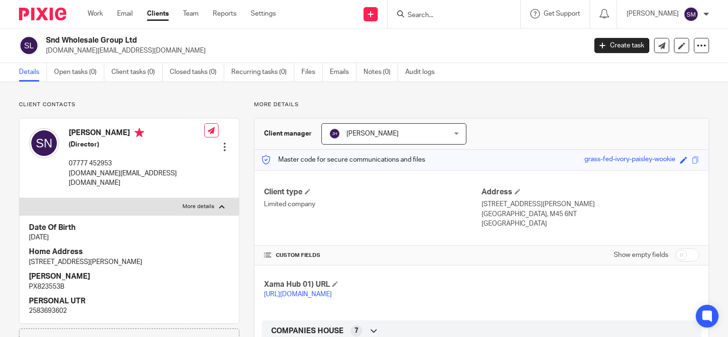
scroll to position [182, 0]
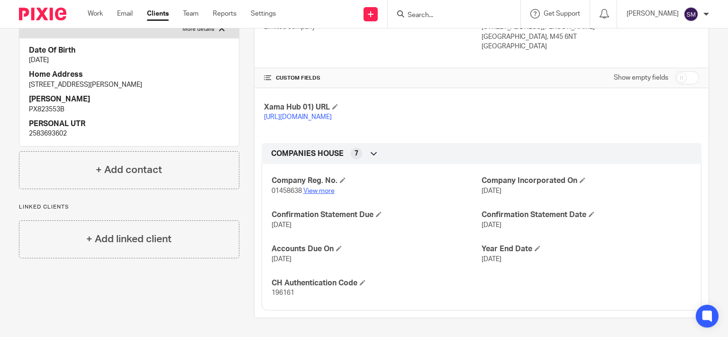
click at [325, 194] on link "View more" at bounding box center [318, 191] width 31 height 7
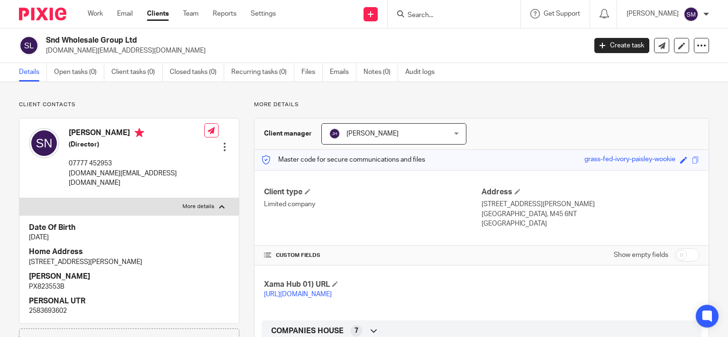
drag, startPoint x: 537, startPoint y: 213, endPoint x: 514, endPoint y: 211, distance: 22.4
click at [514, 211] on p "Manchester, M45 6NT" at bounding box center [591, 214] width 218 height 9
copy p "M45 6NT"
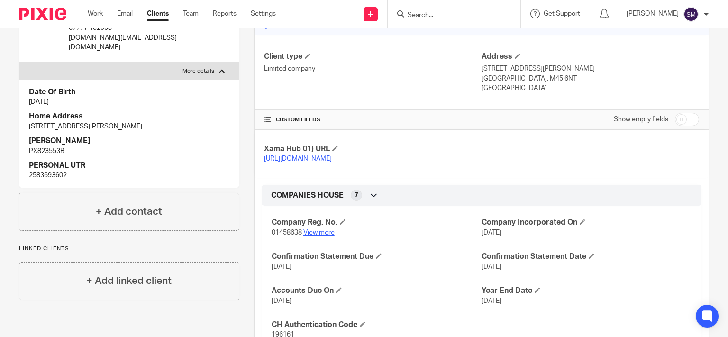
scroll to position [137, 0]
click at [311, 235] on link "View more" at bounding box center [318, 231] width 31 height 7
click at [317, 235] on link "View more" at bounding box center [318, 231] width 31 height 7
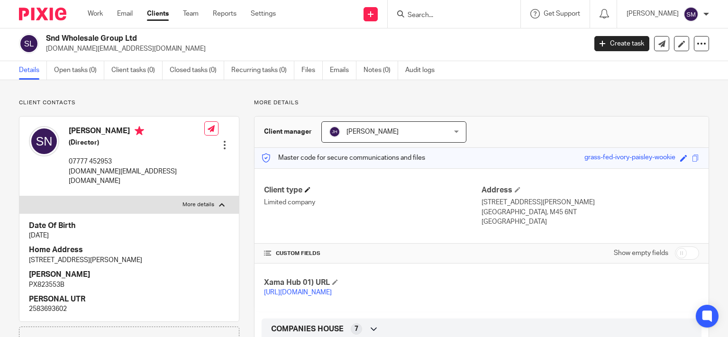
scroll to position [0, 0]
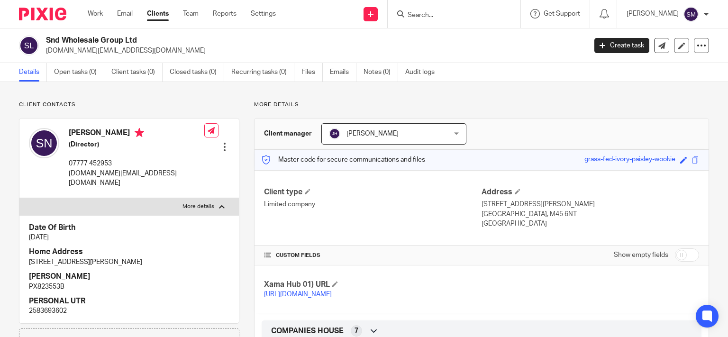
click at [102, 175] on p "snd.wholesale.uk@gmail.com" at bounding box center [137, 178] width 136 height 19
click at [678, 48] on icon at bounding box center [681, 45] width 7 height 7
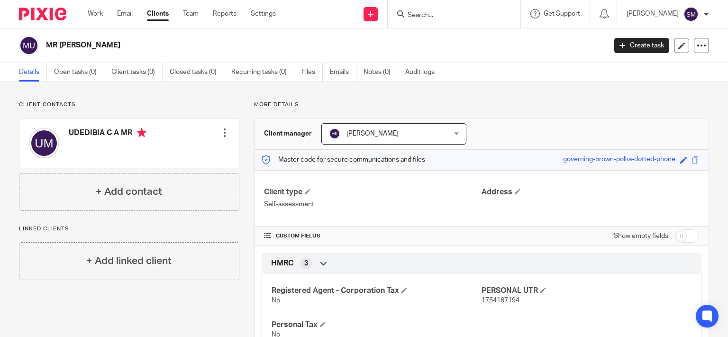
click at [425, 15] on input "Search" at bounding box center [449, 15] width 85 height 9
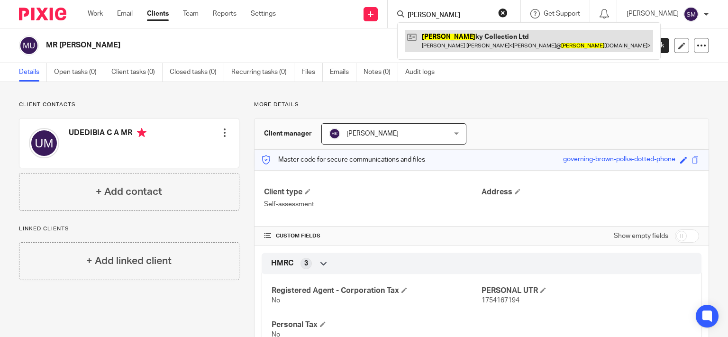
type input "[PERSON_NAME]"
click at [462, 46] on link at bounding box center [529, 41] width 248 height 22
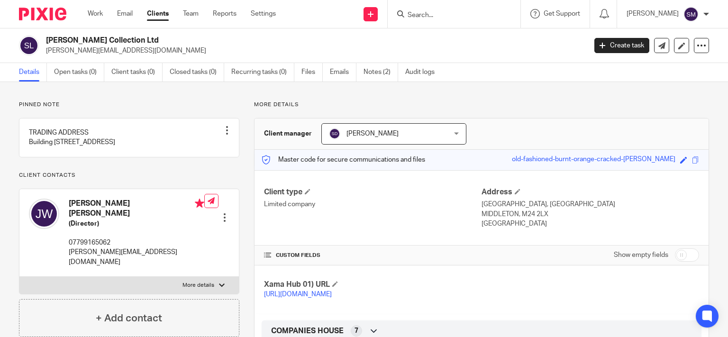
click at [168, 13] on link "Clients" at bounding box center [158, 13] width 22 height 9
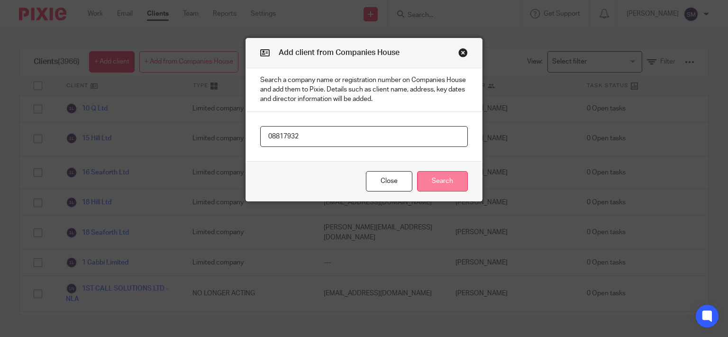
type input "08817932"
click at [449, 182] on button "Search" at bounding box center [442, 181] width 51 height 20
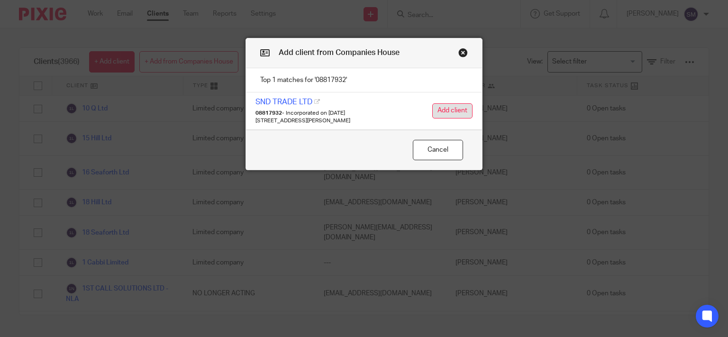
click at [452, 114] on button "Add client" at bounding box center [452, 110] width 40 height 15
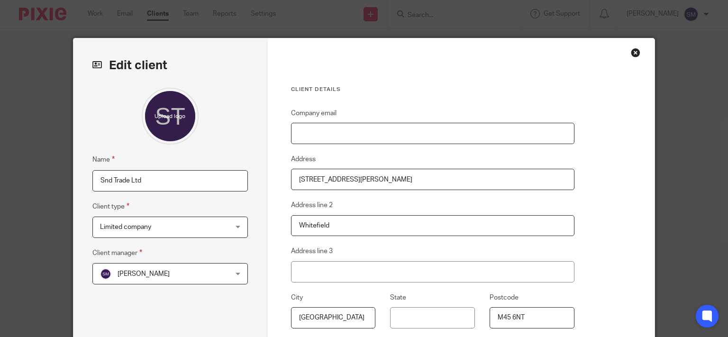
click at [375, 137] on input "Company email" at bounding box center [432, 133] width 283 height 21
paste input "[DOMAIN_NAME][EMAIL_ADDRESS][DOMAIN_NAME]"
type input "[DOMAIN_NAME][EMAIL_ADDRESS][DOMAIN_NAME]"
click at [179, 281] on span "[PERSON_NAME]" at bounding box center [159, 274] width 118 height 20
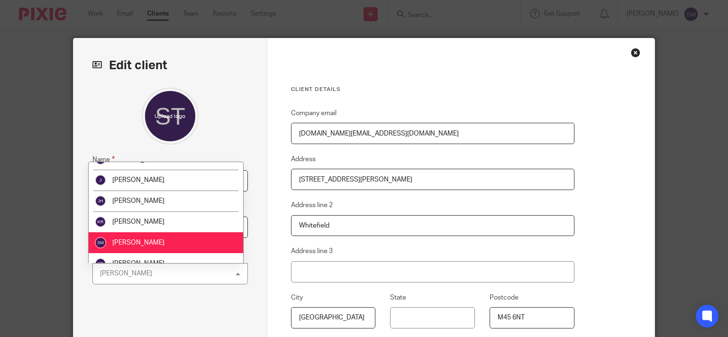
scroll to position [228, 0]
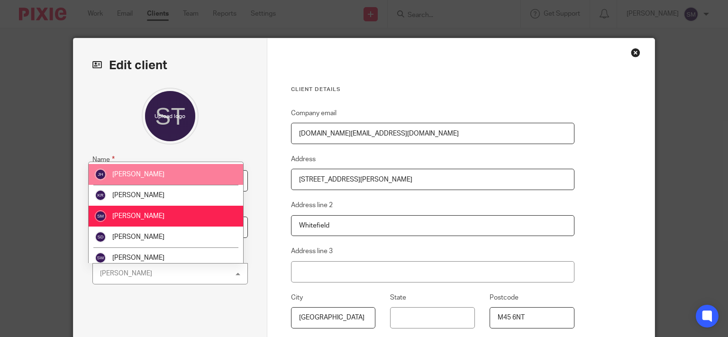
click at [168, 177] on li "[PERSON_NAME]" at bounding box center [166, 174] width 155 height 21
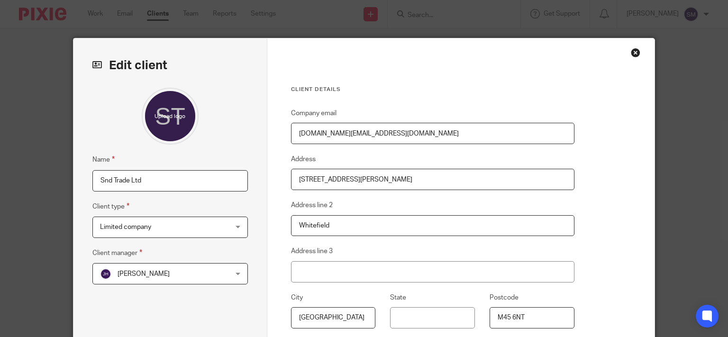
scroll to position [152, 0]
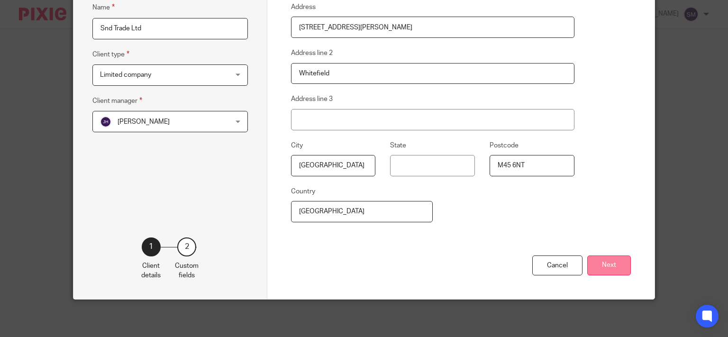
click at [613, 269] on button "Next" at bounding box center [609, 265] width 44 height 20
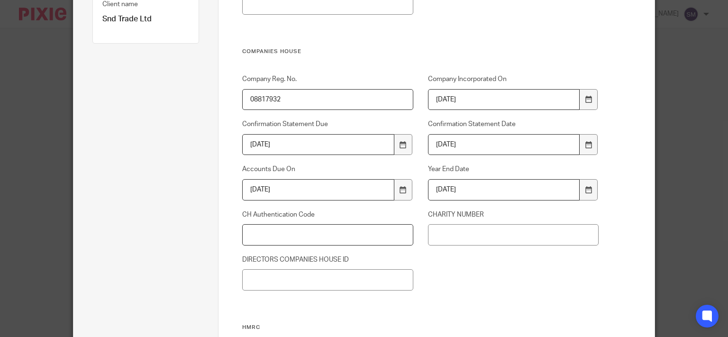
click at [309, 238] on input "CH Authentication Code" at bounding box center [327, 234] width 171 height 21
type input "88ENN6"
click at [506, 284] on div "Company Reg. No. 08817932 Company Incorporated On 2013-12-17 Confirmation State…" at bounding box center [413, 198] width 371 height 249
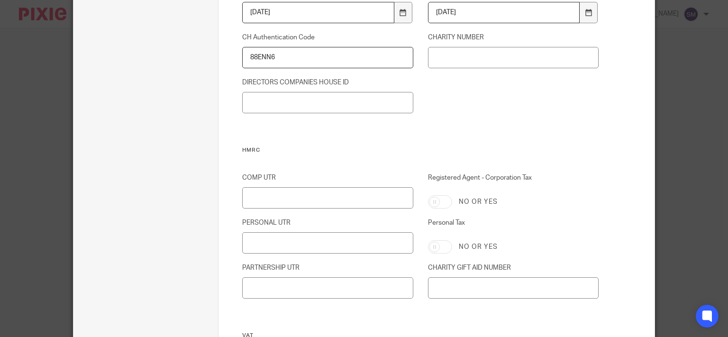
scroll to position [334, 0]
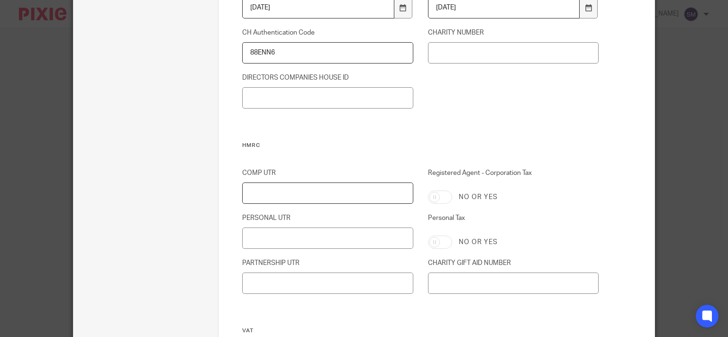
click at [247, 187] on input "COMP UTR" at bounding box center [327, 192] width 171 height 21
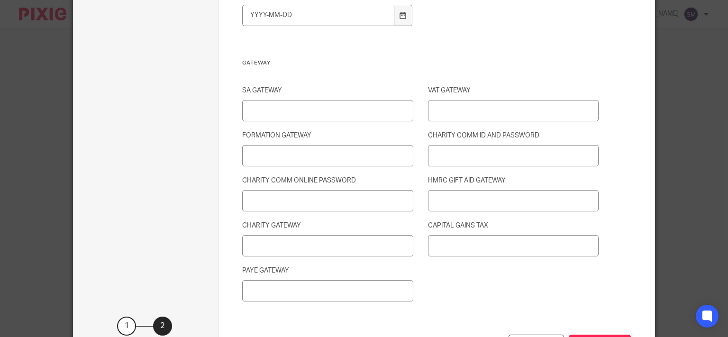
scroll to position [1290, 0]
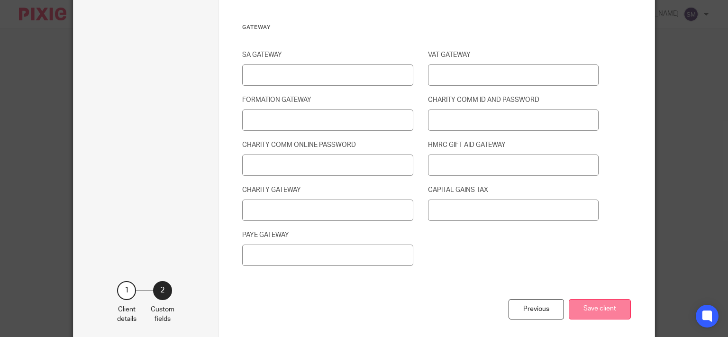
click at [588, 304] on button "Save client" at bounding box center [600, 309] width 62 height 20
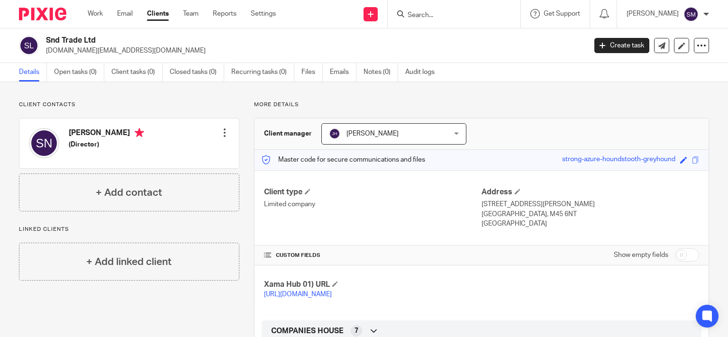
click at [155, 15] on link "Clients" at bounding box center [158, 13] width 22 height 9
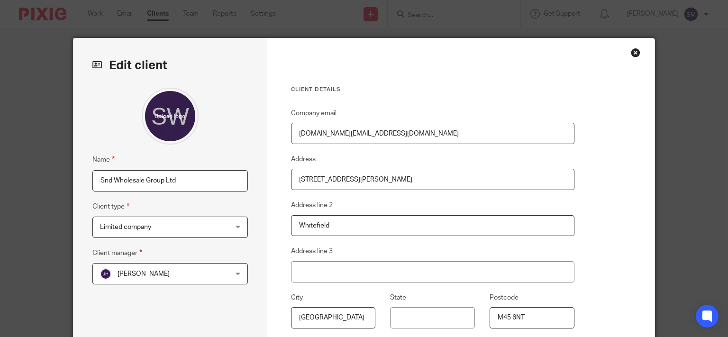
click at [186, 178] on input "Snd Wholesale Group Ltd" at bounding box center [169, 180] width 155 height 21
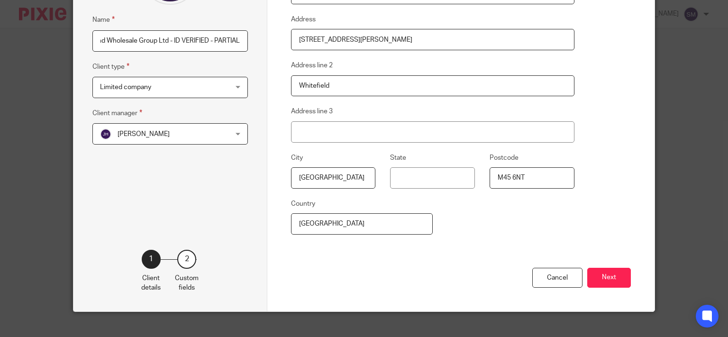
scroll to position [152, 0]
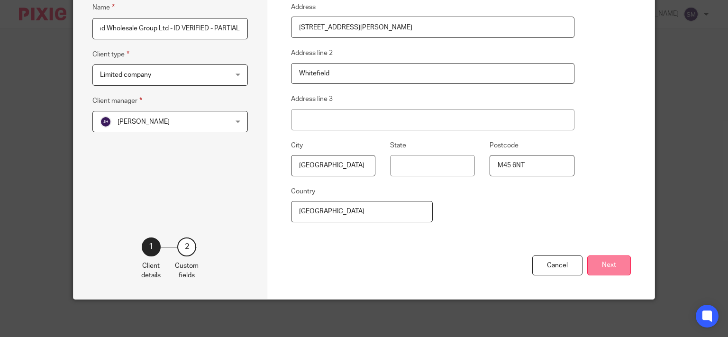
type input "Snd Wholesale Group Ltd - ID VERIFIED - PARTIAL"
click at [607, 263] on button "Next" at bounding box center [609, 265] width 44 height 20
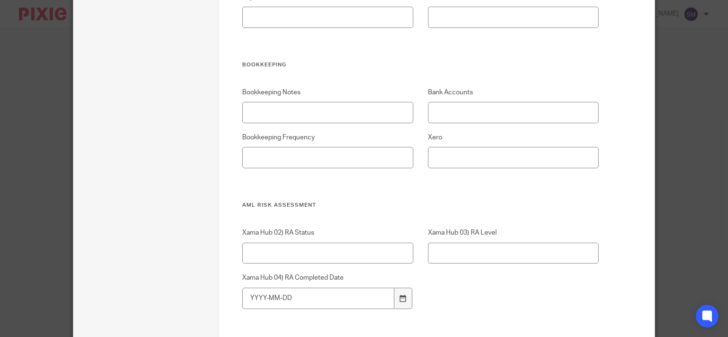
scroll to position [1290, 0]
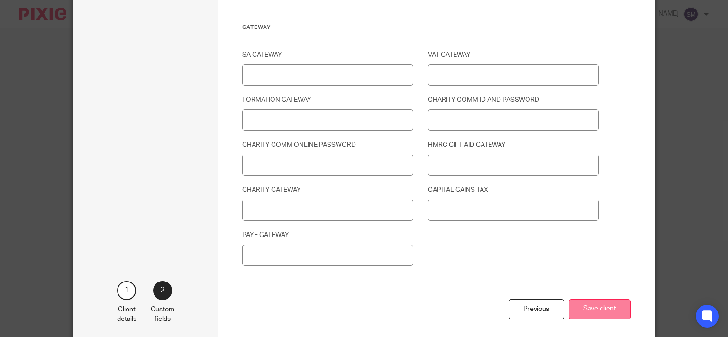
click at [602, 301] on button "Save client" at bounding box center [600, 309] width 62 height 20
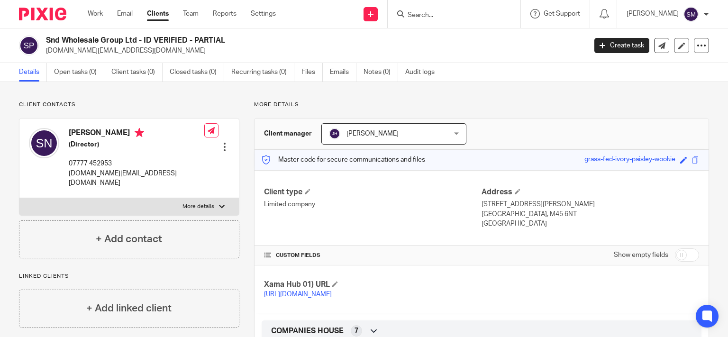
drag, startPoint x: 111, startPoint y: 132, endPoint x: 68, endPoint y: 130, distance: 42.7
click at [68, 130] on div "[PERSON_NAME] (Director) 07777 452953 [DOMAIN_NAME][EMAIL_ADDRESS][DOMAIN_NAME]" at bounding box center [116, 157] width 175 height 69
click at [338, 299] on p "[URL][DOMAIN_NAME]" at bounding box center [373, 294] width 218 height 9
click at [332, 295] on link "[URL][DOMAIN_NAME]" at bounding box center [298, 294] width 68 height 7
click at [335, 283] on span at bounding box center [335, 284] width 6 height 6
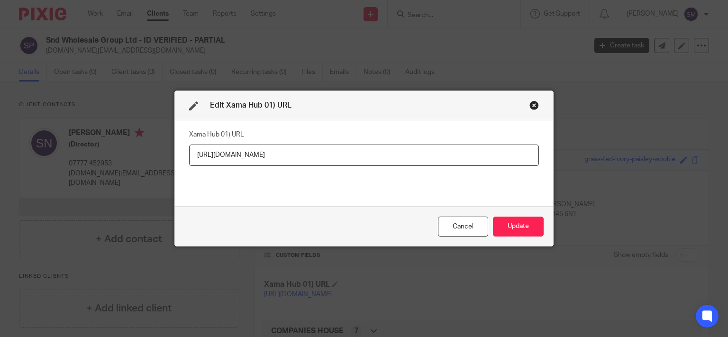
drag, startPoint x: 488, startPoint y: 156, endPoint x: 108, endPoint y: 145, distance: 380.8
click at [189, 145] on input "[URL][DOMAIN_NAME]" at bounding box center [364, 155] width 350 height 21
type input "[URL][DOMAIN_NAME]"
click at [517, 222] on button "Update" at bounding box center [518, 227] width 51 height 20
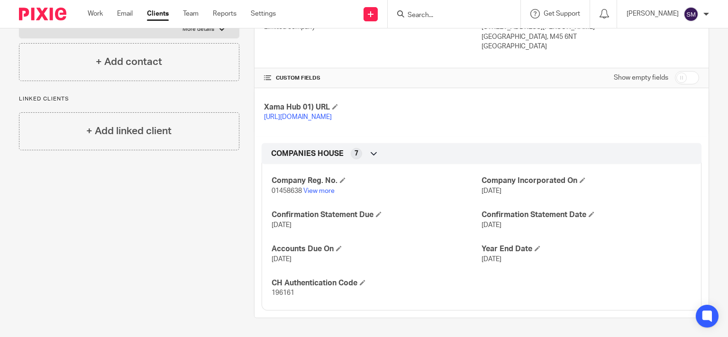
scroll to position [0, 0]
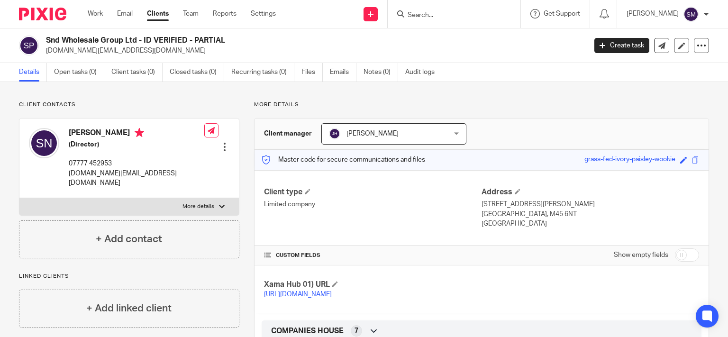
click at [109, 58] on div "Snd Wholesale Group Ltd - ID VERIFIED - PARTIAL [DOMAIN_NAME][EMAIL_ADDRESS][DO…" at bounding box center [364, 45] width 728 height 35
click at [114, 48] on p "[DOMAIN_NAME][EMAIL_ADDRESS][DOMAIN_NAME]" at bounding box center [313, 50] width 534 height 9
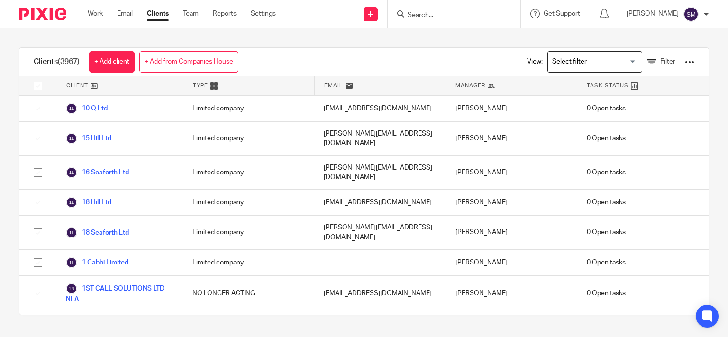
click at [204, 66] on link "+ Add from Companies House" at bounding box center [188, 61] width 99 height 21
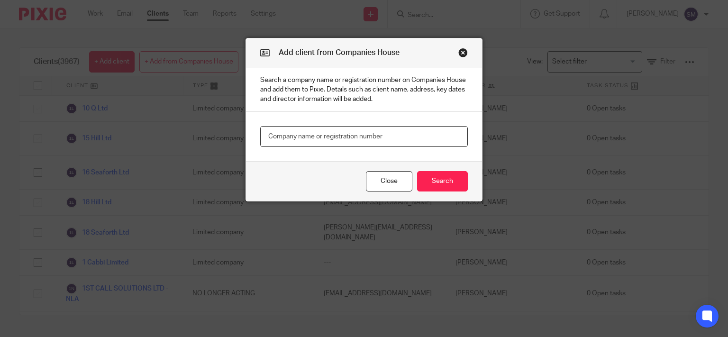
click at [291, 135] on input "text" at bounding box center [364, 136] width 208 height 21
type input "16182766"
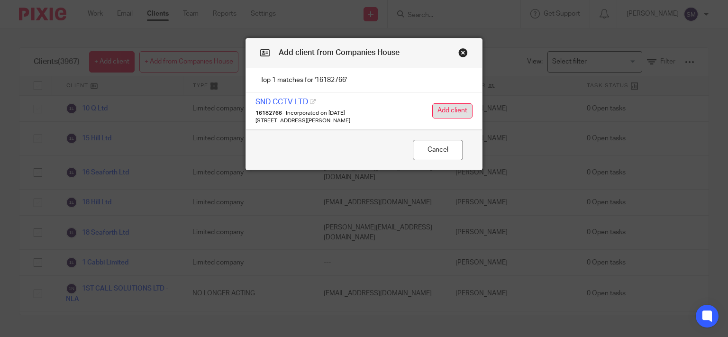
click at [443, 109] on button "Add client" at bounding box center [452, 110] width 40 height 15
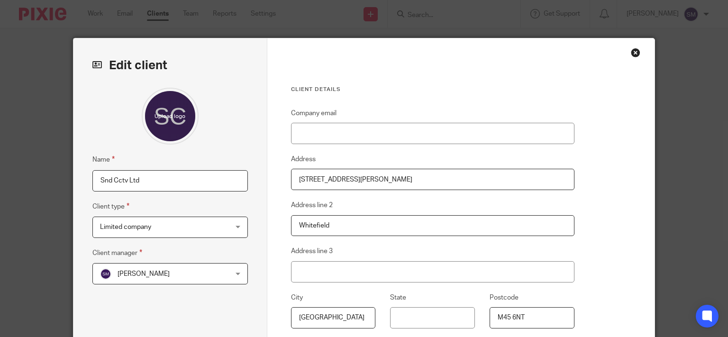
click at [122, 275] on span "[PERSON_NAME]" at bounding box center [144, 274] width 52 height 7
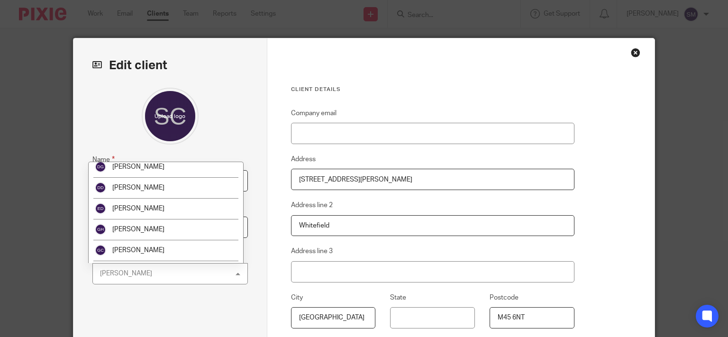
scroll to position [182, 0]
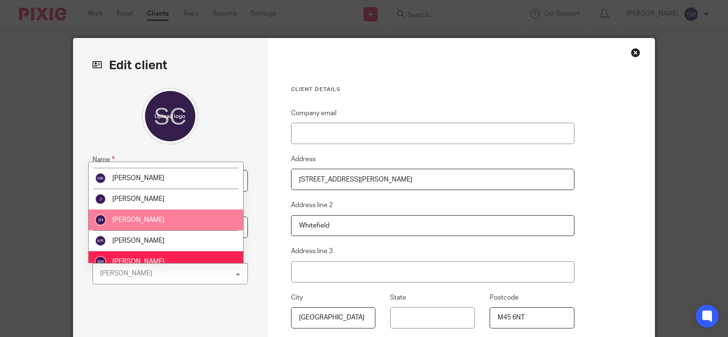
click at [152, 219] on span "[PERSON_NAME]" at bounding box center [138, 220] width 52 height 7
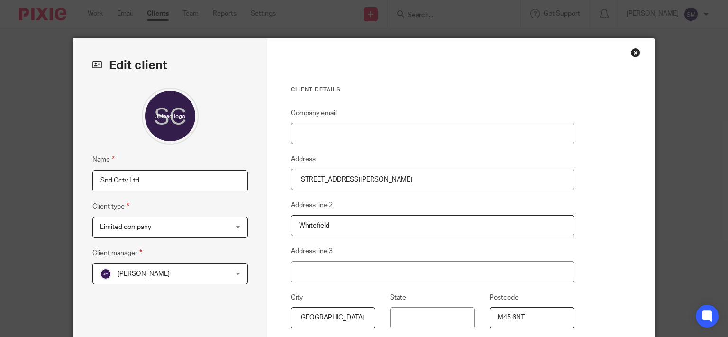
click at [390, 123] on input "Company email" at bounding box center [432, 133] width 283 height 21
paste input "[DOMAIN_NAME][EMAIL_ADDRESS][DOMAIN_NAME]"
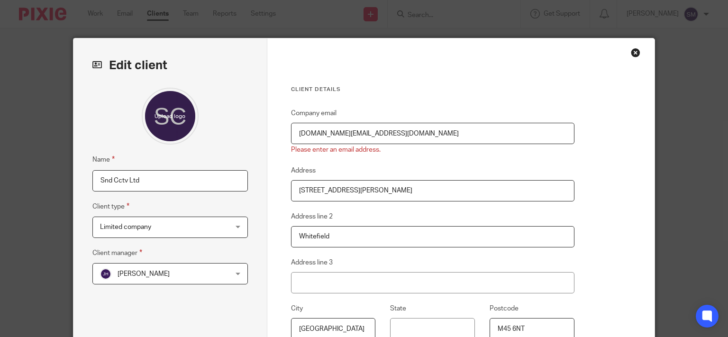
click at [297, 136] on input "[DOMAIN_NAME][EMAIL_ADDRESS][DOMAIN_NAME]" at bounding box center [432, 133] width 283 height 21
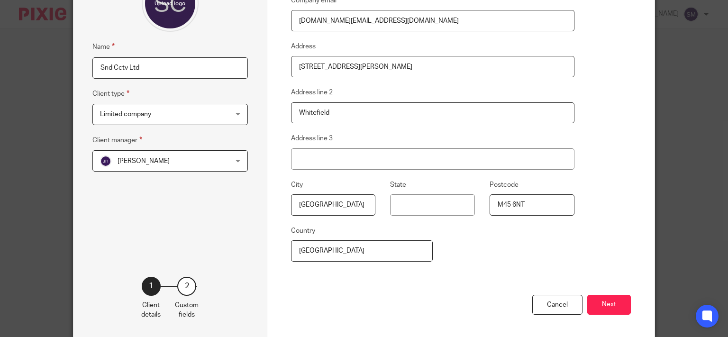
scroll to position [152, 0]
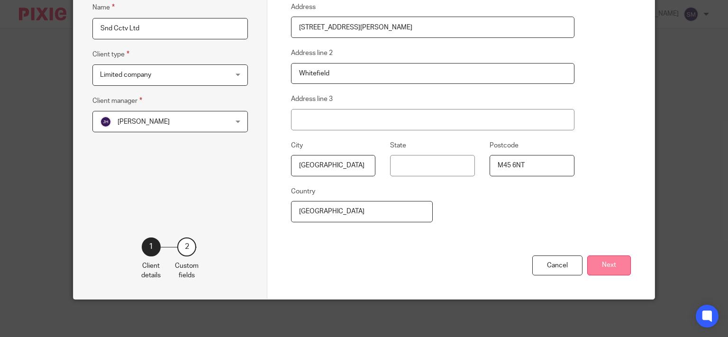
type input "[DOMAIN_NAME][EMAIL_ADDRESS][DOMAIN_NAME]"
click at [623, 265] on button "Next" at bounding box center [609, 265] width 44 height 20
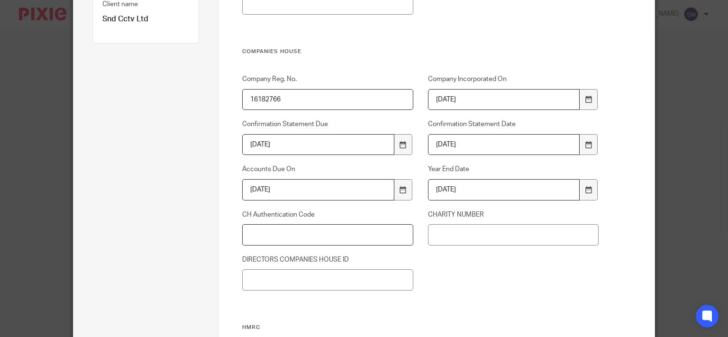
click at [278, 240] on input "CH Authentication Code" at bounding box center [327, 234] width 171 height 21
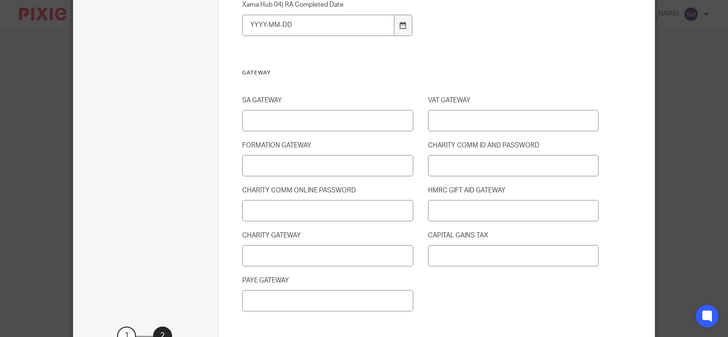
scroll to position [1334, 0]
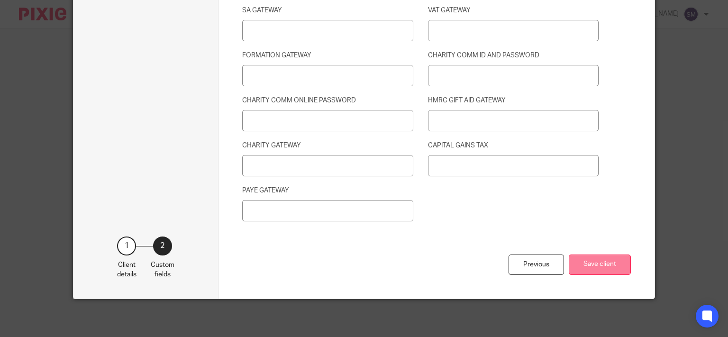
type input "R7GCJK"
click at [585, 263] on button "Save client" at bounding box center [600, 265] width 62 height 20
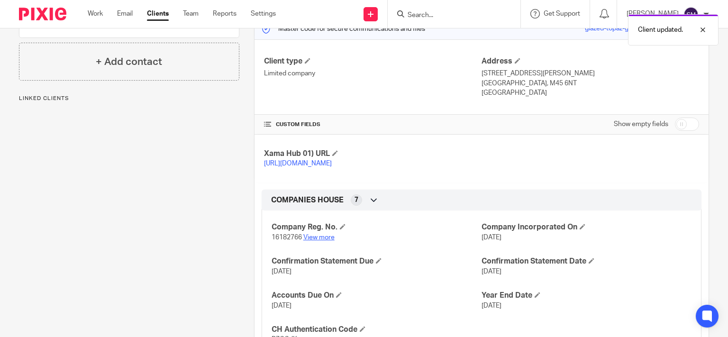
scroll to position [137, 0]
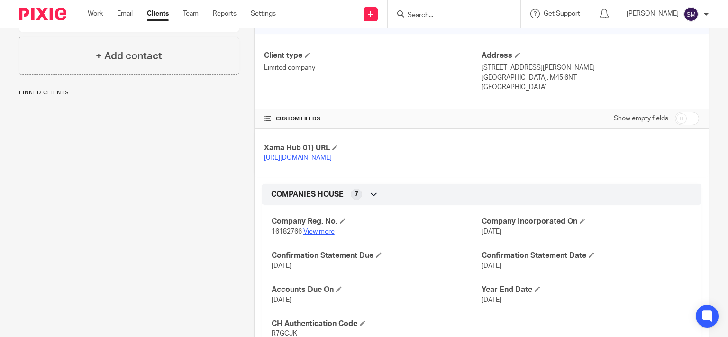
click at [312, 235] on link "View more" at bounding box center [318, 231] width 31 height 7
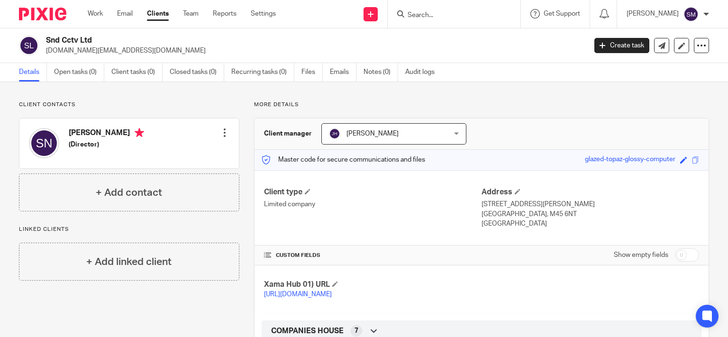
click at [153, 12] on link "Clients" at bounding box center [158, 13] width 22 height 9
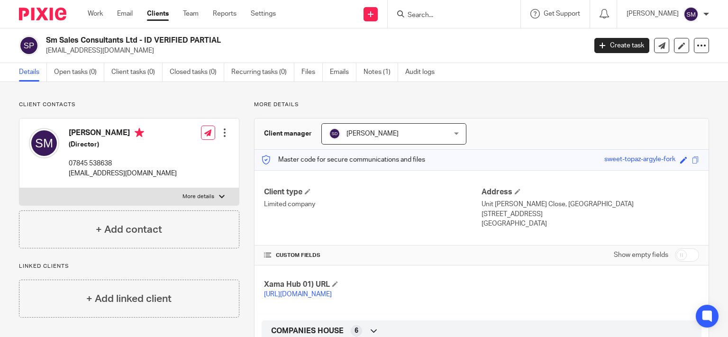
click at [411, 12] on input "Search" at bounding box center [449, 15] width 85 height 9
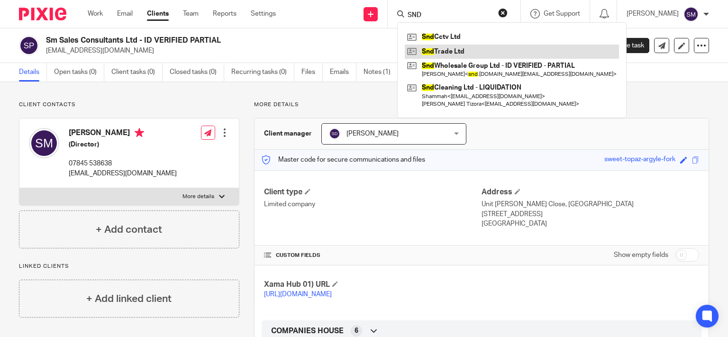
type input "SND"
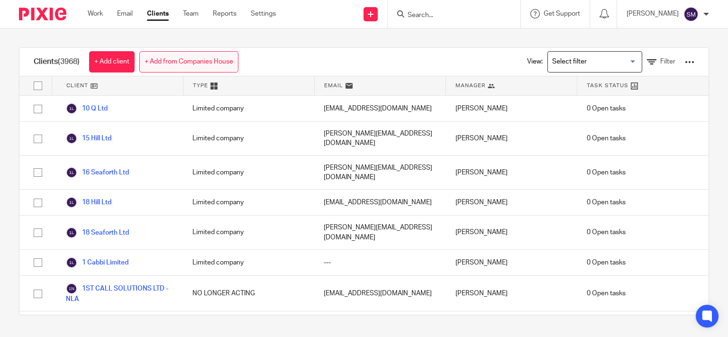
click at [182, 63] on link "+ Add from Companies House" at bounding box center [188, 61] width 99 height 21
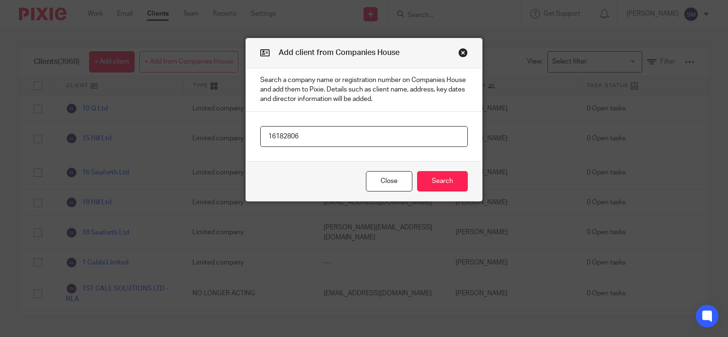
type input "16182806"
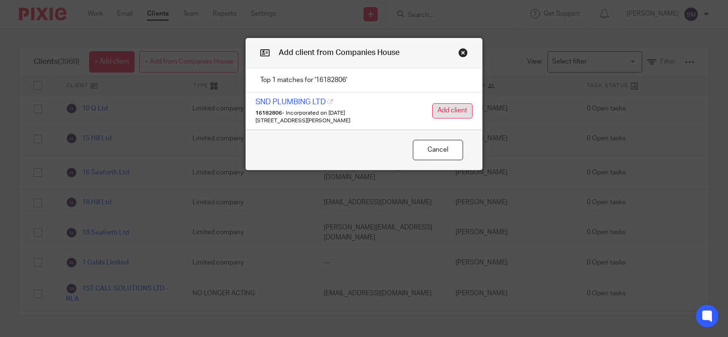
click at [460, 113] on button "Add client" at bounding box center [452, 110] width 40 height 15
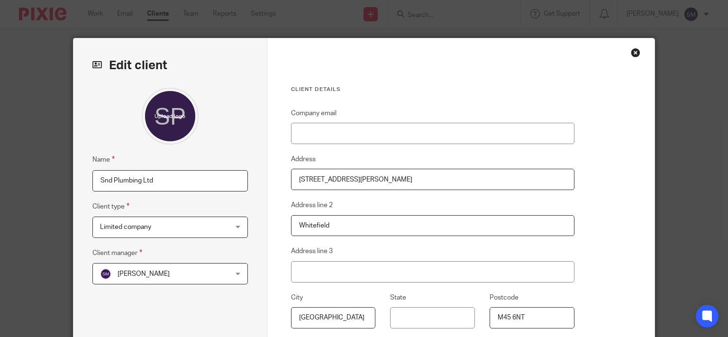
click at [159, 271] on span "[PERSON_NAME]" at bounding box center [144, 274] width 52 height 7
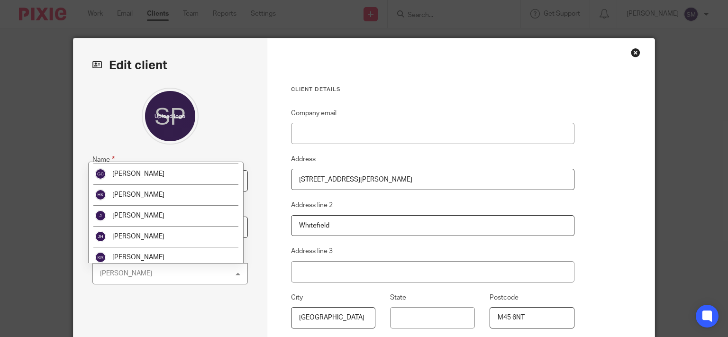
scroll to position [162, 0]
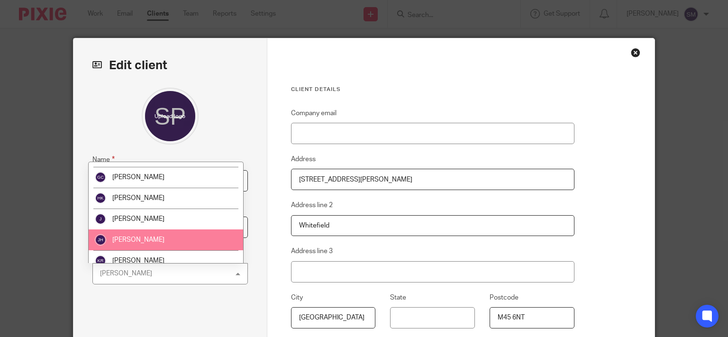
click at [169, 234] on li "[PERSON_NAME]" at bounding box center [166, 239] width 155 height 21
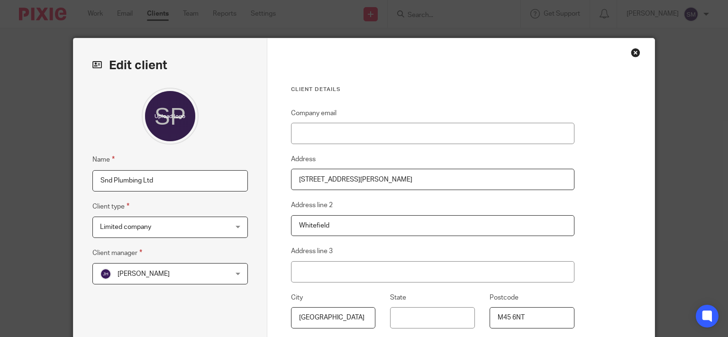
scroll to position [152, 0]
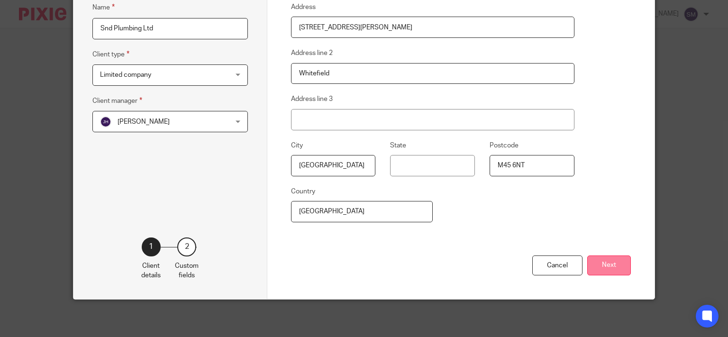
click at [619, 264] on button "Next" at bounding box center [609, 265] width 44 height 20
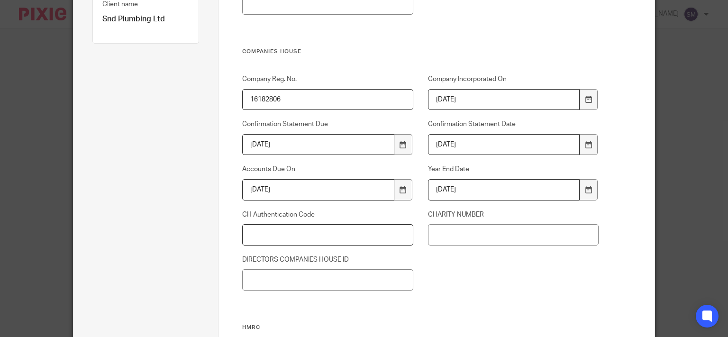
click at [302, 236] on input "CH Authentication Code" at bounding box center [327, 234] width 171 height 21
type input "6AMD8M"
click at [509, 235] on input "CHARITY NUMBER" at bounding box center [513, 234] width 171 height 21
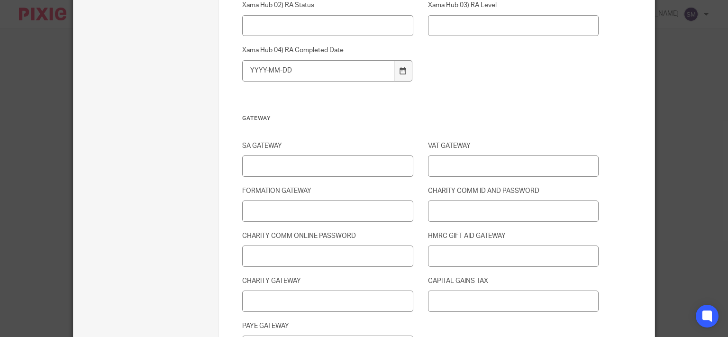
scroll to position [1334, 0]
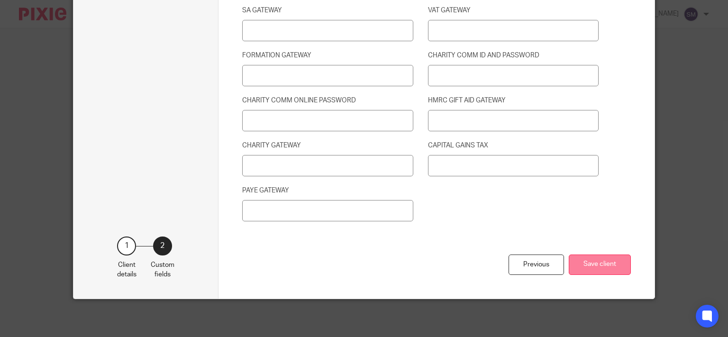
click at [591, 262] on button "Save client" at bounding box center [600, 265] width 62 height 20
